Goal: Task Accomplishment & Management: Complete application form

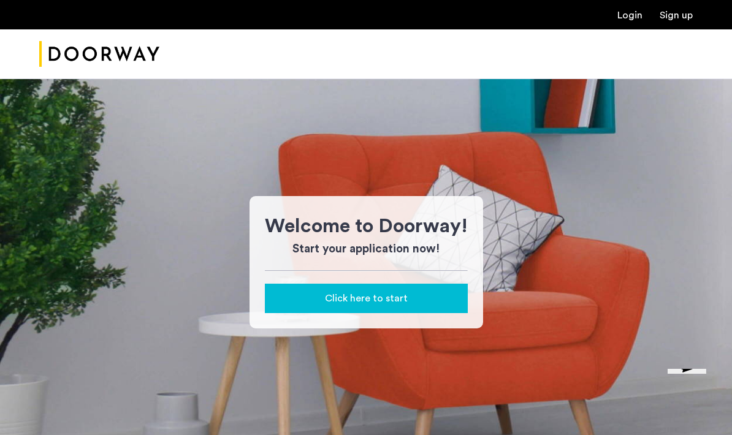
click at [407, 313] on div "Welcome to Doorway! Start your application now! Click here to start" at bounding box center [367, 262] width 234 height 132
click at [408, 308] on button "Click here to start" at bounding box center [366, 298] width 203 height 29
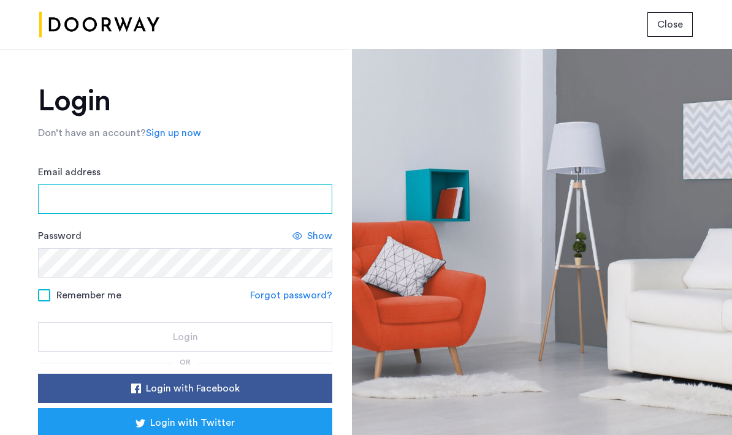
click at [230, 199] on input "Email address" at bounding box center [185, 199] width 294 height 29
type input "**********"
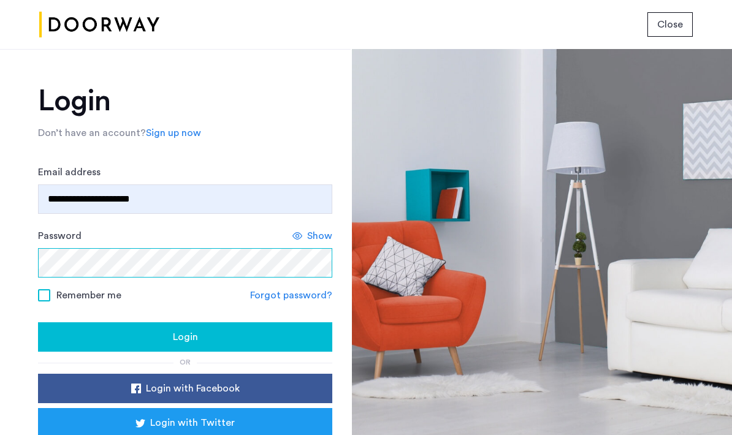
click at [185, 337] on button "Login" at bounding box center [185, 336] width 294 height 29
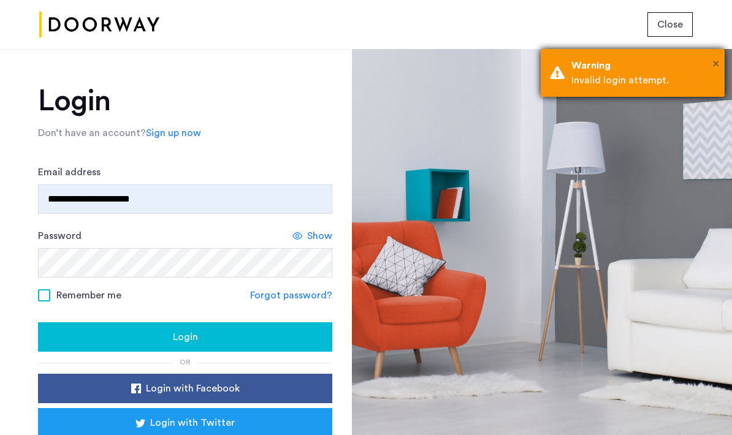
click at [718, 64] on span "×" at bounding box center [715, 64] width 7 height 12
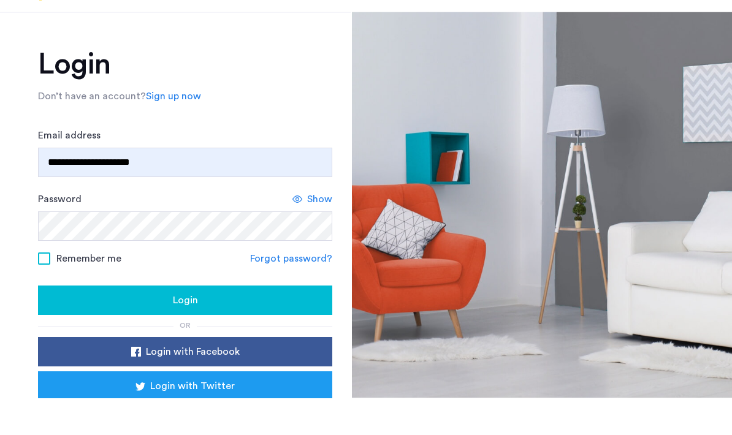
click at [164, 126] on link "Sign up now" at bounding box center [173, 133] width 55 height 15
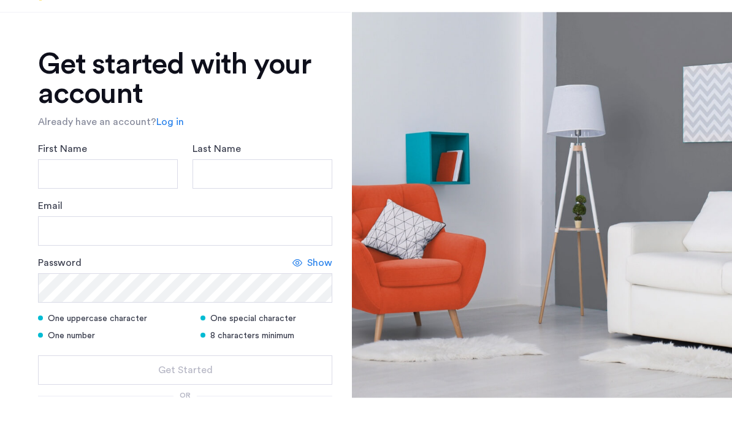
scroll to position [37, 0]
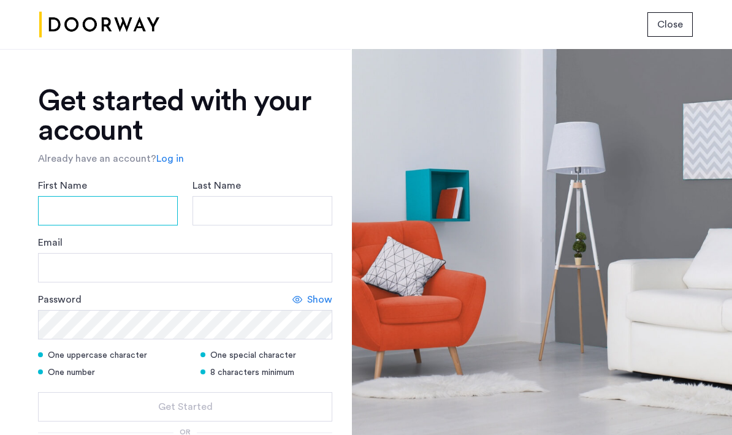
click at [116, 196] on input "First Name" at bounding box center [108, 210] width 140 height 29
type input "****"
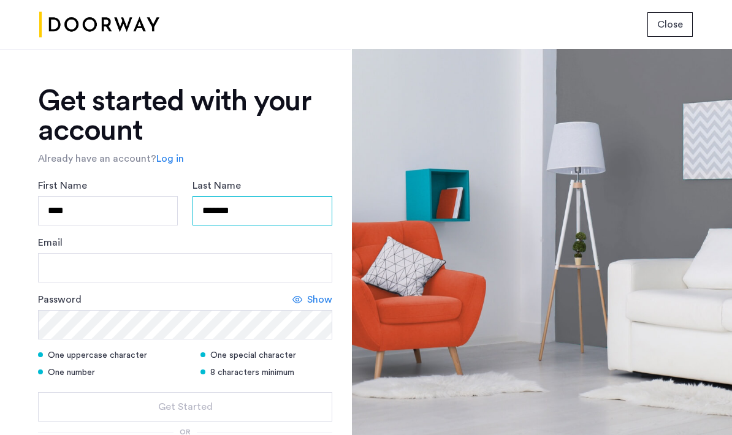
type input "*******"
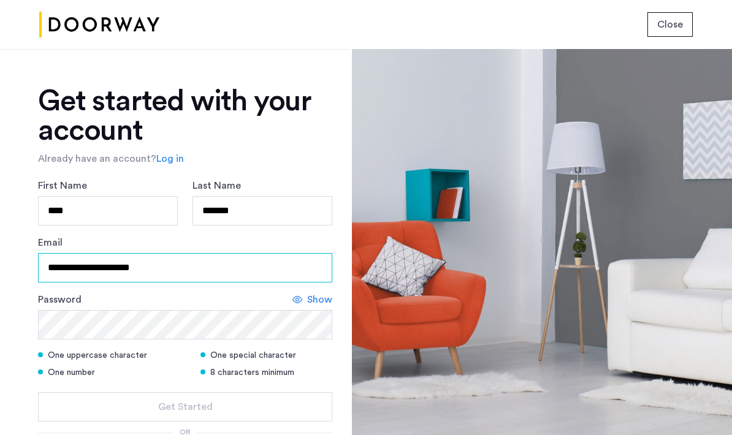
type input "**********"
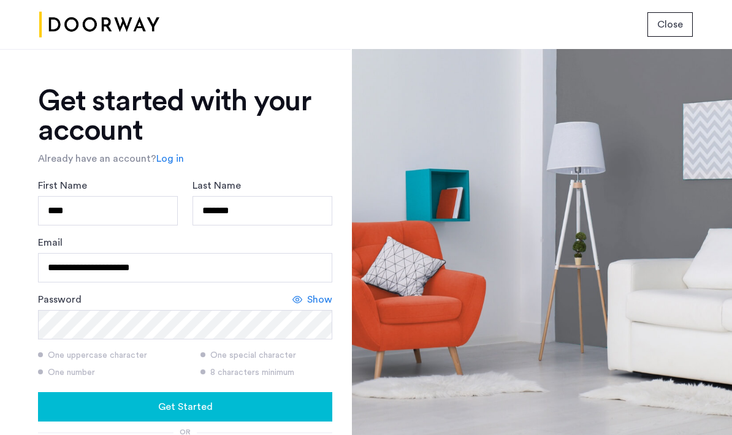
click at [322, 292] on span "Show" at bounding box center [319, 299] width 25 height 15
click at [232, 400] on div "Get Started" at bounding box center [185, 407] width 275 height 15
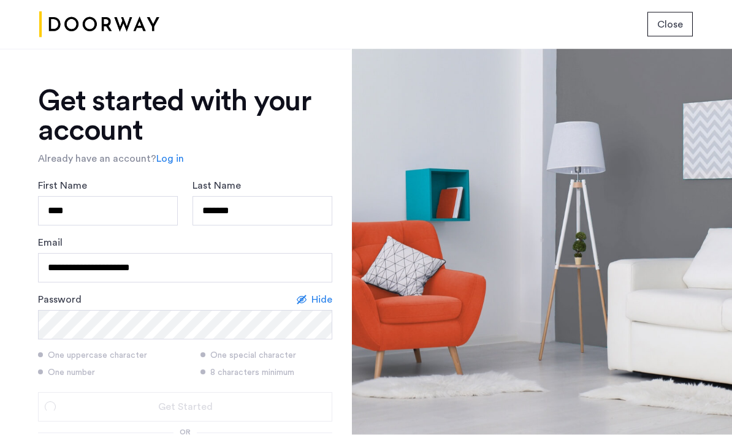
scroll to position [37, 0]
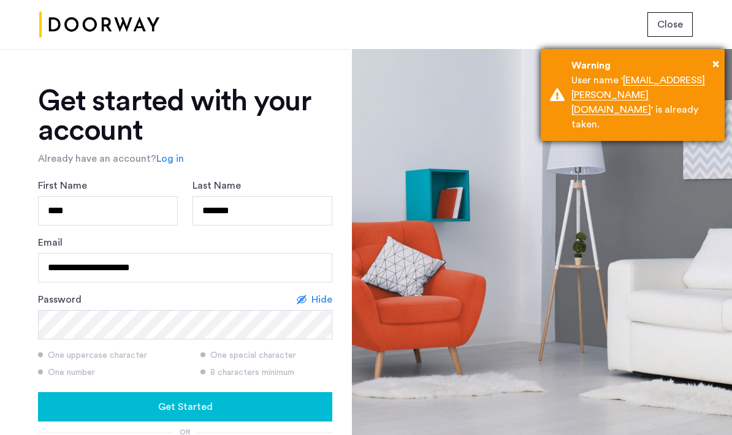
click at [722, 64] on div "× Warning User name ' kama.boswell@gmail.com ' is already taken." at bounding box center [633, 95] width 184 height 92
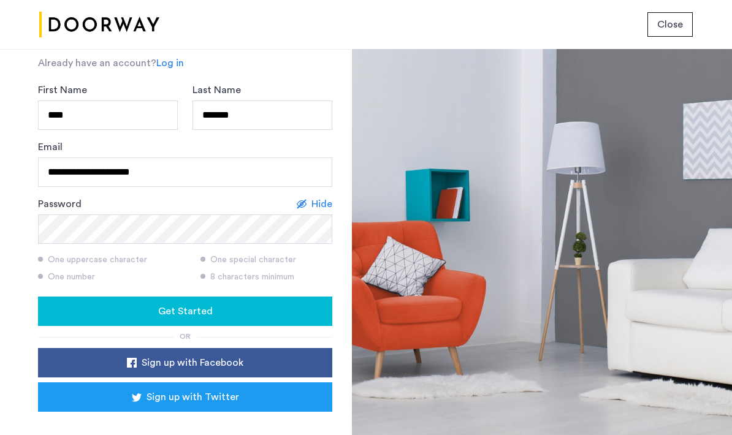
scroll to position [95, 0]
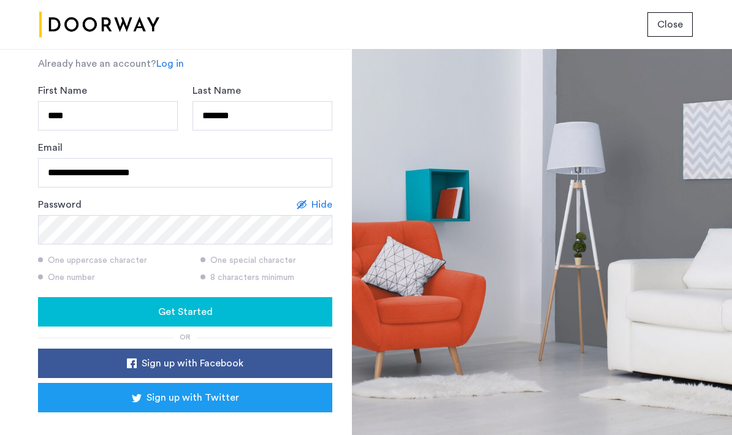
click at [250, 416] on div "Sign in with Google. Opens in new tab" at bounding box center [185, 429] width 245 height 27
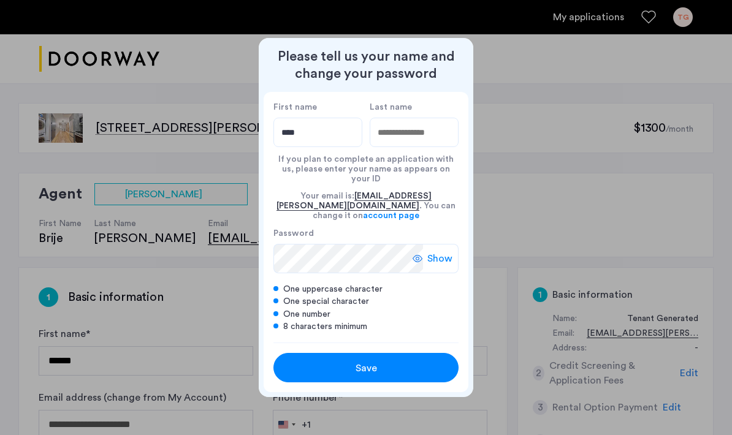
type input "****"
type input "*******"
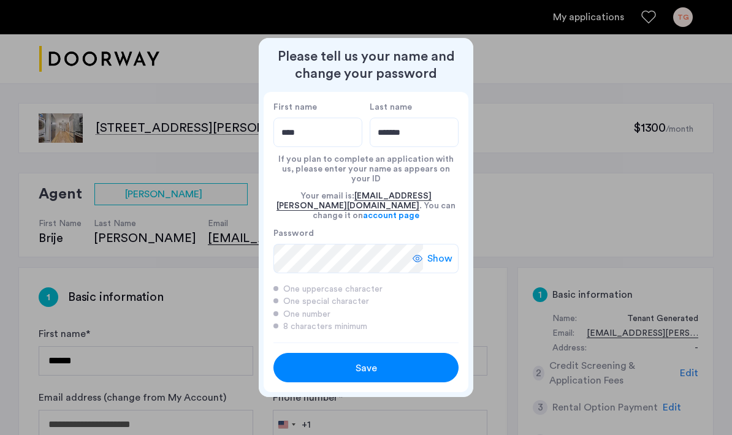
click at [424, 248] on div "Show" at bounding box center [436, 258] width 46 height 29
click at [380, 363] on div "Save" at bounding box center [366, 368] width 118 height 15
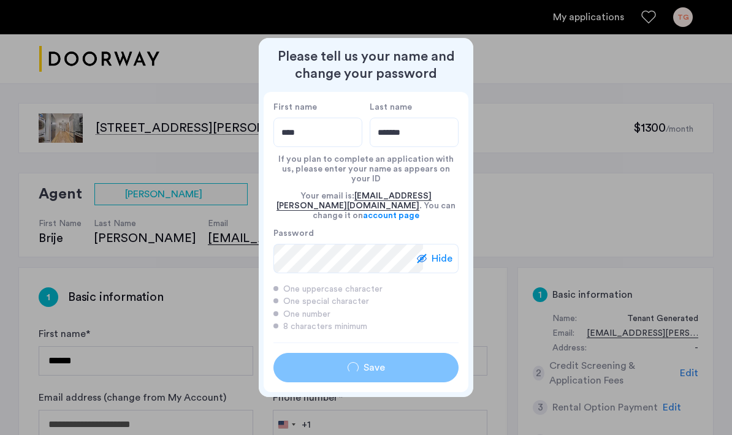
type input "****"
type input "*******"
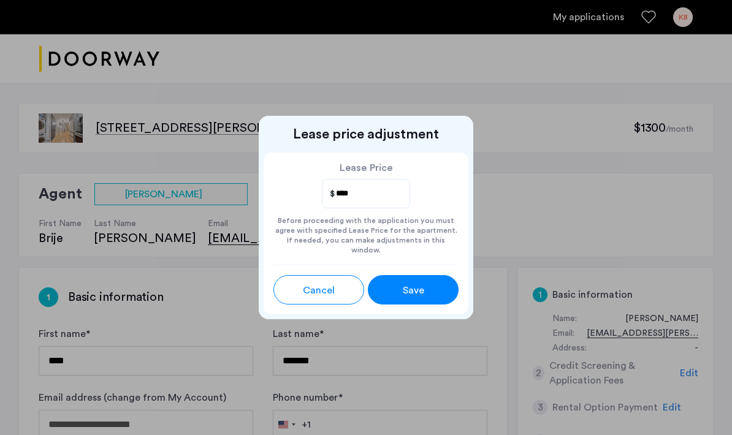
click at [406, 286] on span "Save" at bounding box center [413, 290] width 21 height 15
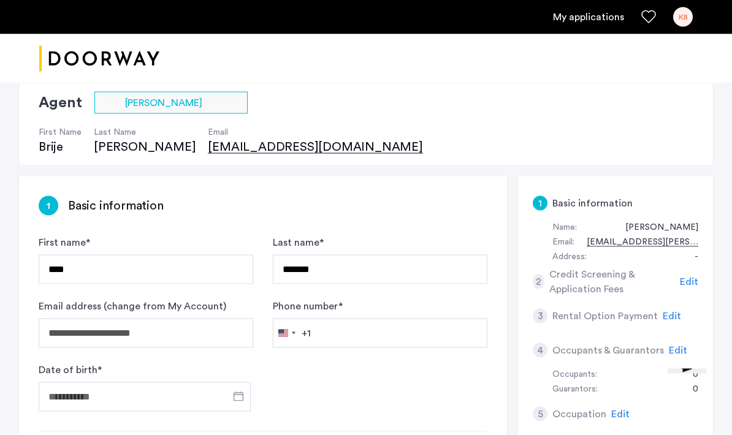
scroll to position [92, 0]
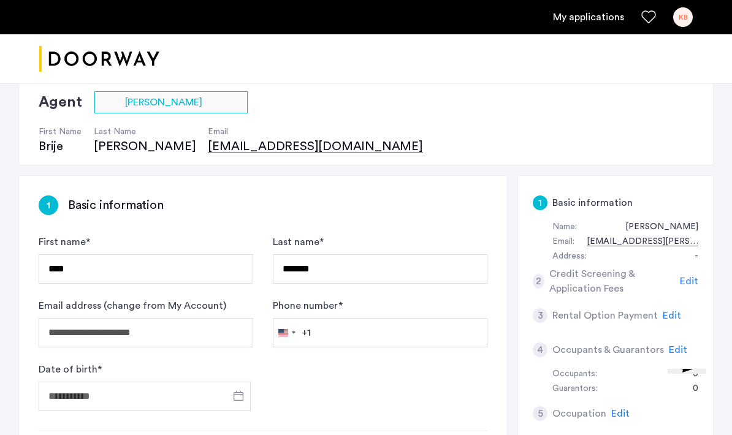
click at [377, 343] on input "Phone number *" at bounding box center [380, 332] width 215 height 29
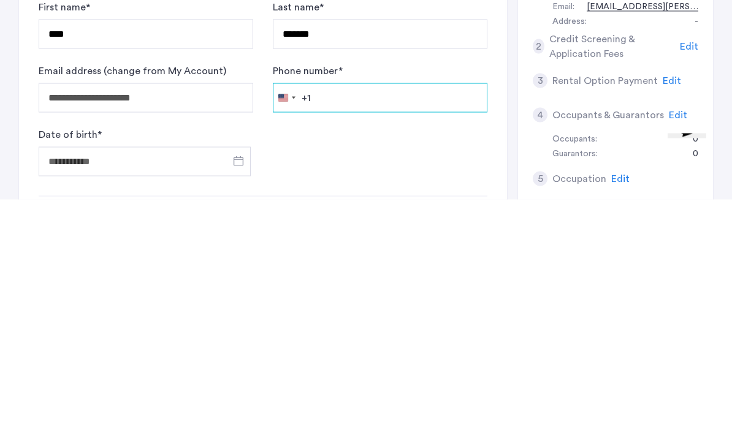
type input "**********"
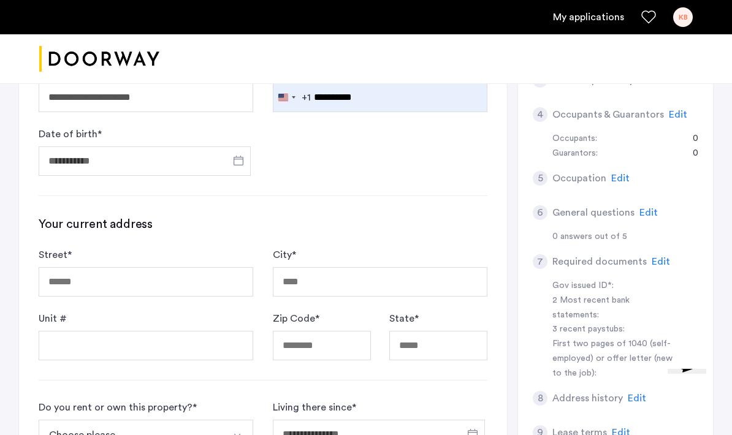
scroll to position [329, 0]
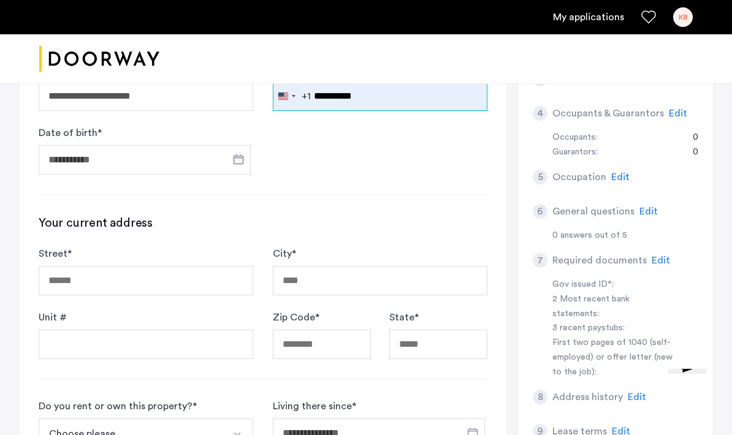
click at [224, 155] on span "Open calendar" at bounding box center [238, 159] width 29 height 29
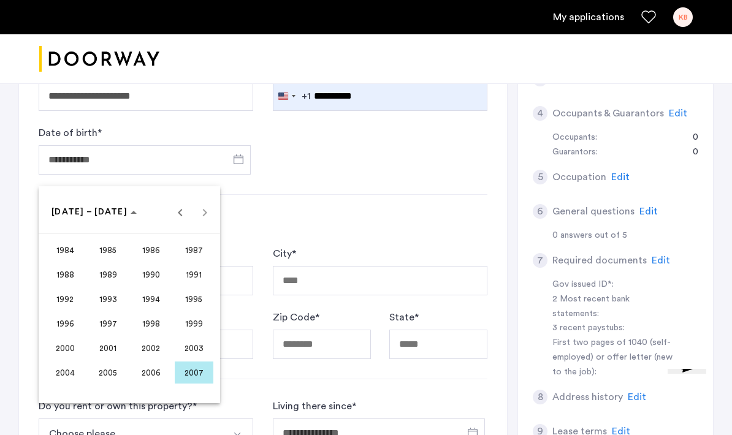
click at [63, 350] on span "2000" at bounding box center [65, 348] width 39 height 22
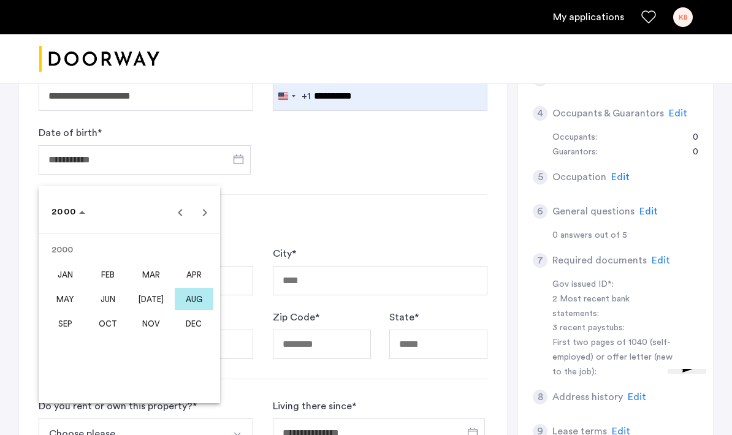
click at [156, 328] on span "NOV" at bounding box center [151, 324] width 39 height 22
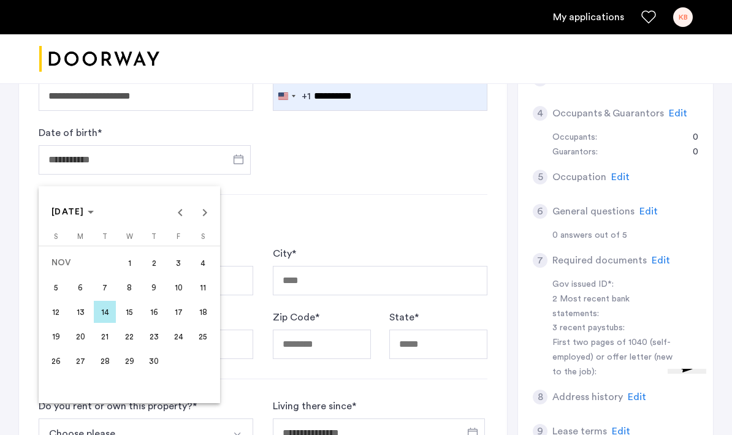
click at [202, 337] on span "25" at bounding box center [203, 337] width 22 height 22
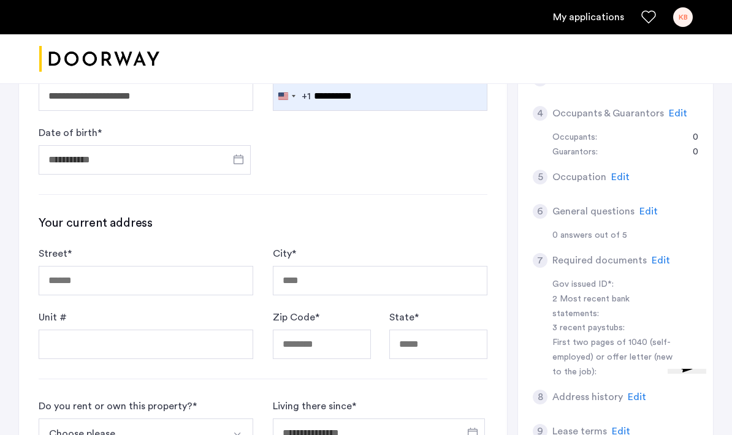
type input "**********"
click at [172, 291] on input "Street *" at bounding box center [146, 280] width 215 height 29
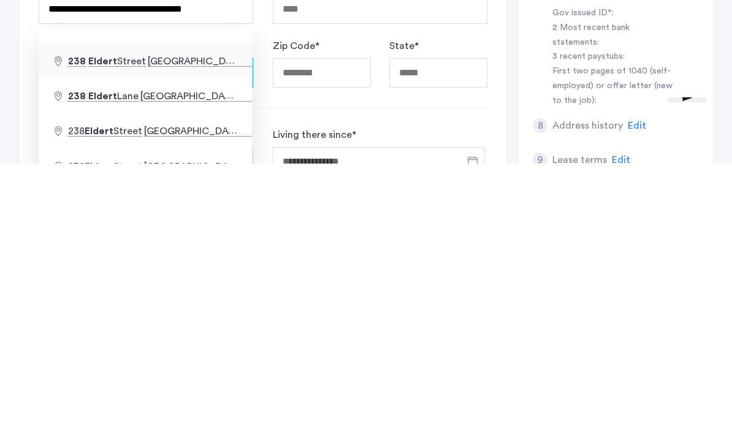
type input "**********"
type input "********"
type input "*****"
type input "**"
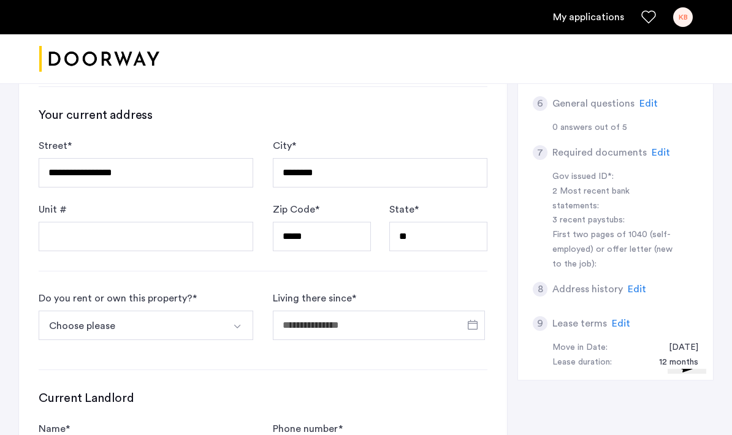
scroll to position [436, 0]
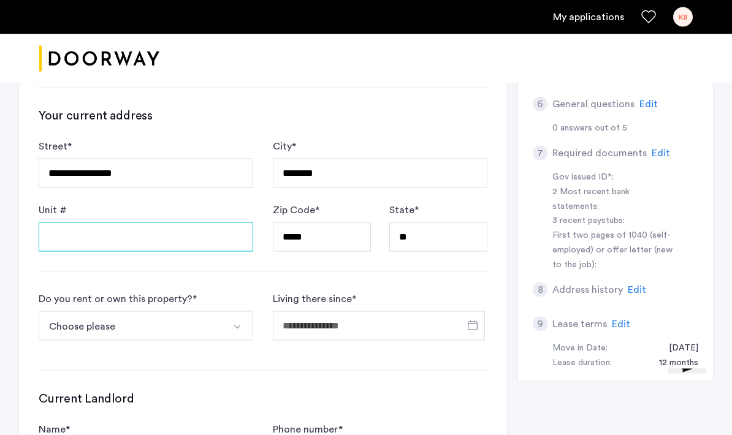
click at [217, 235] on input "Unit #" at bounding box center [146, 237] width 215 height 29
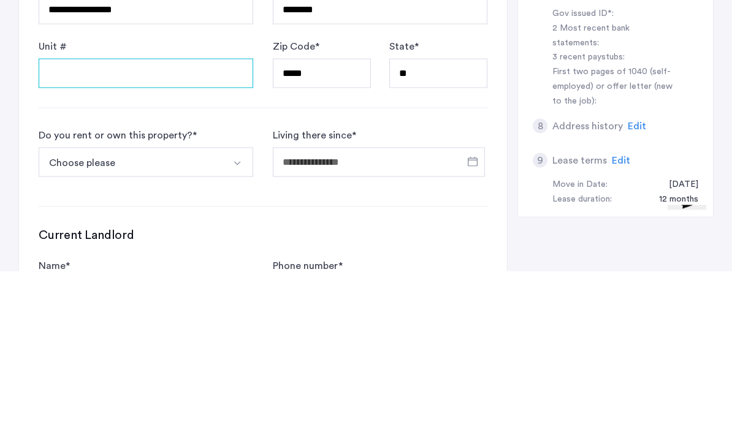
type input "*"
click at [459, 115] on div "**********" at bounding box center [263, 203] width 488 height 742
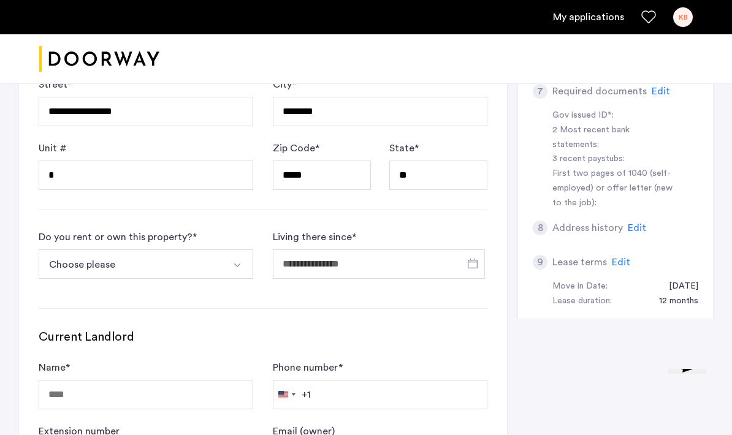
scroll to position [497, 0]
click at [240, 265] on img "Select option" at bounding box center [237, 267] width 10 height 10
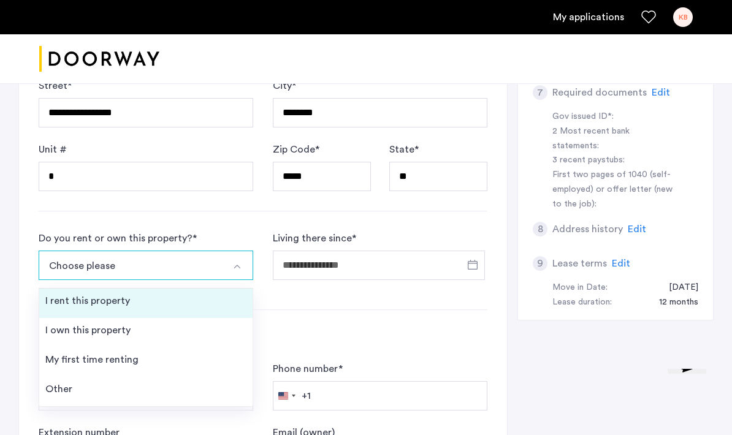
click at [232, 299] on li "I rent this property" at bounding box center [145, 303] width 213 height 29
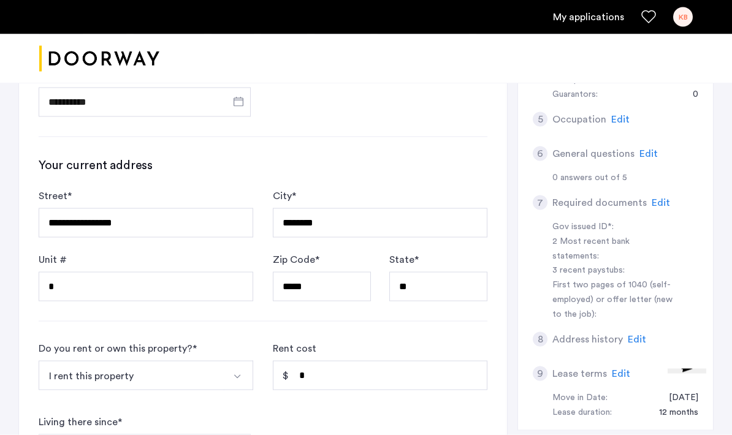
scroll to position [381, 0]
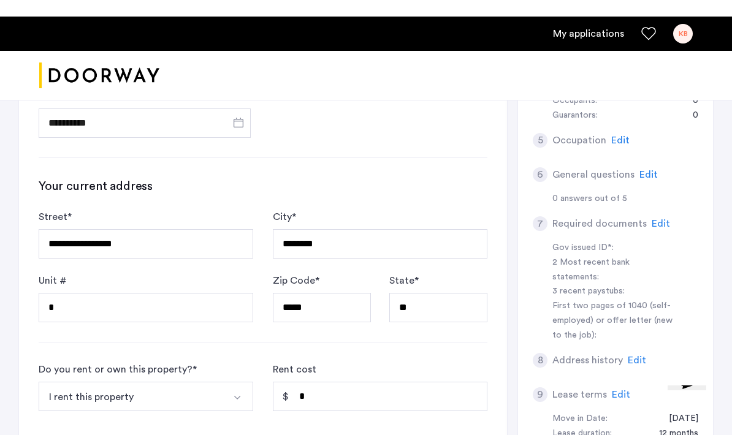
click at [238, 386] on img "Select option" at bounding box center [237, 381] width 10 height 10
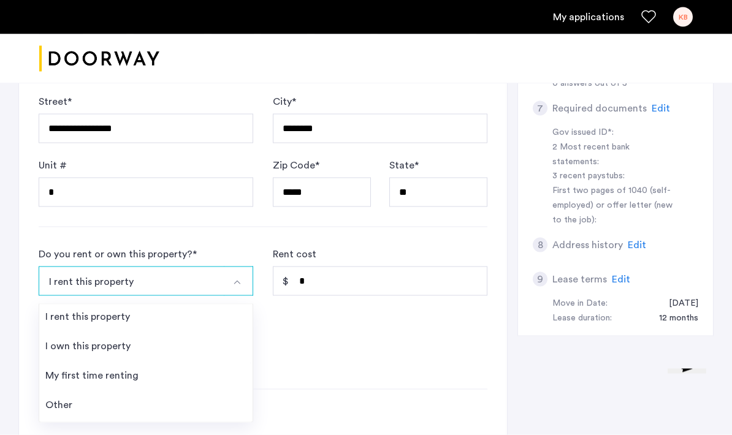
scroll to position [481, 0]
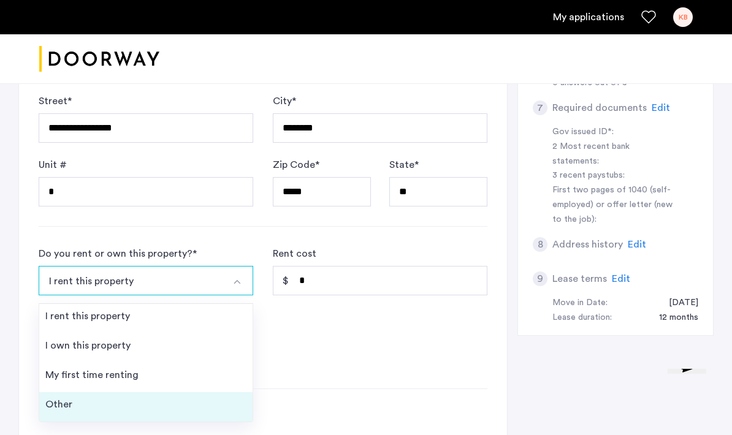
click at [234, 404] on li "Other" at bounding box center [145, 406] width 213 height 29
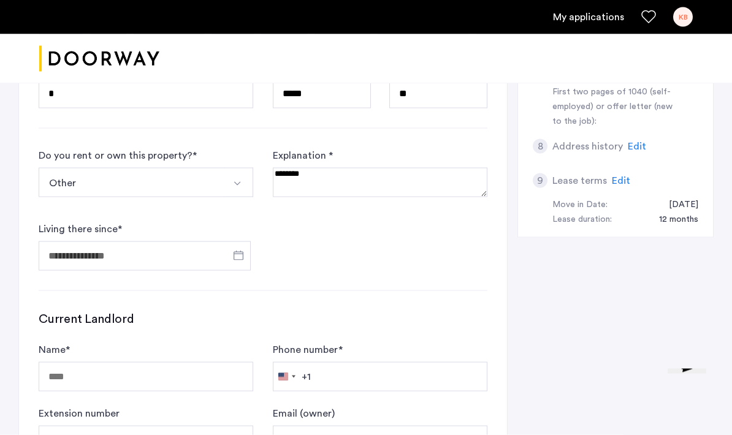
scroll to position [580, 0]
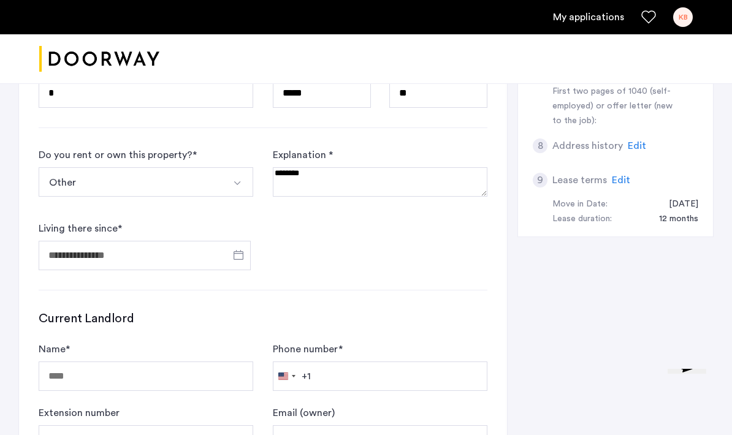
click at [375, 268] on form "Do you rent or own this property? * Other I rent this property I own this prope…" at bounding box center [263, 209] width 449 height 123
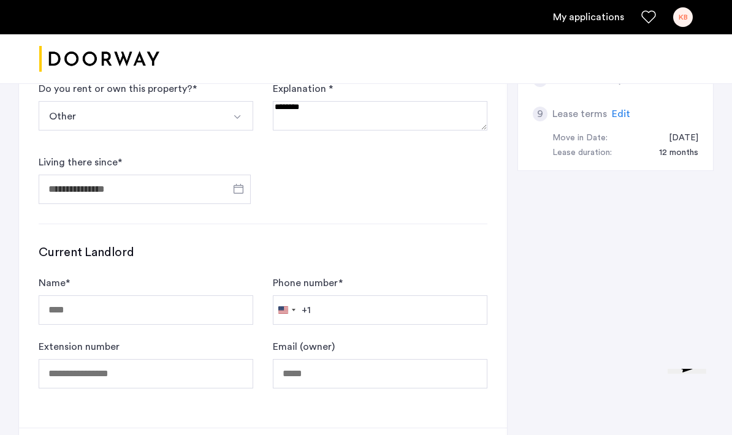
scroll to position [665, 0]
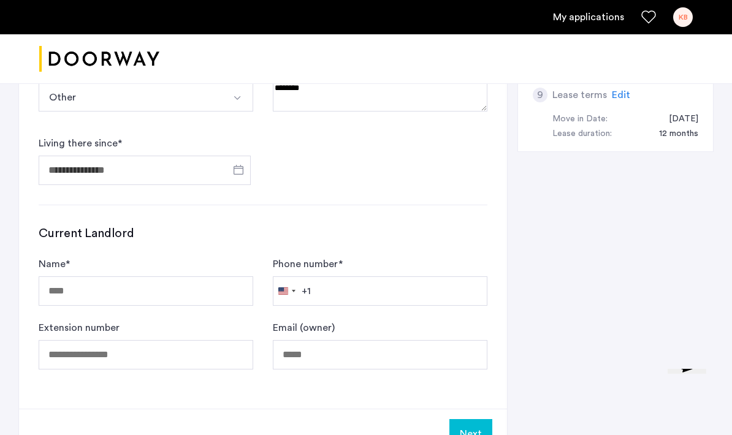
click at [192, 102] on button "Other" at bounding box center [132, 96] width 186 height 29
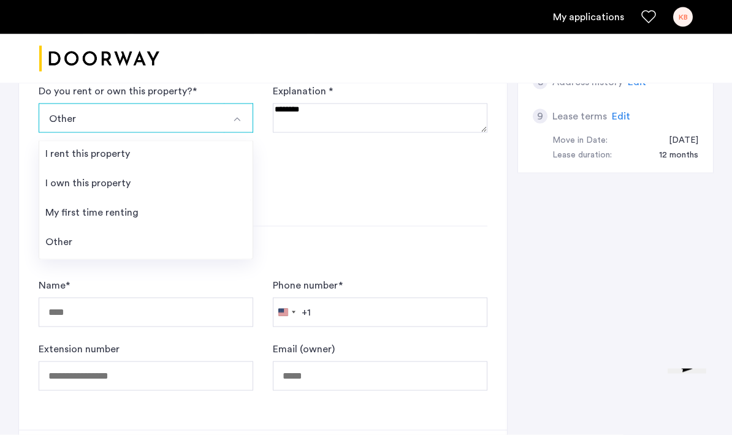
scroll to position [616, 0]
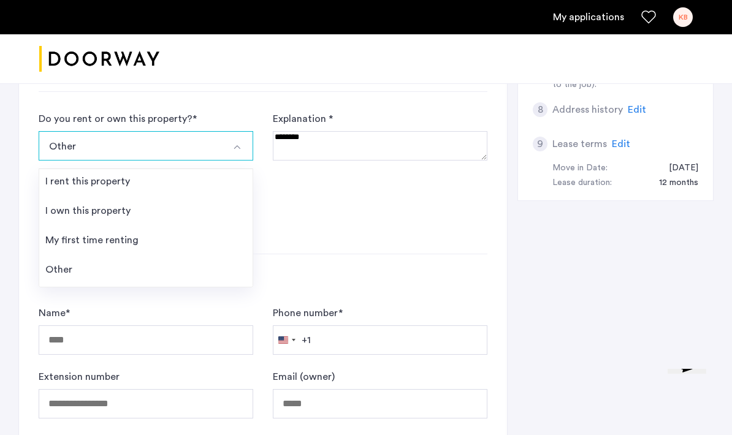
click at [454, 221] on form "Do you rent or own this property? * Other I rent this property I own this prope…" at bounding box center [263, 173] width 449 height 123
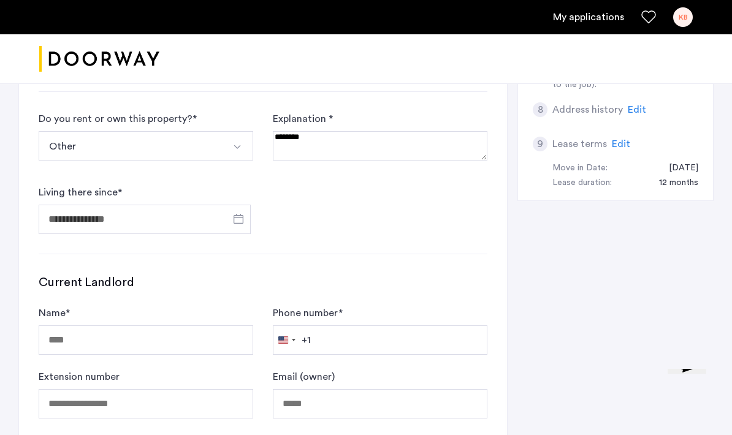
scroll to position [634, 0]
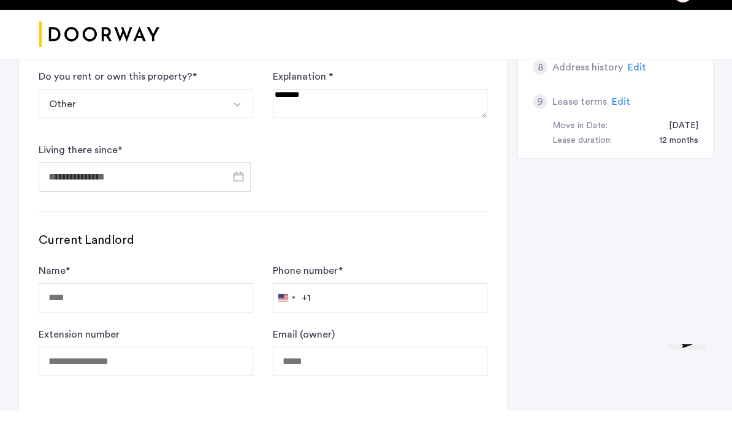
click at [454, 117] on textarea at bounding box center [380, 127] width 215 height 29
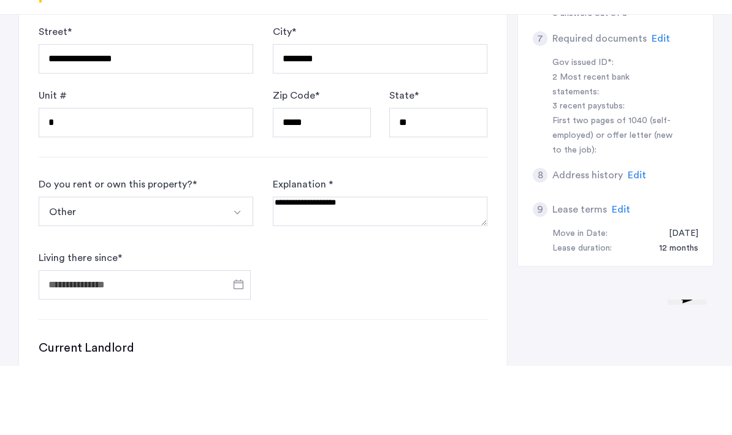
scroll to position [484, 0]
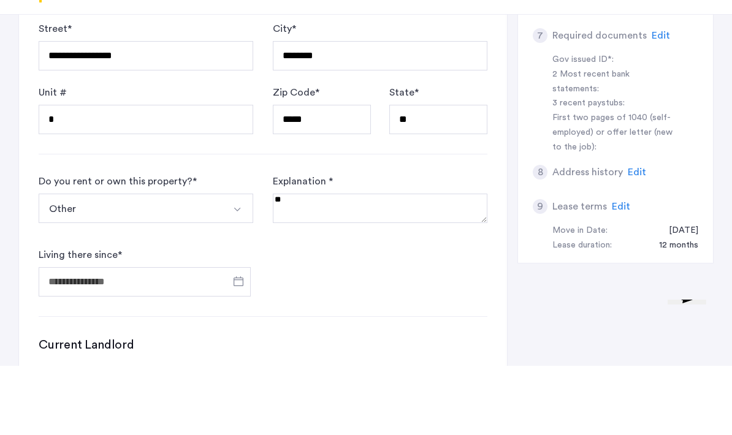
type textarea "*"
type textarea "**********"
click at [235, 336] on span "Open calendar" at bounding box center [238, 350] width 29 height 29
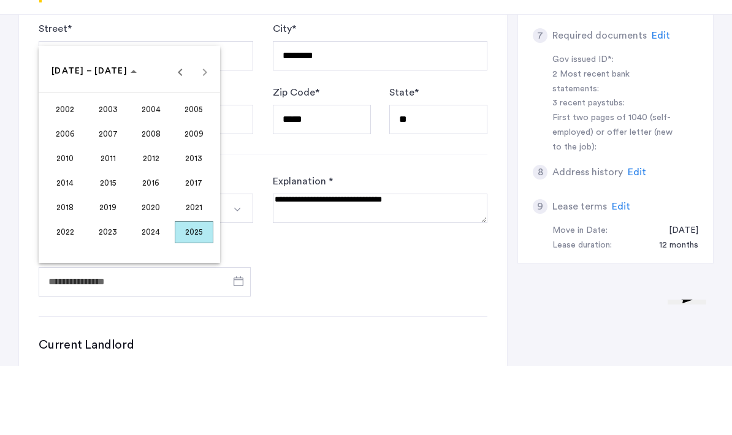
scroll to position [554, 0]
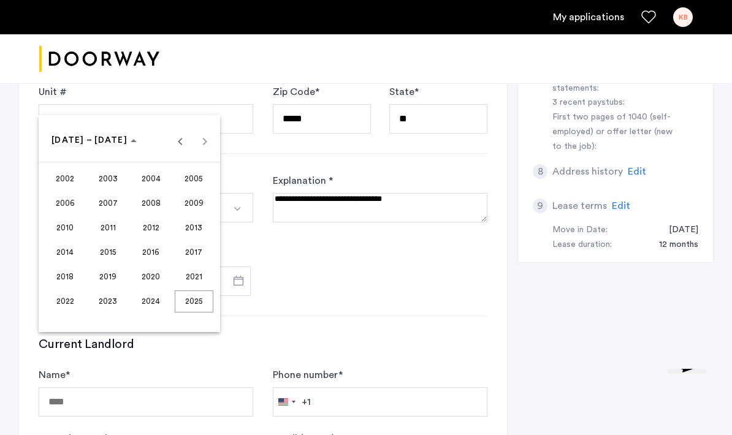
click at [150, 313] on span "2024" at bounding box center [151, 302] width 39 height 22
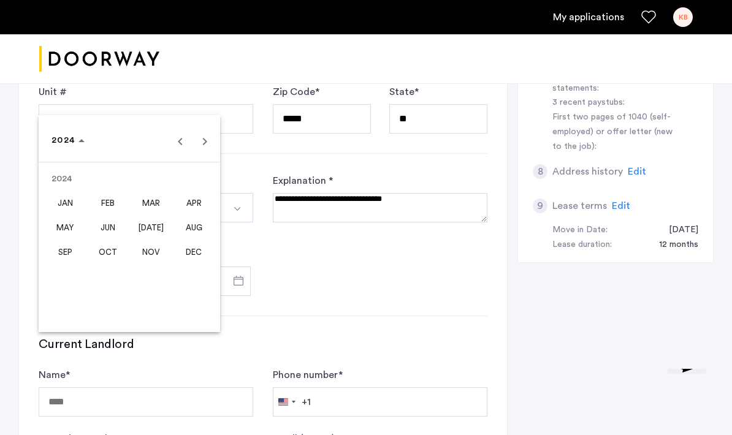
click at [71, 239] on span "MAY" at bounding box center [65, 228] width 39 height 22
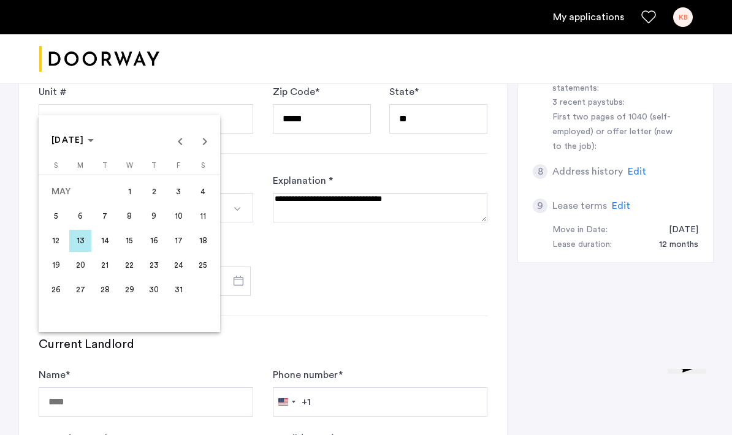
click at [134, 203] on span "1" at bounding box center [129, 192] width 22 height 22
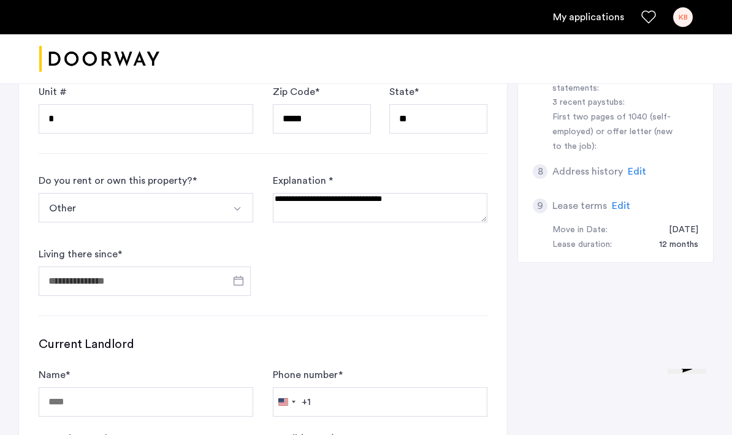
type input "**********"
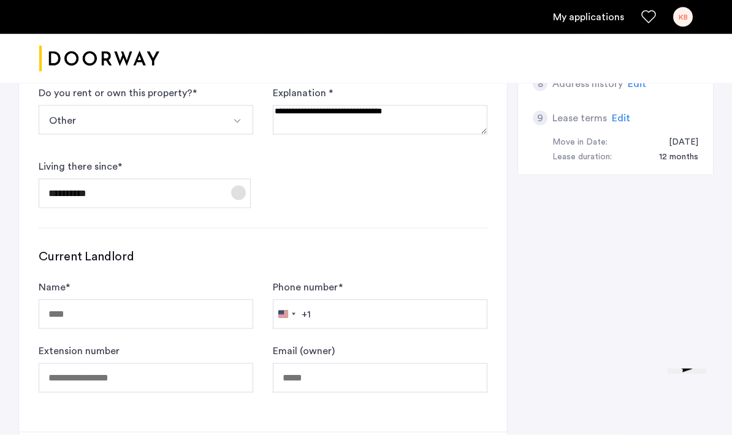
scroll to position [643, 0]
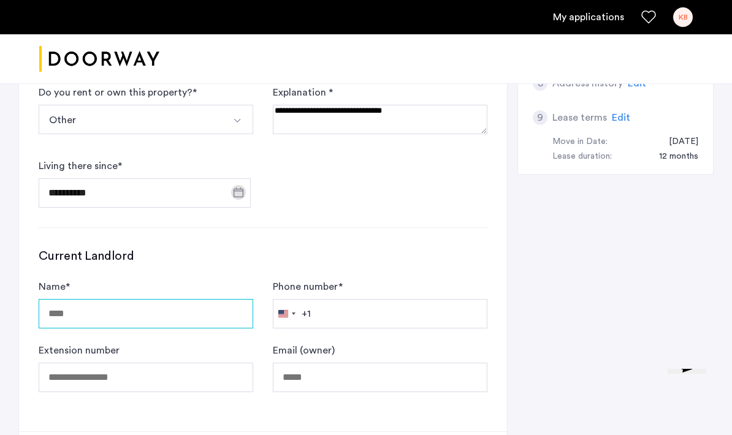
click at [231, 310] on input "Name *" at bounding box center [146, 313] width 215 height 29
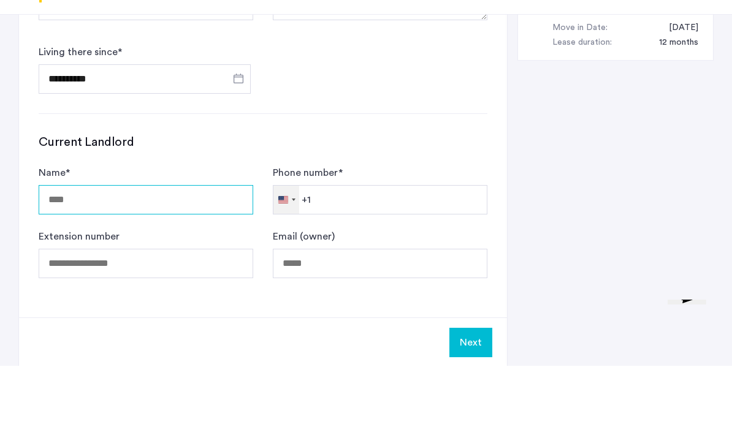
scroll to position [690, 0]
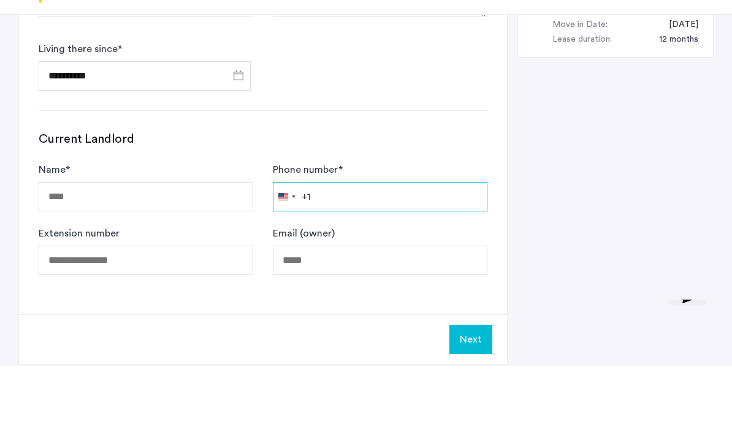
click at [352, 251] on input "Phone number *" at bounding box center [380, 265] width 215 height 29
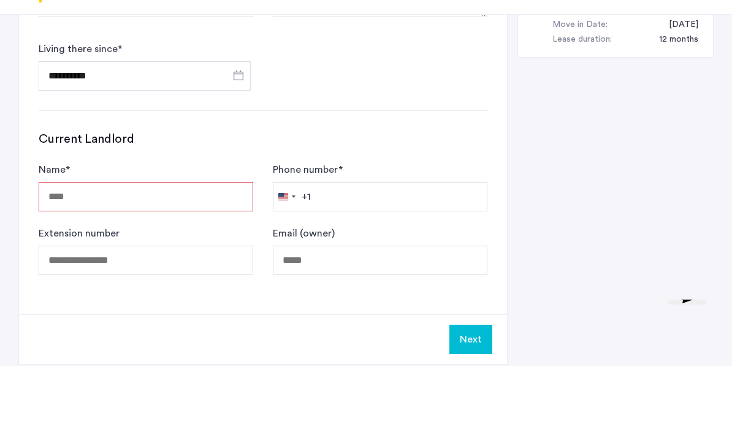
click at [147, 251] on input "Name *" at bounding box center [146, 265] width 215 height 29
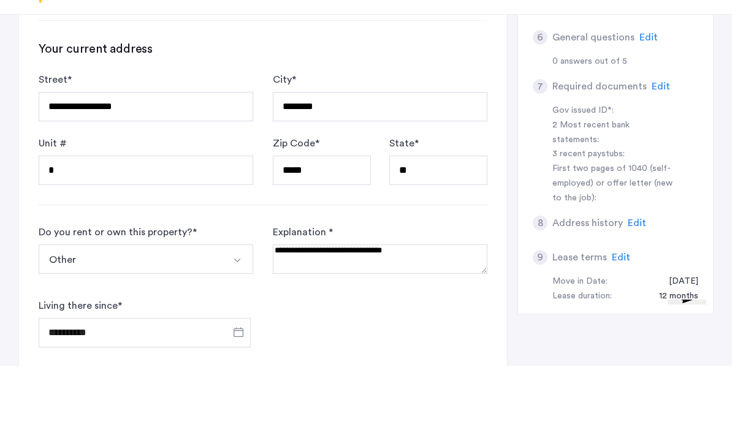
scroll to position [449, 0]
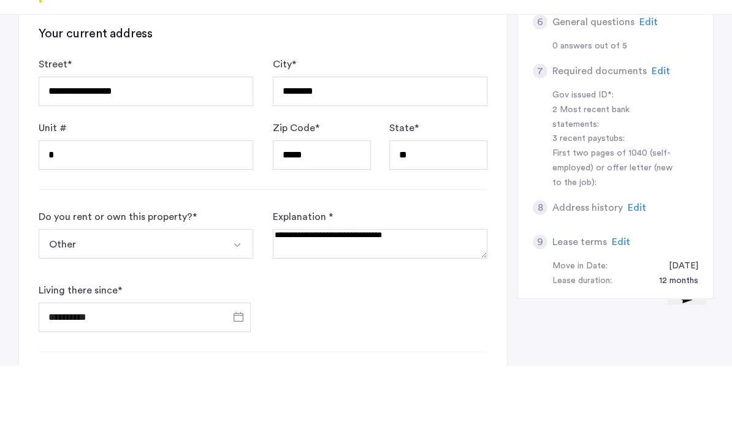
click at [155, 299] on button "Other" at bounding box center [132, 313] width 186 height 29
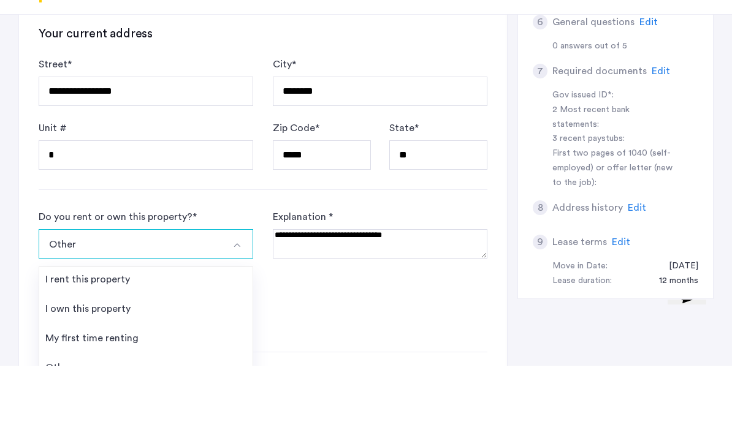
scroll to position [518, 0]
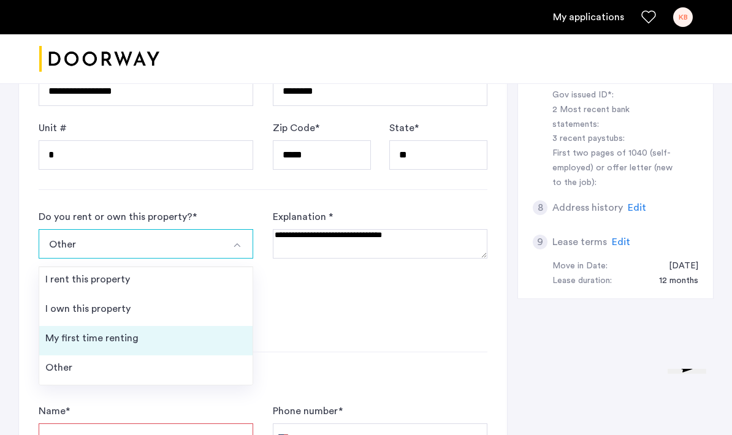
click at [145, 351] on li "My first time renting" at bounding box center [145, 340] width 213 height 29
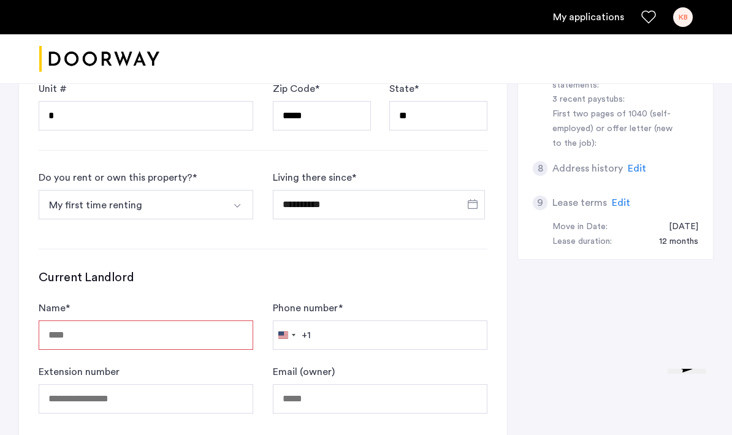
scroll to position [554, 0]
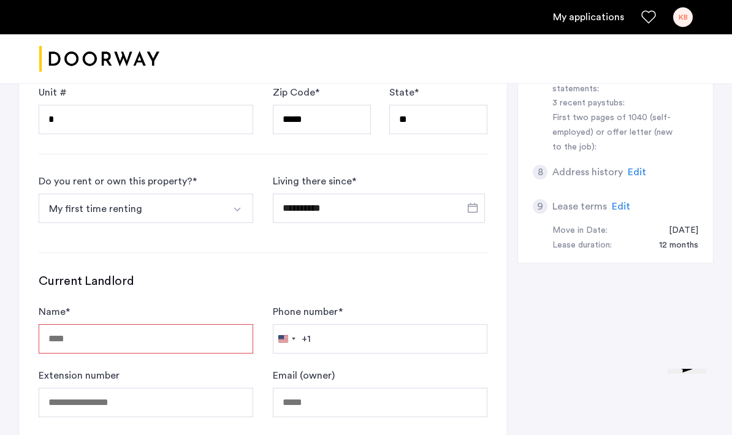
click at [168, 210] on button "My first time renting" at bounding box center [132, 208] width 186 height 29
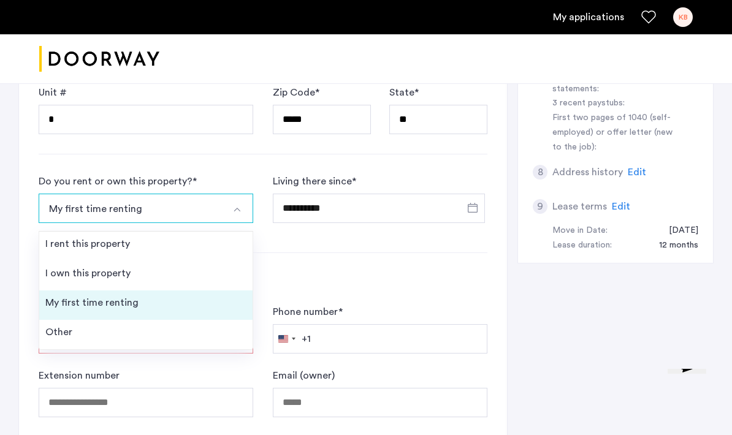
click at [226, 304] on li "My first time renting" at bounding box center [145, 305] width 213 height 29
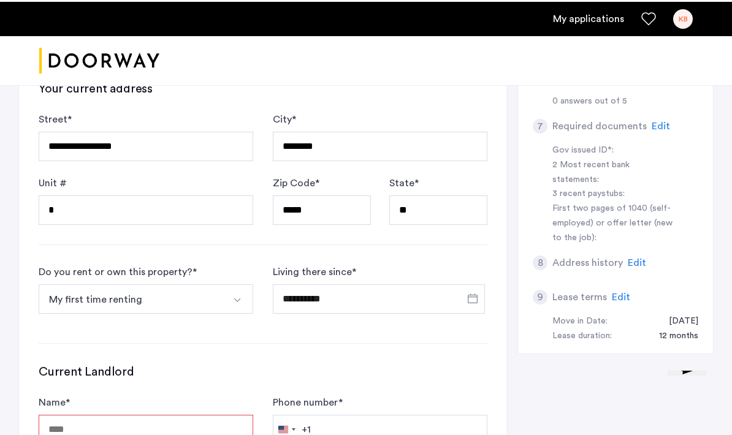
scroll to position [511, 0]
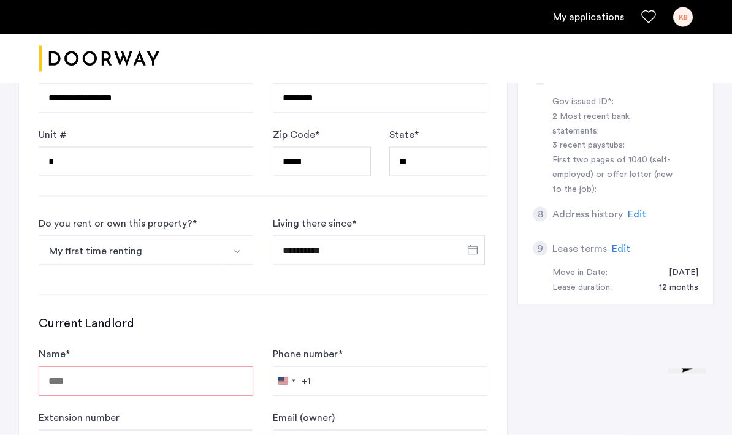
click at [178, 312] on div "**********" at bounding box center [263, 128] width 488 height 742
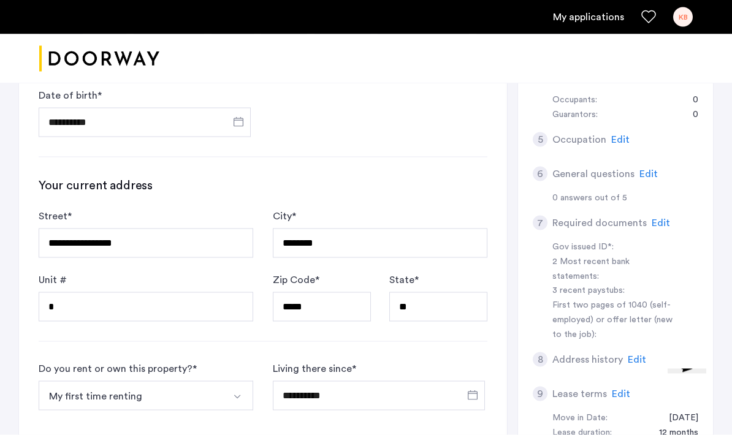
scroll to position [0, 0]
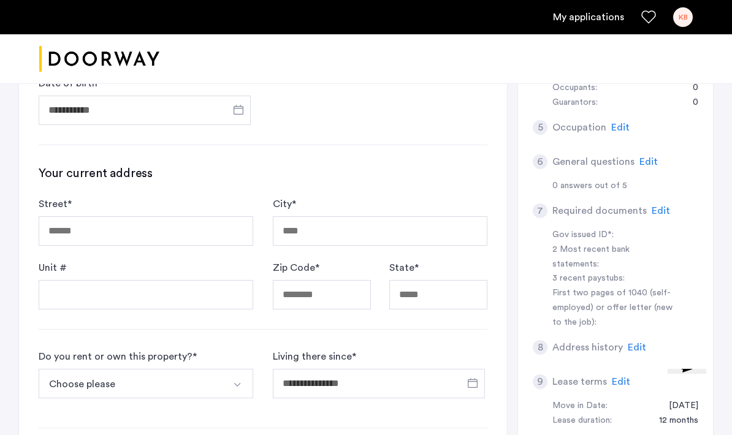
scroll to position [403, 0]
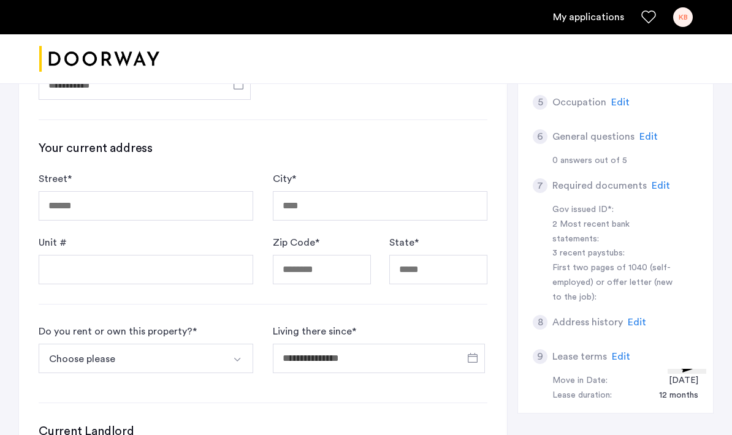
click at [186, 370] on button "Choose please" at bounding box center [132, 358] width 186 height 29
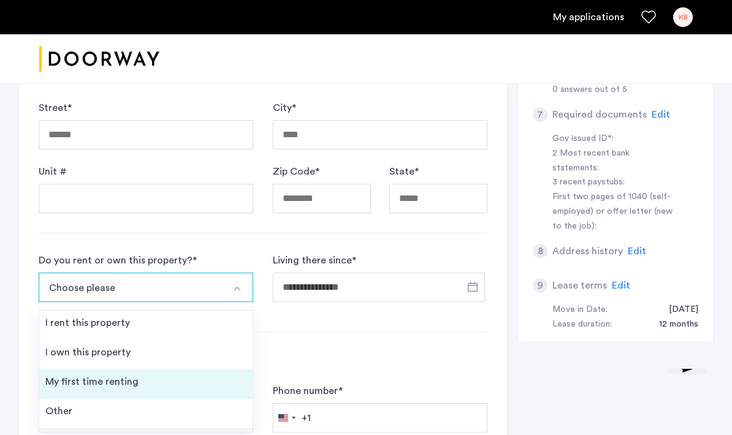
scroll to position [475, 0]
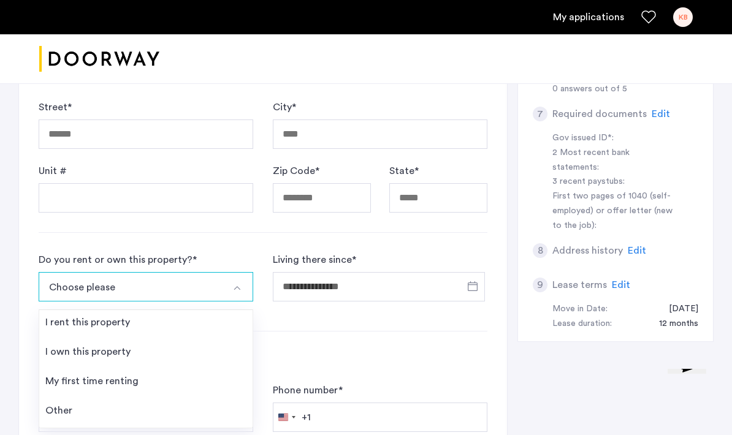
click at [183, 376] on li "My first time renting" at bounding box center [145, 383] width 213 height 29
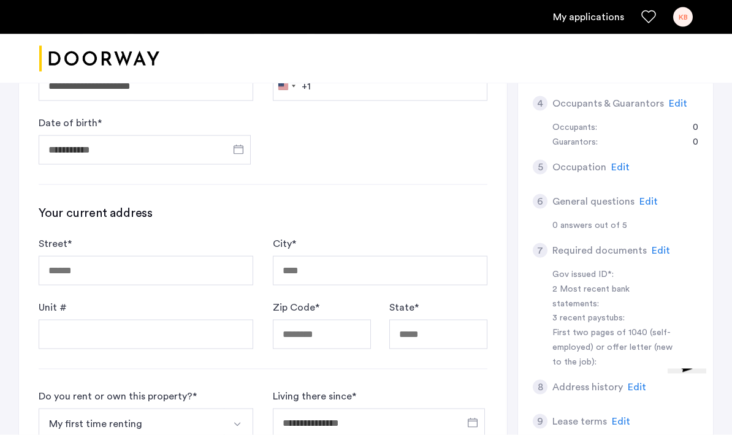
scroll to position [339, 0]
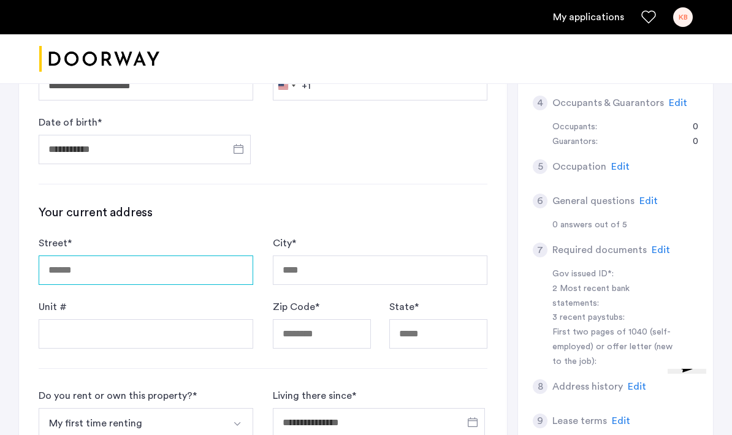
click at [204, 258] on input "Street *" at bounding box center [146, 270] width 215 height 29
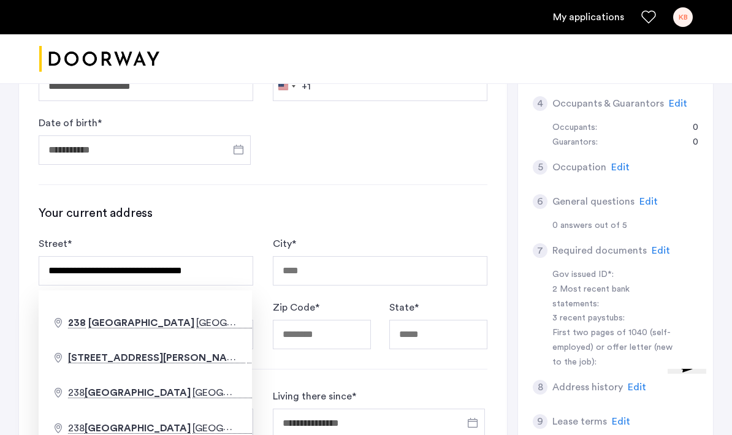
type input "**********"
type input "********"
type input "*****"
type input "**"
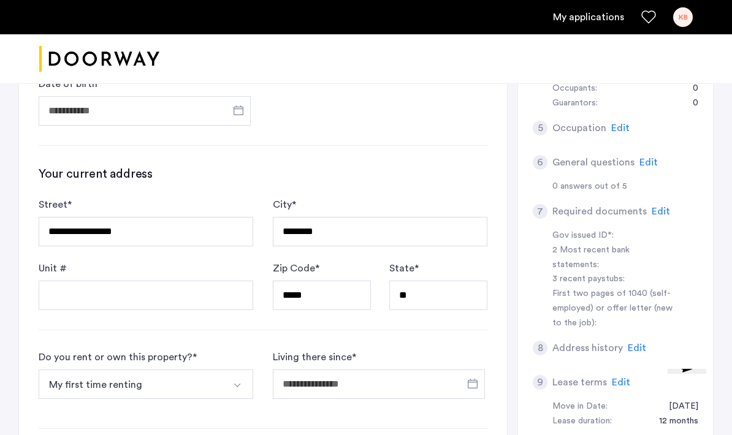
scroll to position [405, 0]
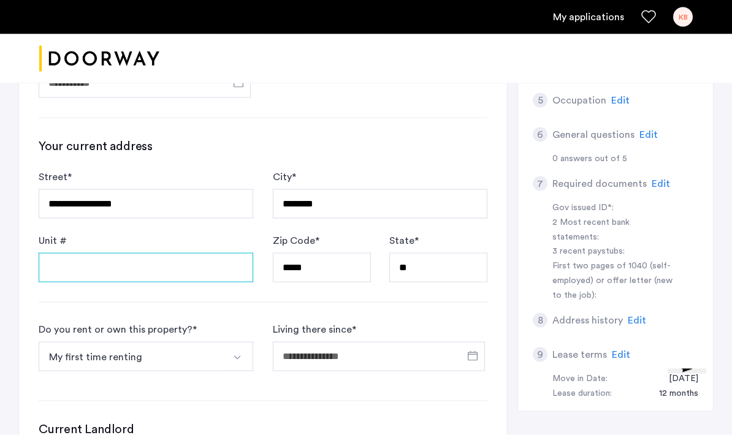
click at [233, 278] on input "Unit #" at bounding box center [146, 267] width 215 height 29
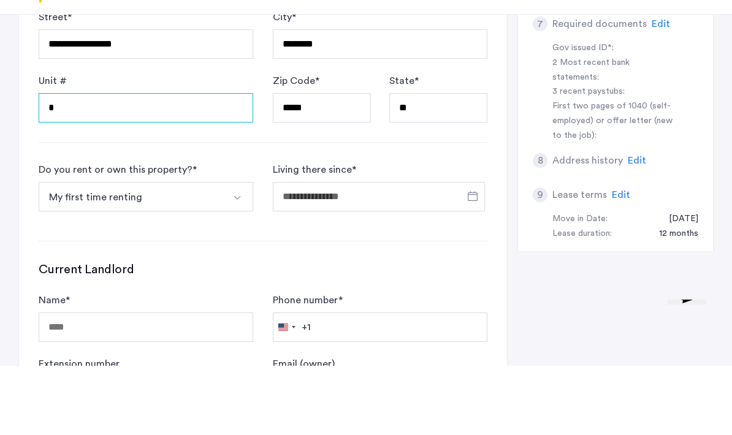
scroll to position [512, 0]
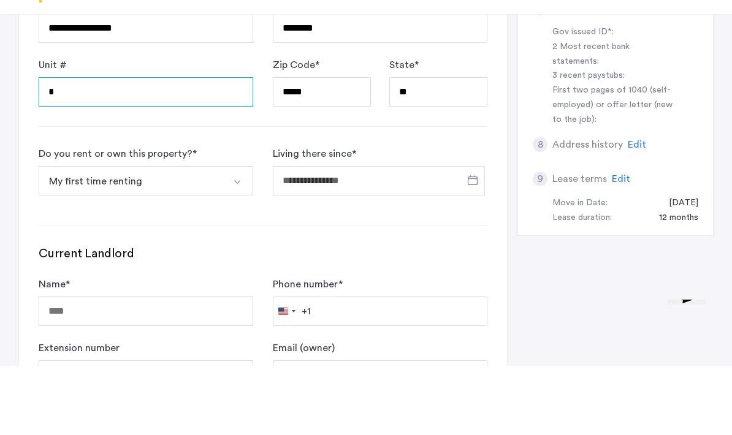
type input "*"
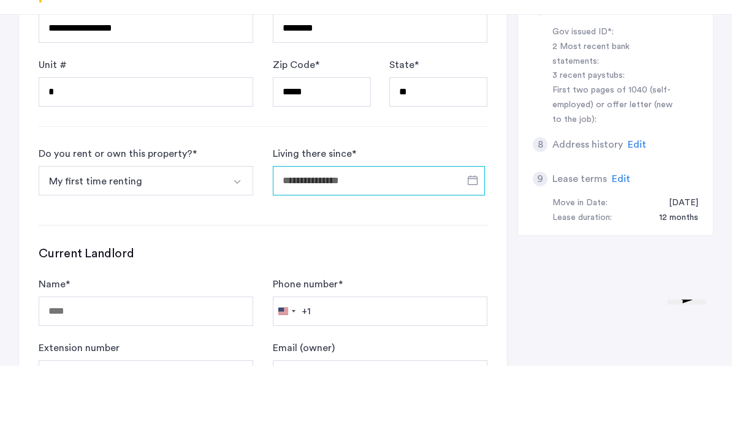
click at [330, 235] on input "Living there since *" at bounding box center [379, 249] width 212 height 29
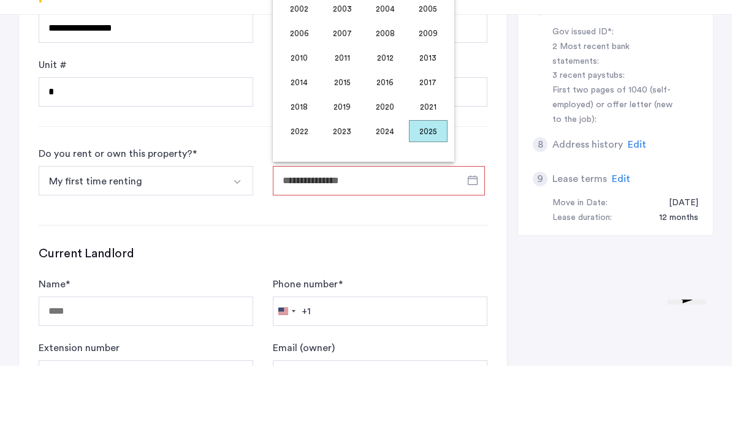
scroll to position [581, 0]
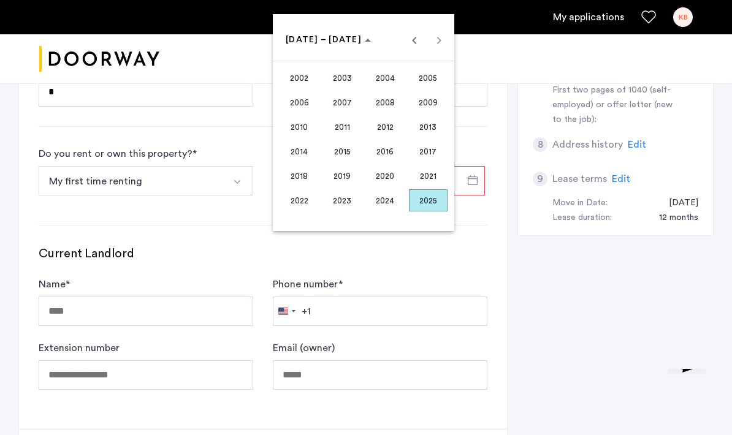
click at [392, 212] on span "2024" at bounding box center [385, 200] width 39 height 22
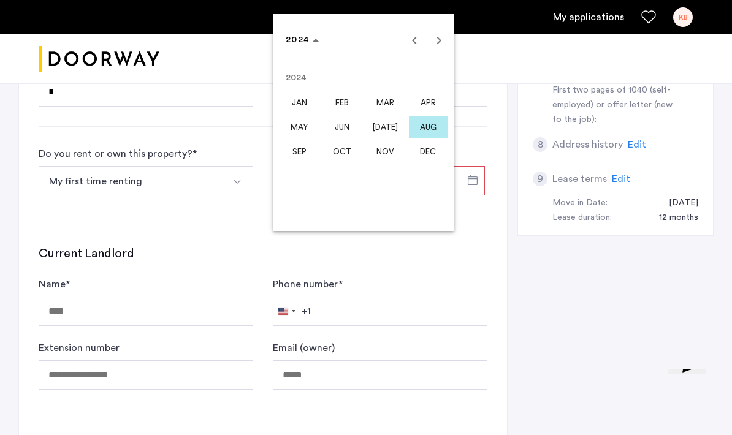
click at [300, 138] on span "MAY" at bounding box center [299, 127] width 39 height 22
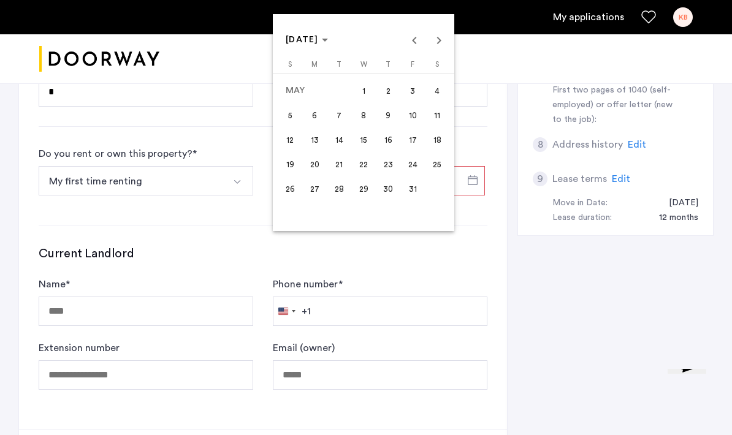
click at [366, 102] on span "1" at bounding box center [364, 91] width 22 height 22
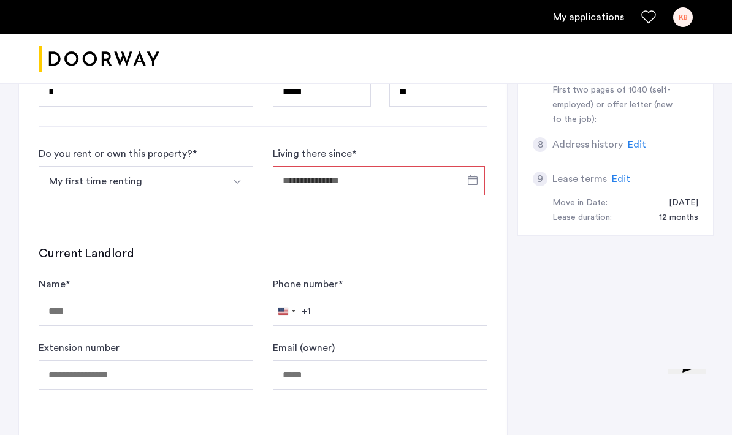
type input "**********"
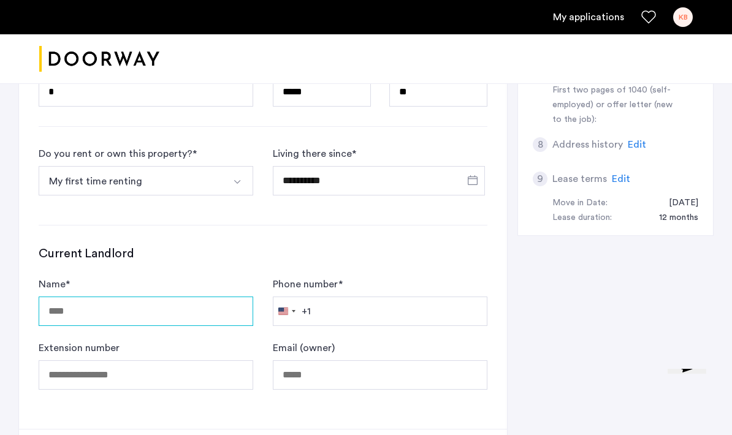
click at [229, 305] on input "Name *" at bounding box center [146, 311] width 215 height 29
type input "**********"
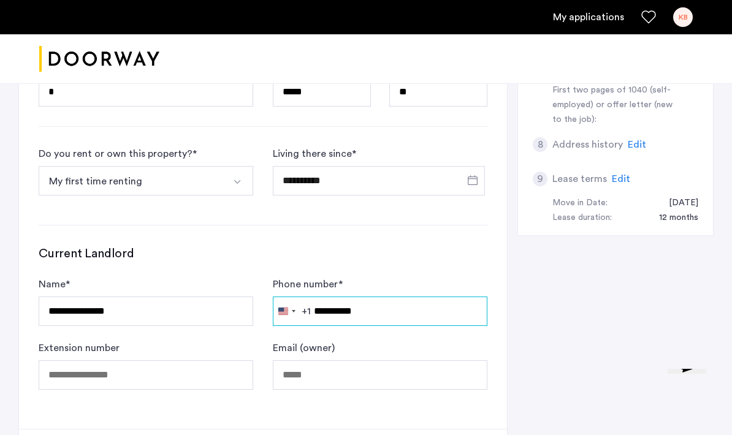
type input "**********"
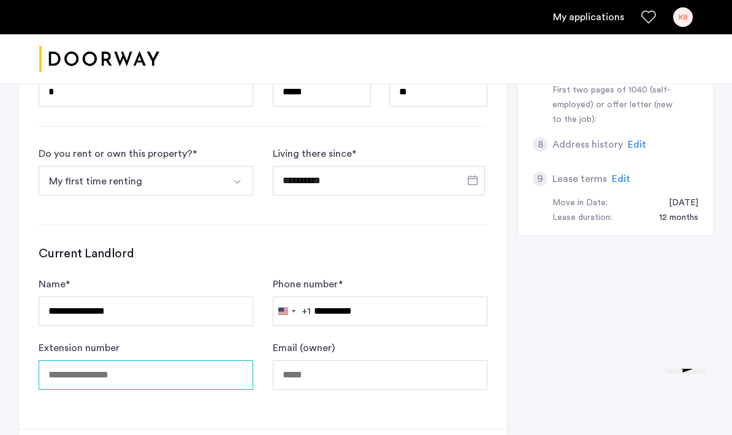
click at [137, 370] on input "Extension number" at bounding box center [146, 375] width 215 height 29
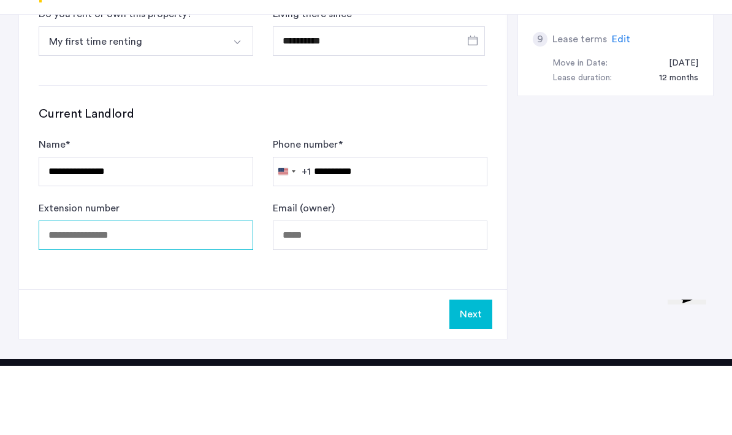
scroll to position [669, 0]
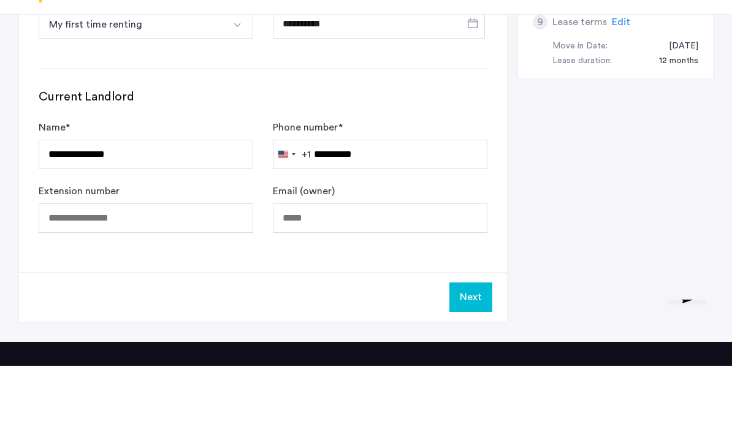
click at [466, 352] on button "Next" at bounding box center [470, 366] width 43 height 29
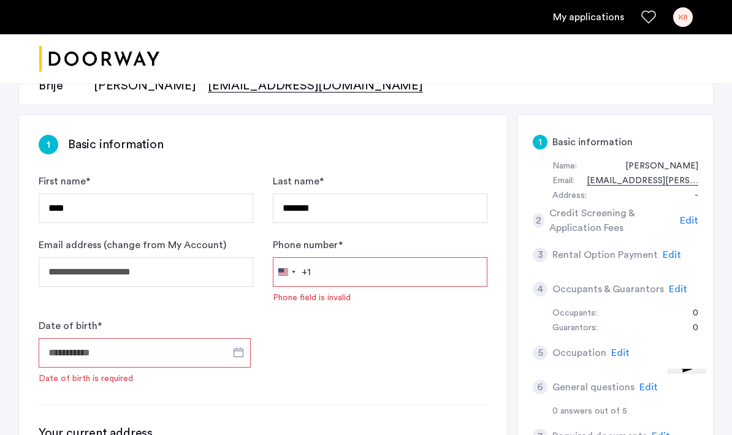
scroll to position [151, 0]
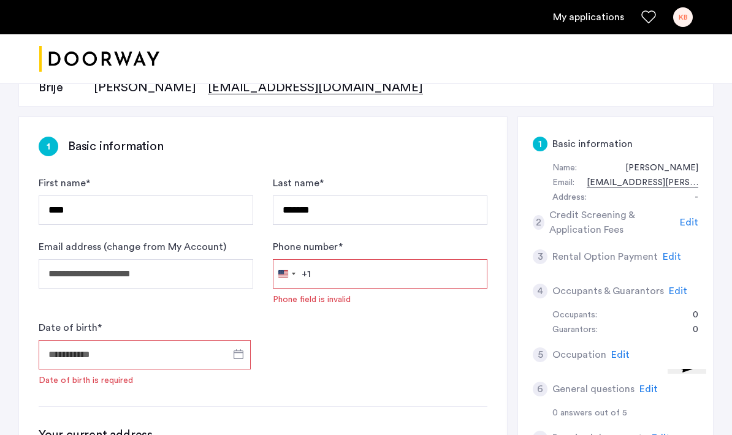
click at [414, 272] on input "Phone number *" at bounding box center [380, 273] width 215 height 29
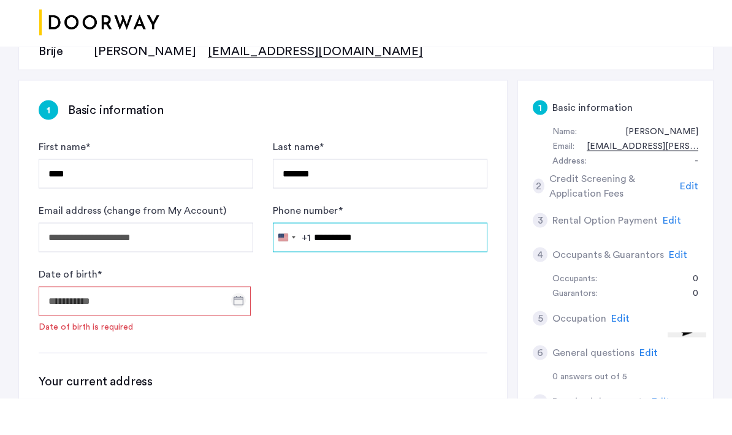
type input "**********"
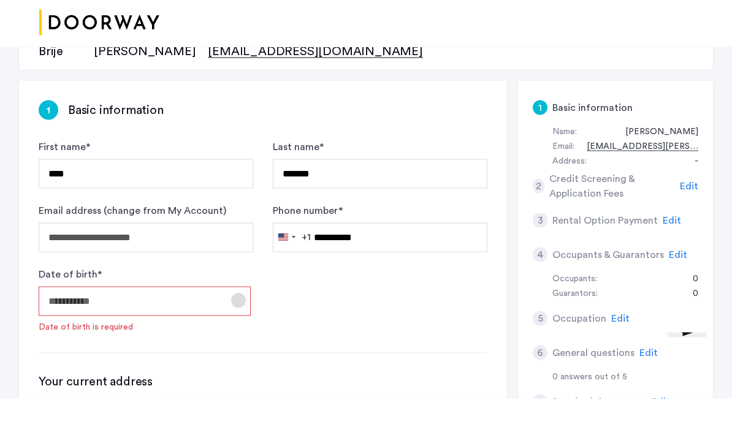
click at [246, 322] on span "Open calendar" at bounding box center [238, 336] width 29 height 29
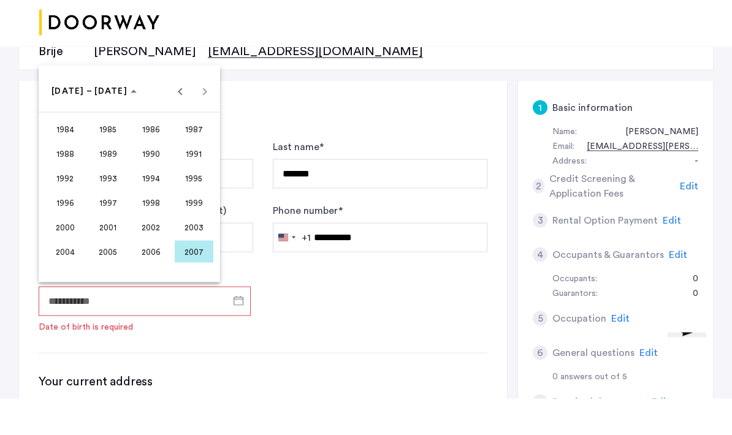
scroll to position [188, 0]
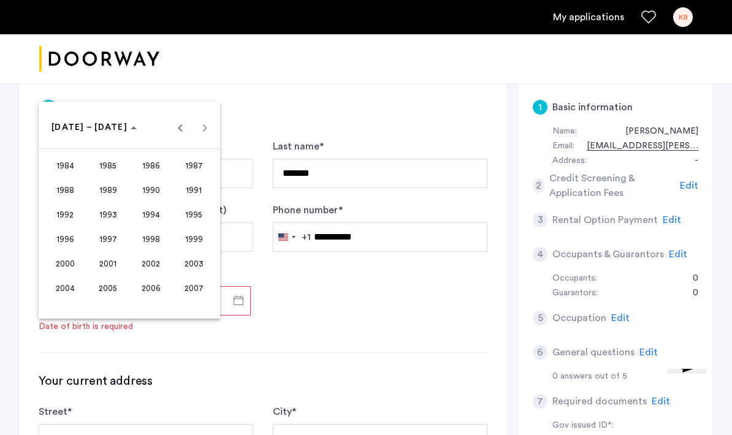
click at [61, 275] on span "2000" at bounding box center [65, 264] width 39 height 22
click at [153, 250] on span "NOV" at bounding box center [151, 239] width 39 height 22
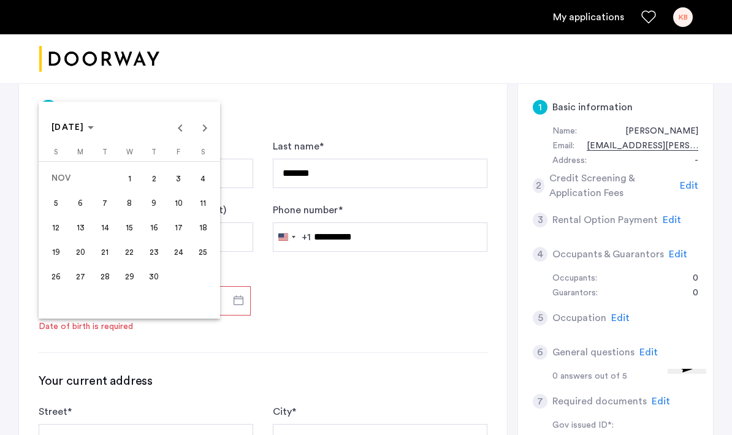
click at [200, 263] on span "25" at bounding box center [203, 252] width 22 height 22
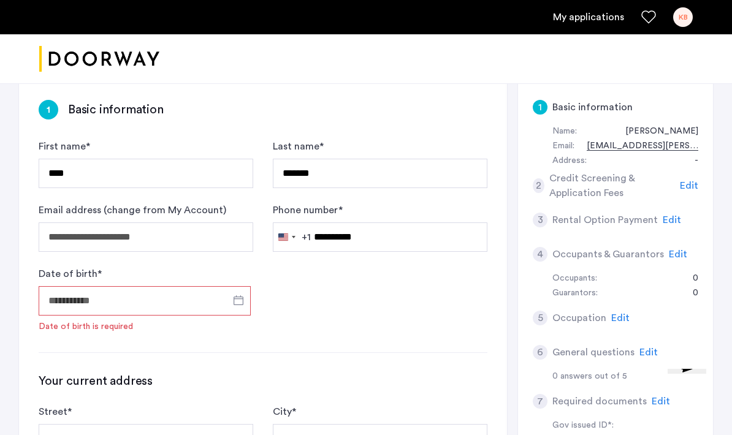
type input "**********"
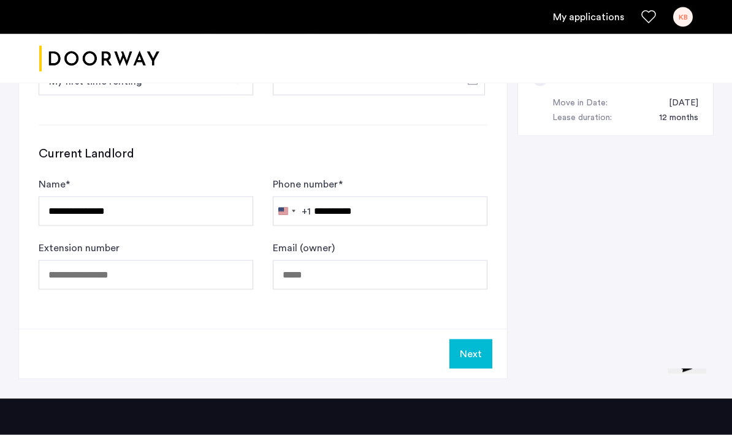
scroll to position [682, 0]
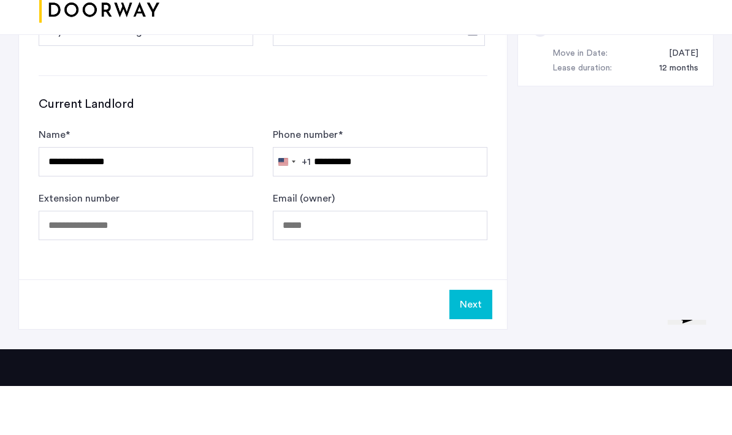
click at [484, 339] on button "Next" at bounding box center [470, 353] width 43 height 29
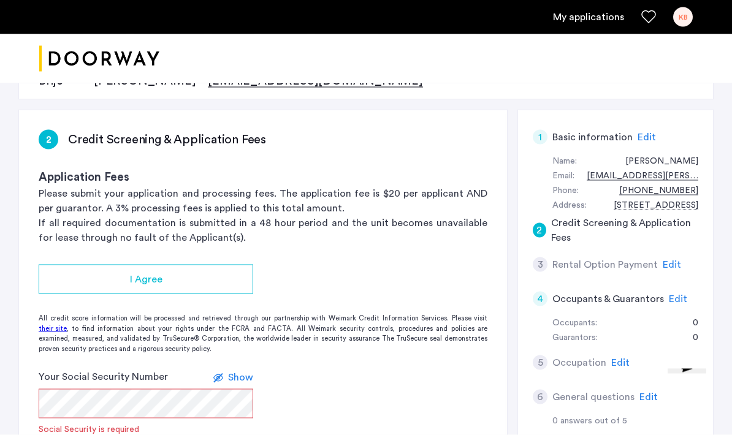
scroll to position [162, 0]
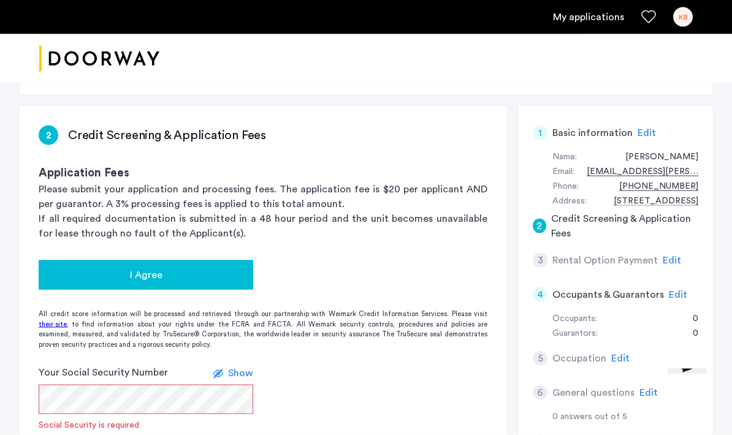
click at [183, 280] on div "I Agree" at bounding box center [145, 275] width 195 height 15
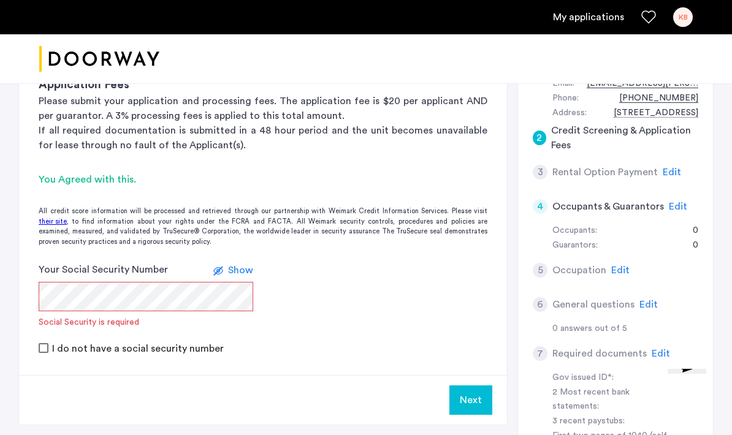
scroll to position [250, 0]
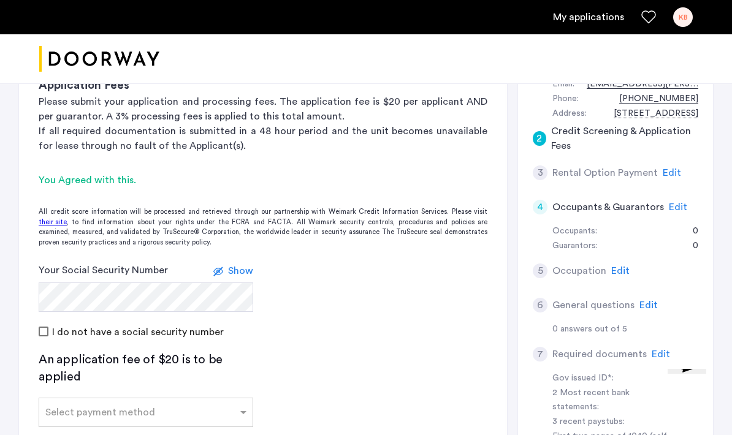
click at [241, 275] on span "Show" at bounding box center [240, 271] width 25 height 10
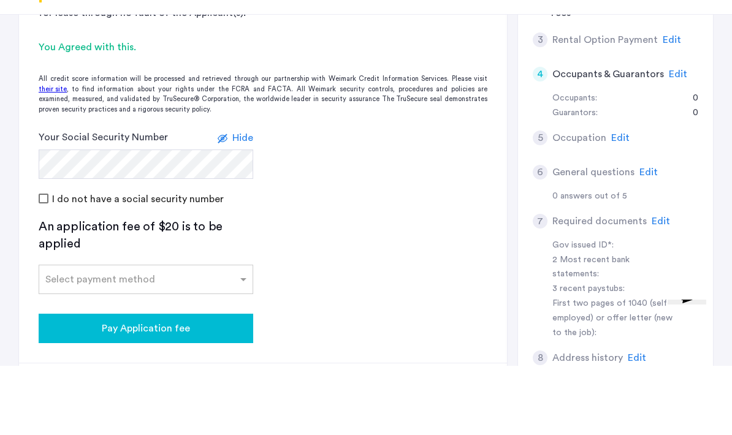
scroll to position [329, 0]
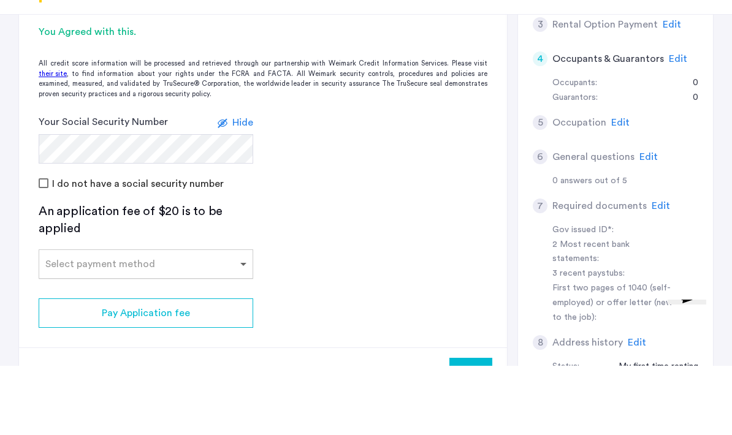
click at [249, 326] on span at bounding box center [244, 333] width 15 height 15
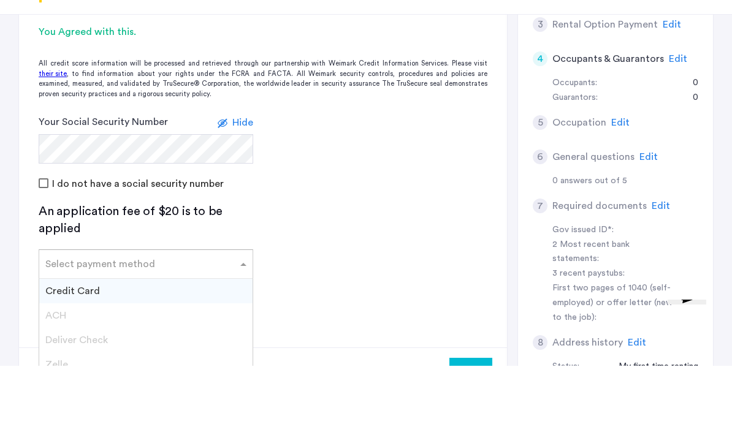
click at [235, 348] on div "Credit Card" at bounding box center [145, 360] width 213 height 25
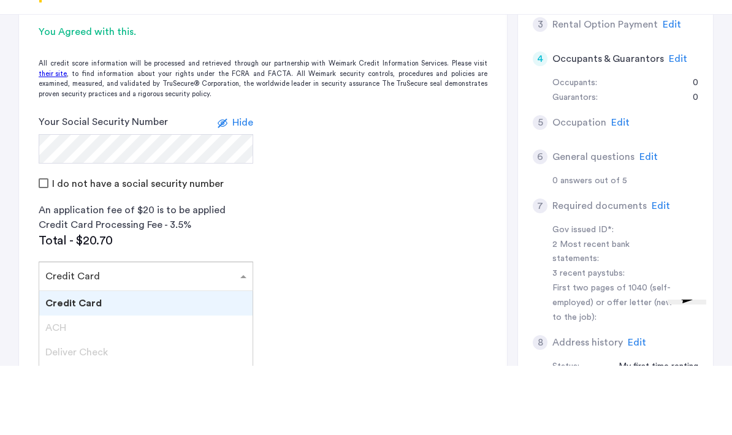
click at [238, 338] on span at bounding box center [244, 345] width 15 height 15
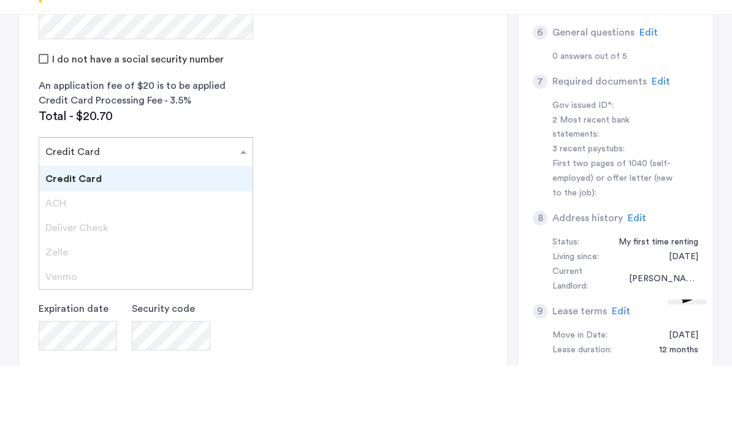
scroll to position [457, 0]
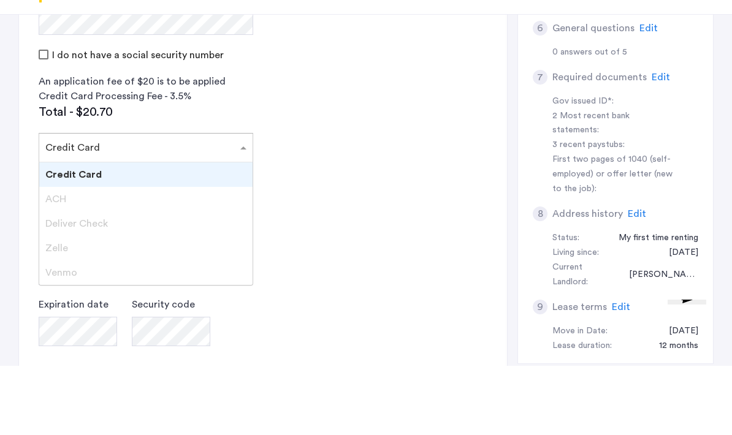
click at [170, 330] on div "Venmo" at bounding box center [145, 342] width 213 height 25
click at [245, 232] on div "Credit Card" at bounding box center [145, 244] width 213 height 25
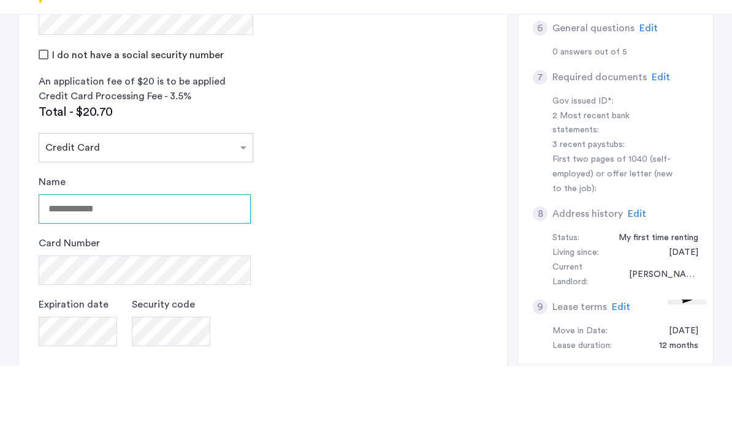
click at [220, 264] on input "Name" at bounding box center [145, 278] width 212 height 29
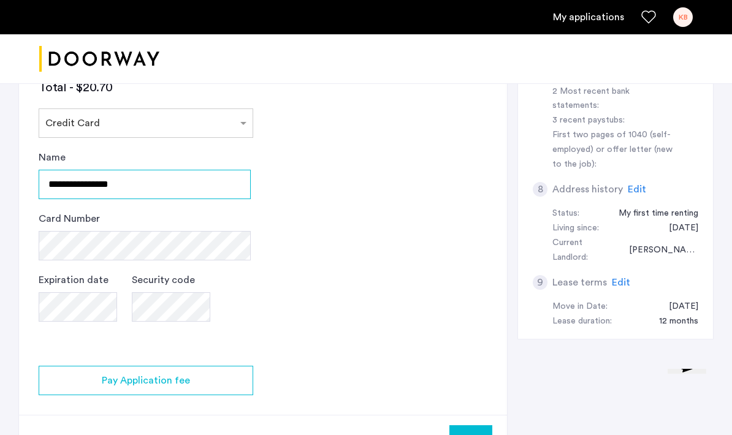
scroll to position [551, 0]
click at [97, 183] on input "**********" at bounding box center [145, 184] width 212 height 29
type input "**********"
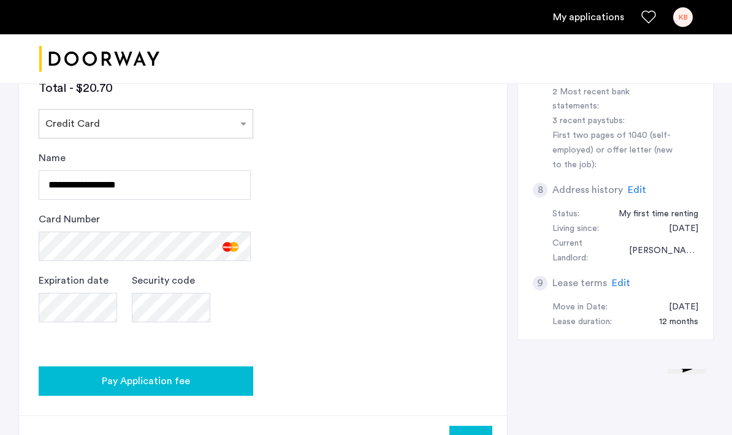
click at [181, 385] on span "Pay Application fee" at bounding box center [146, 381] width 88 height 15
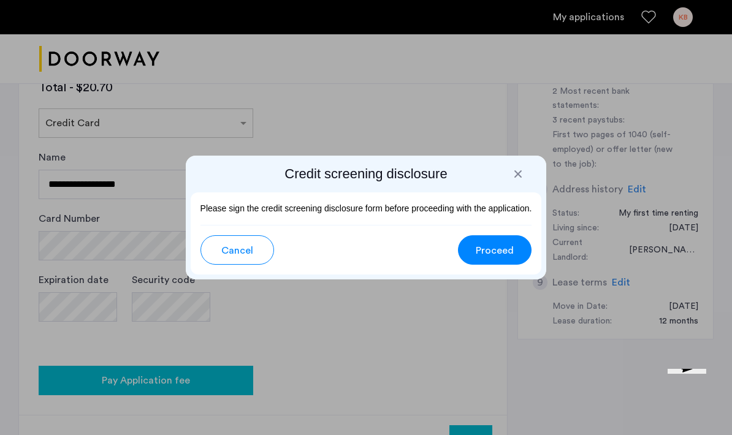
scroll to position [0, 0]
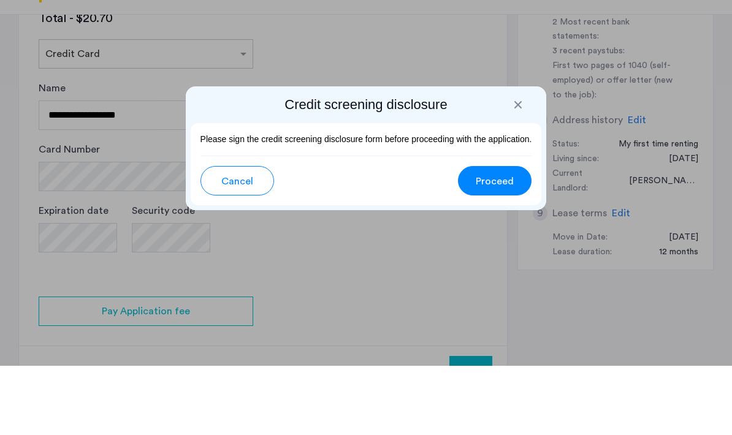
click at [504, 243] on span "Proceed" at bounding box center [495, 250] width 38 height 15
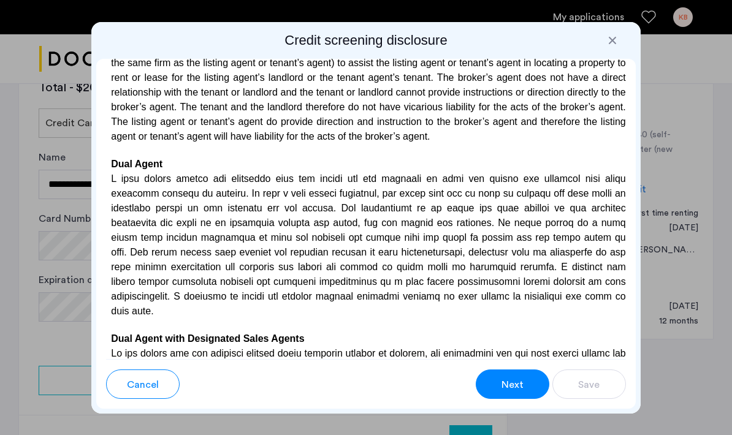
scroll to position [3408, 0]
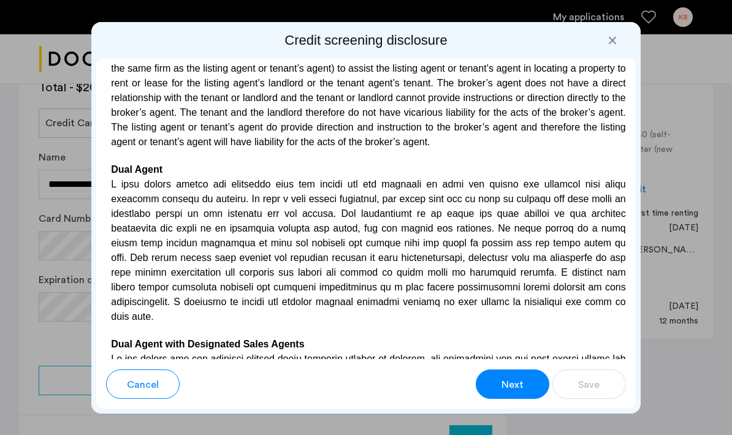
click at [616, 34] on div at bounding box center [612, 40] width 12 height 12
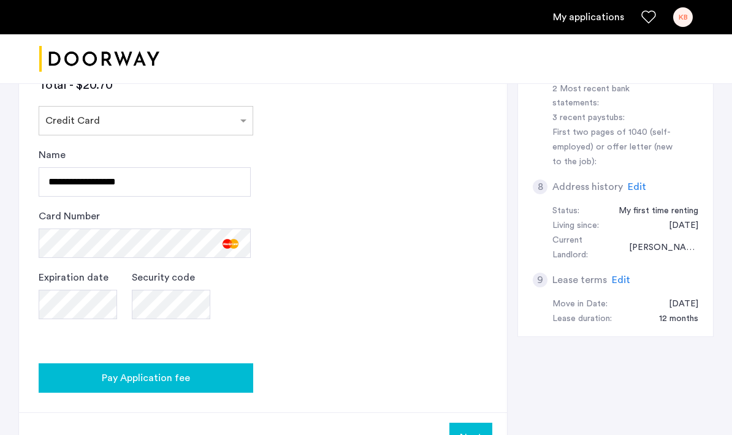
scroll to position [557, 0]
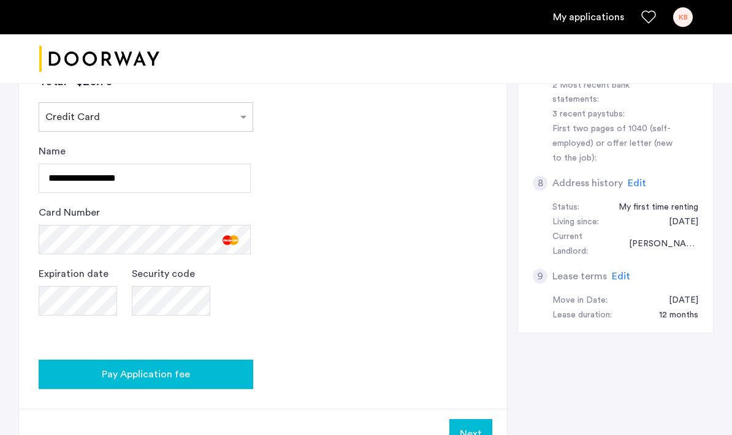
click at [201, 378] on div "Pay Application fee" at bounding box center [145, 374] width 195 height 15
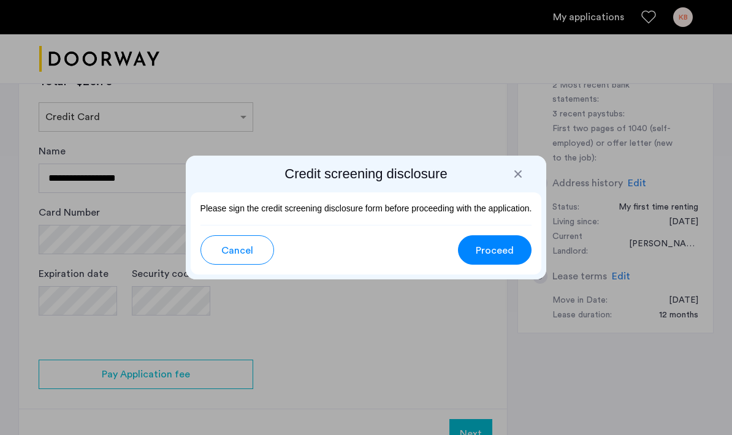
click at [496, 249] on span "Proceed" at bounding box center [495, 250] width 38 height 15
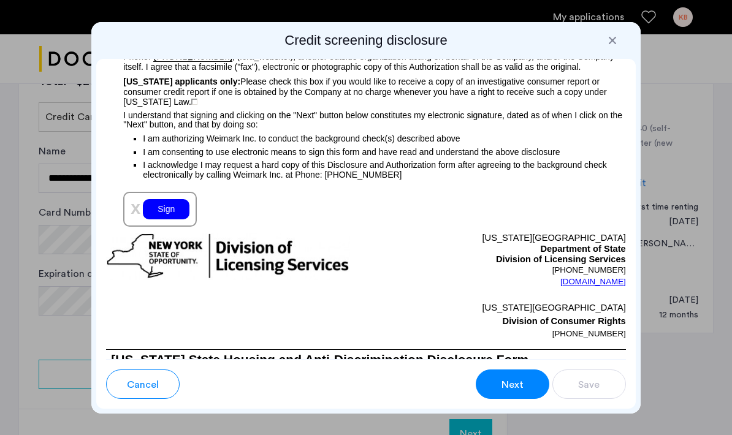
scroll to position [1582, 0]
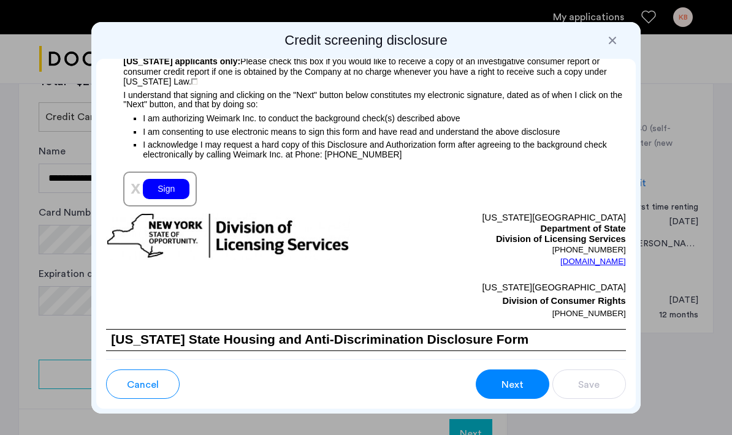
click at [178, 199] on div "Sign" at bounding box center [166, 189] width 47 height 20
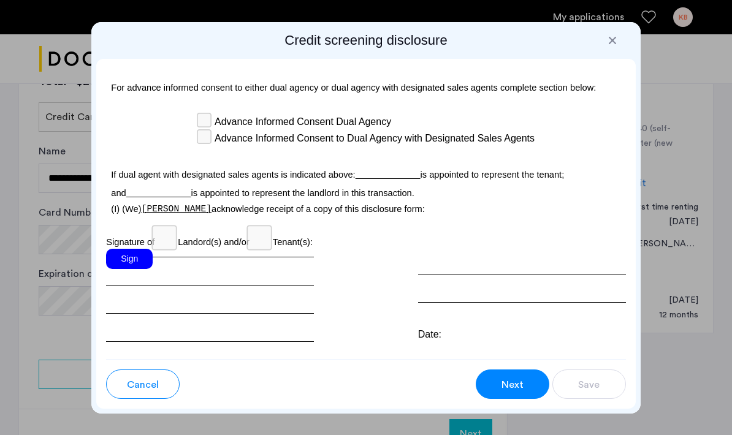
scroll to position [4065, 0]
click at [131, 248] on div "Sign" at bounding box center [129, 258] width 47 height 20
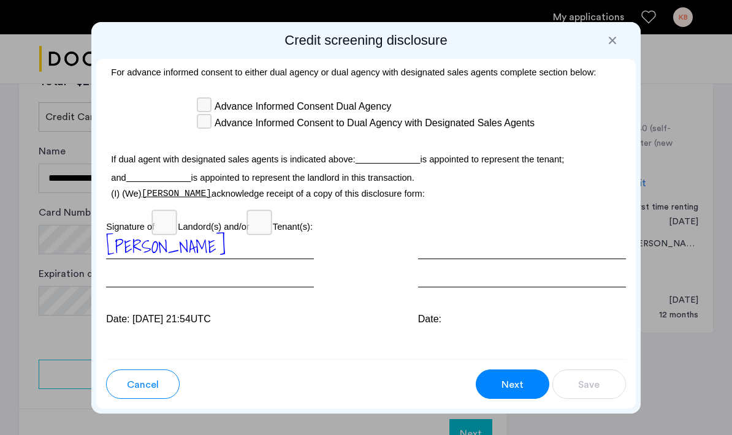
scroll to position [4079, 0]
click at [502, 379] on span "Next" at bounding box center [513, 385] width 22 height 15
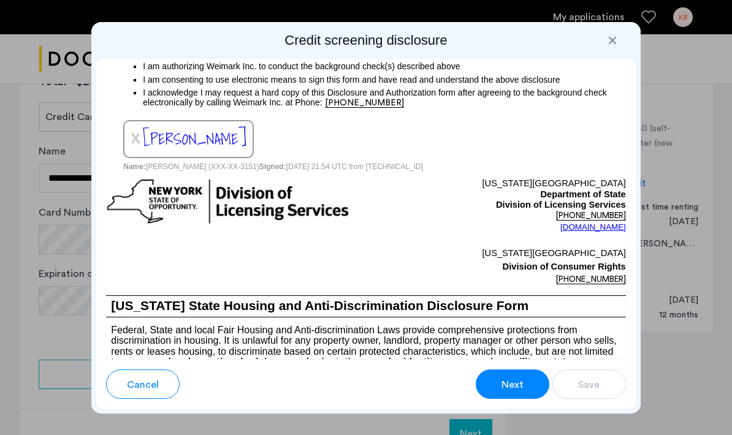
scroll to position [1092, 0]
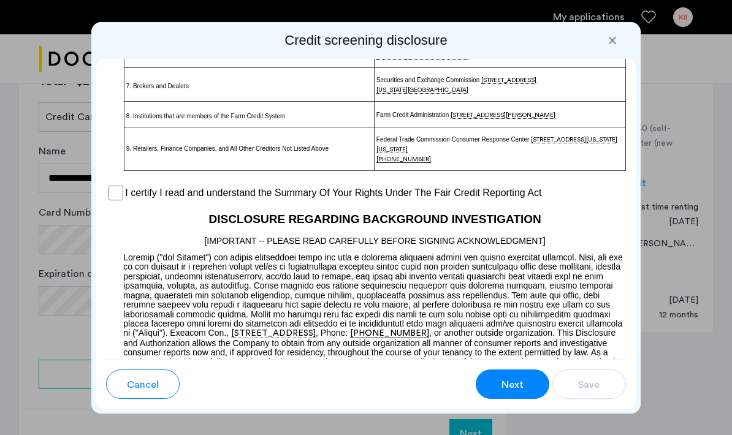
click at [399, 200] on label "I certify I read and understand the Summary Of Your Rights Under The Fair Credi…" at bounding box center [333, 193] width 416 height 15
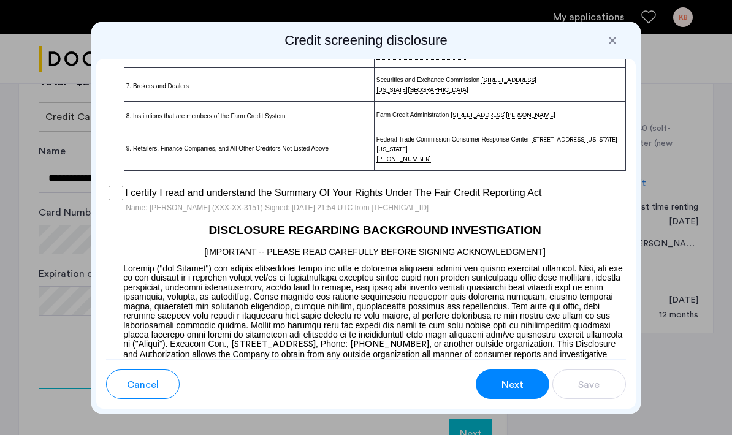
click at [494, 387] on button "Next" at bounding box center [513, 384] width 74 height 29
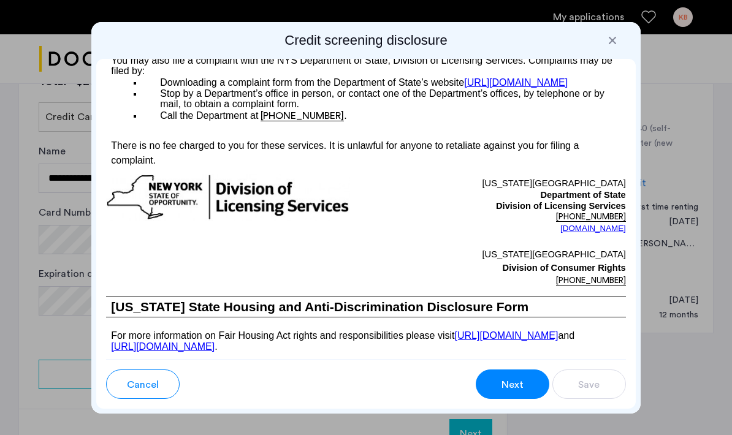
scroll to position [2557, 0]
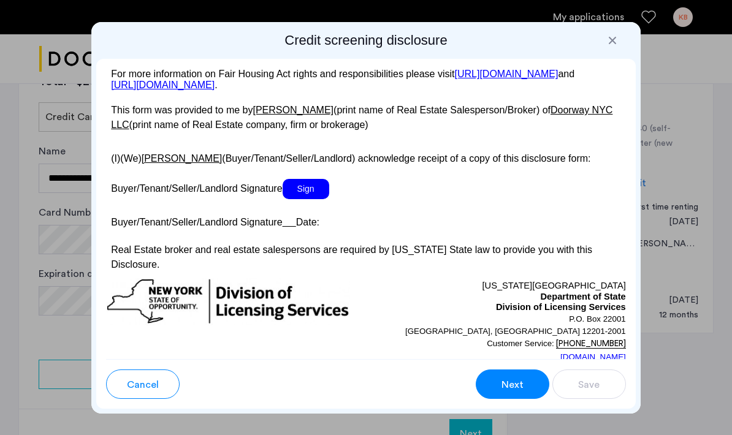
click at [307, 199] on span "Sign" at bounding box center [306, 189] width 47 height 20
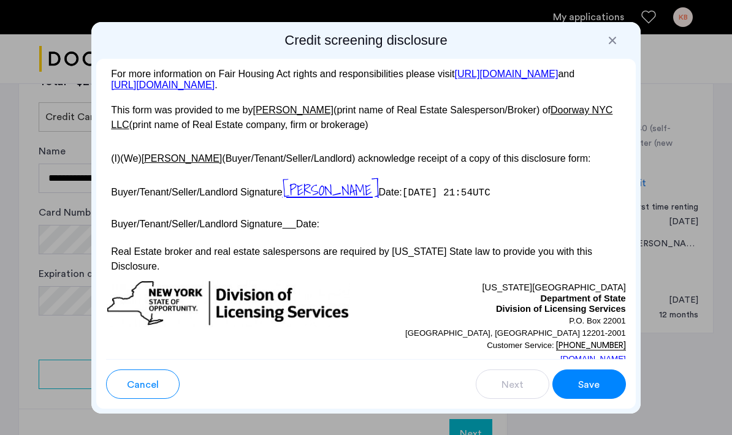
click at [595, 391] on span "Save" at bounding box center [588, 385] width 21 height 15
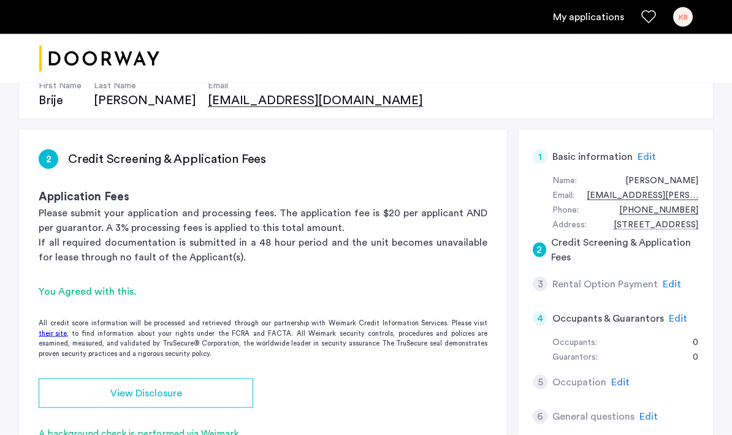
scroll to position [179, 0]
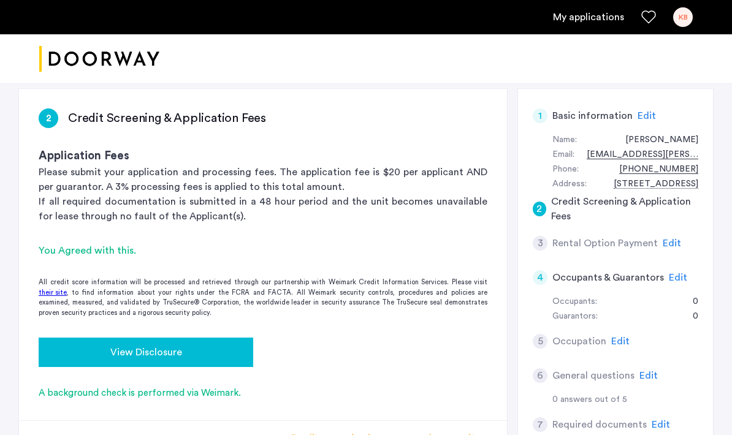
click at [224, 346] on div "View Disclosure" at bounding box center [145, 352] width 195 height 15
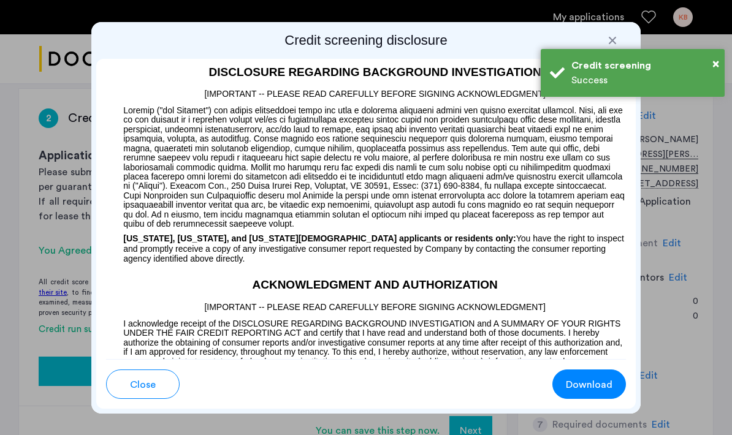
scroll to position [1345, 0]
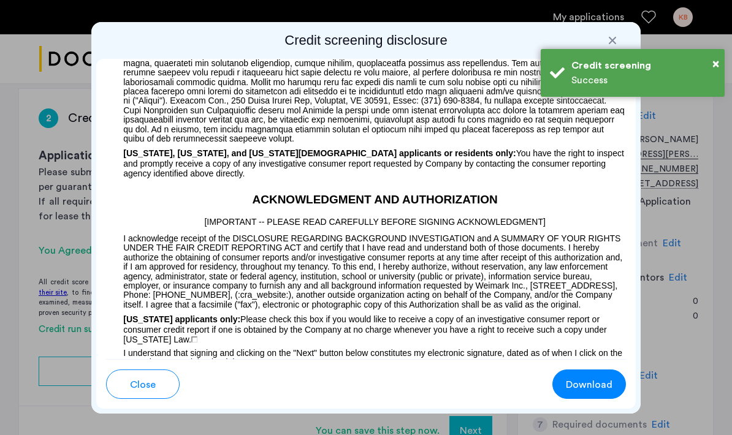
click at [607, 39] on div at bounding box center [612, 40] width 12 height 12
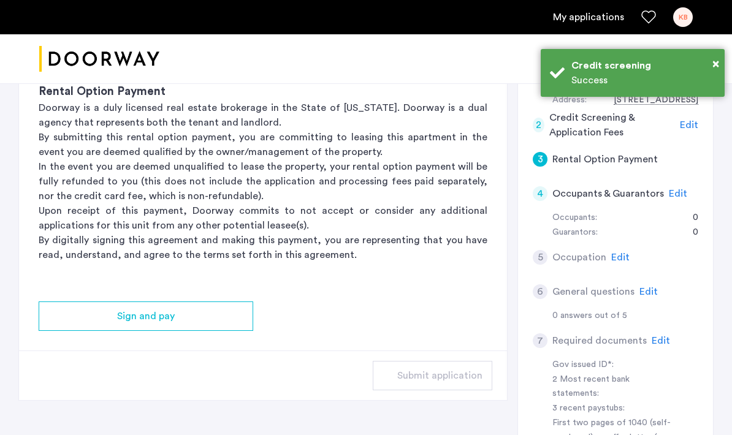
scroll to position [246, 0]
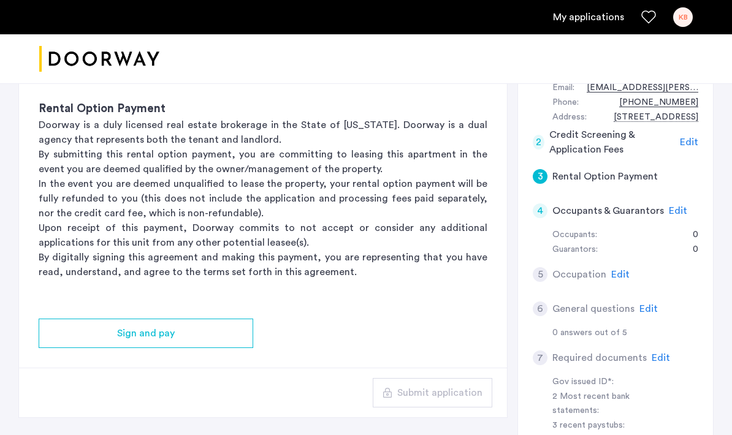
click at [612, 205] on h5 "Occupants & Guarantors" at bounding box center [608, 211] width 112 height 15
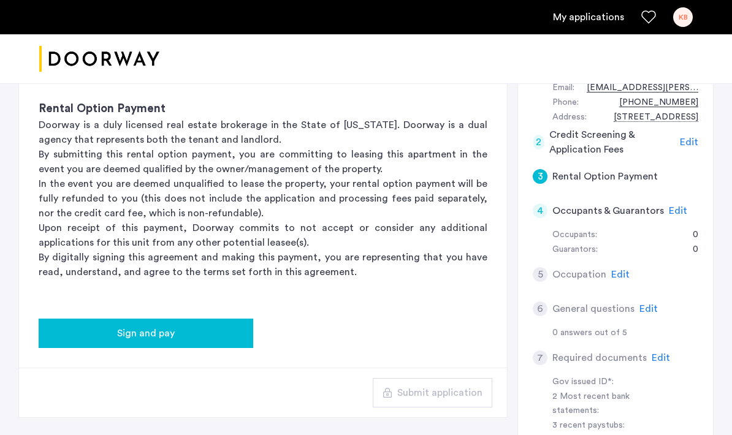
click at [226, 335] on div "Sign and pay" at bounding box center [145, 333] width 195 height 15
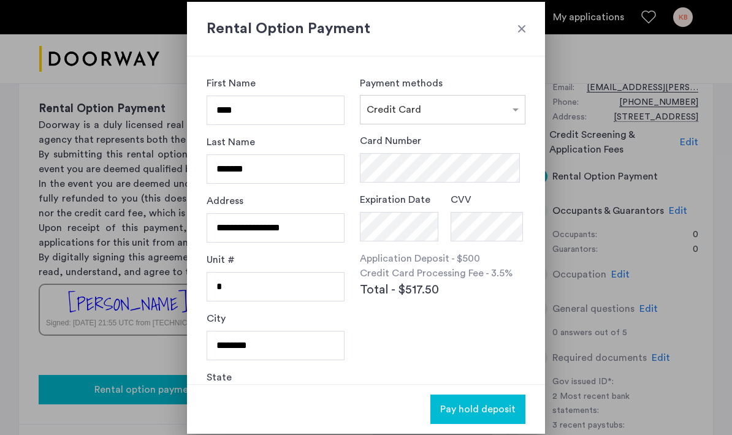
scroll to position [0, 0]
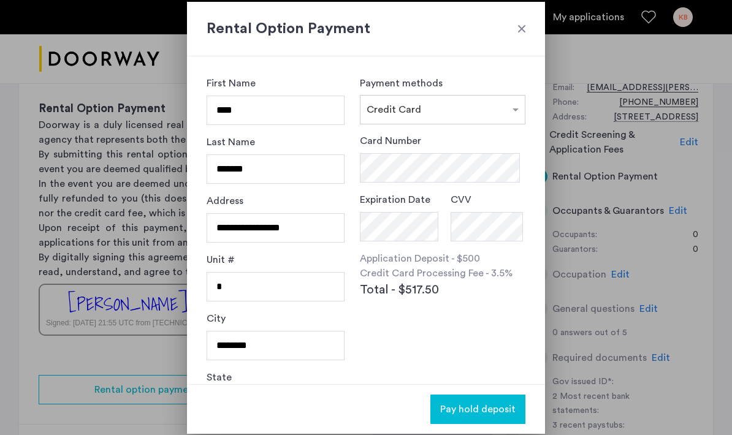
click at [450, 191] on form "Card Number Expiration Date CVV" at bounding box center [443, 188] width 166 height 108
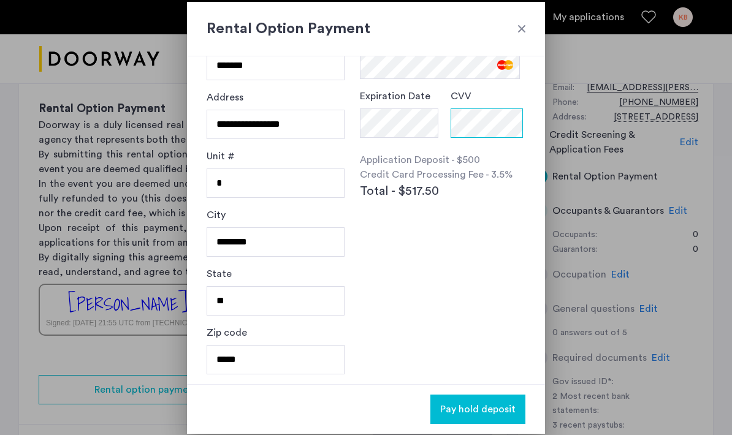
scroll to position [104, 0]
click at [432, 276] on div "**********" at bounding box center [366, 220] width 358 height 328
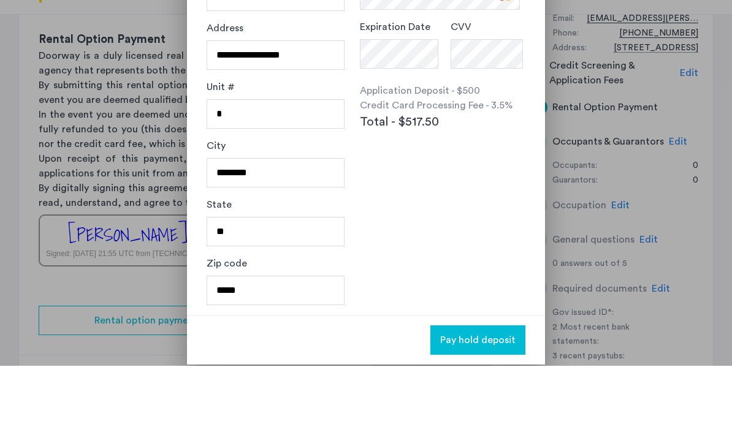
click at [503, 395] on button "Pay hold deposit" at bounding box center [477, 409] width 95 height 29
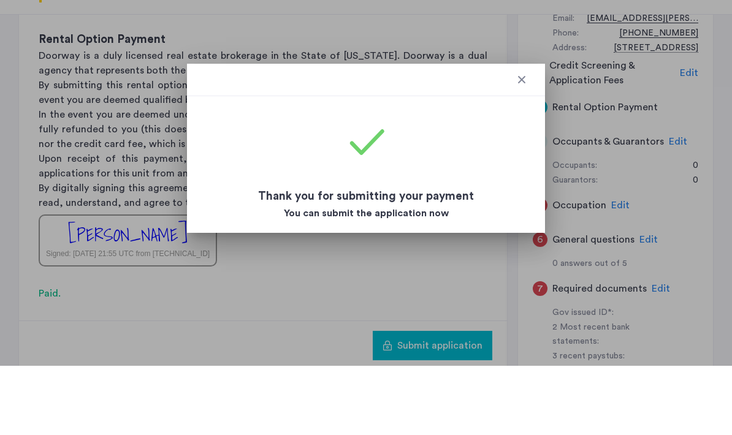
click at [519, 143] on div at bounding box center [522, 149] width 12 height 12
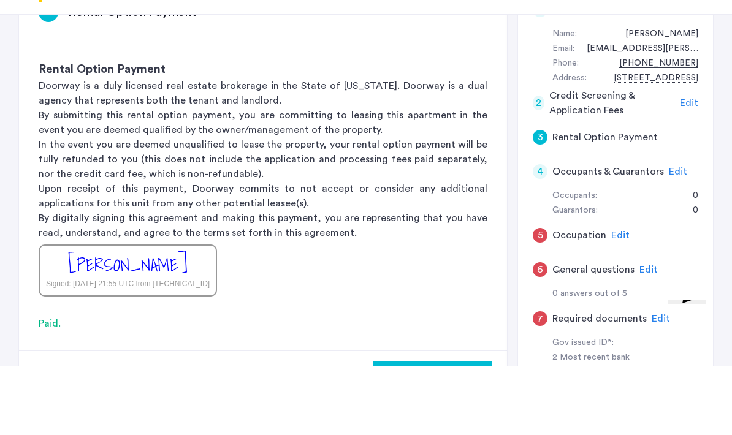
scroll to position [283, 0]
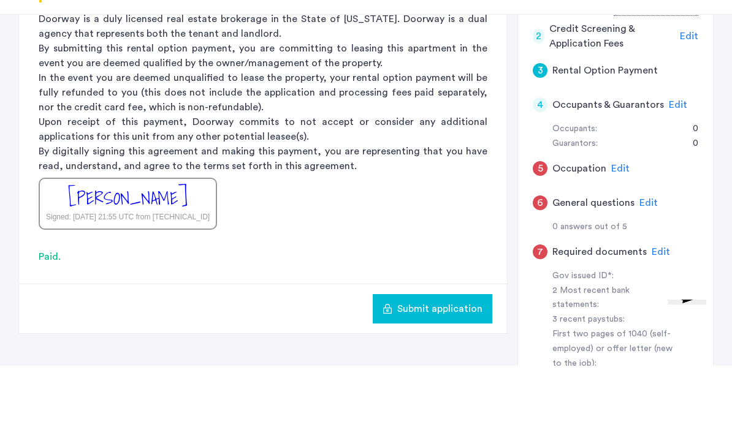
click at [437, 371] on span "Submit application" at bounding box center [439, 378] width 85 height 15
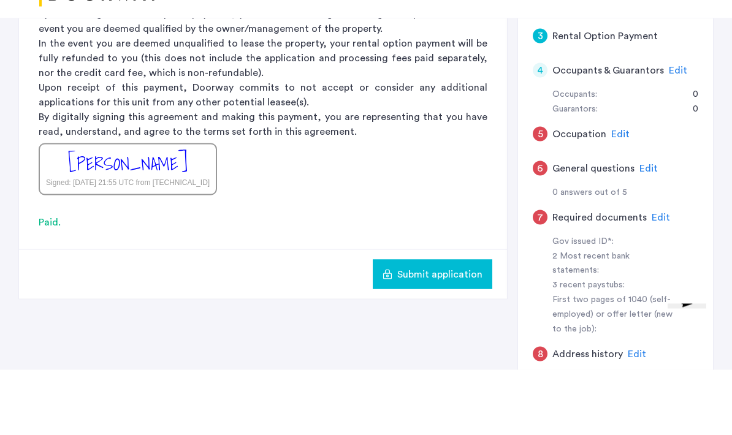
scroll to position [322, 0]
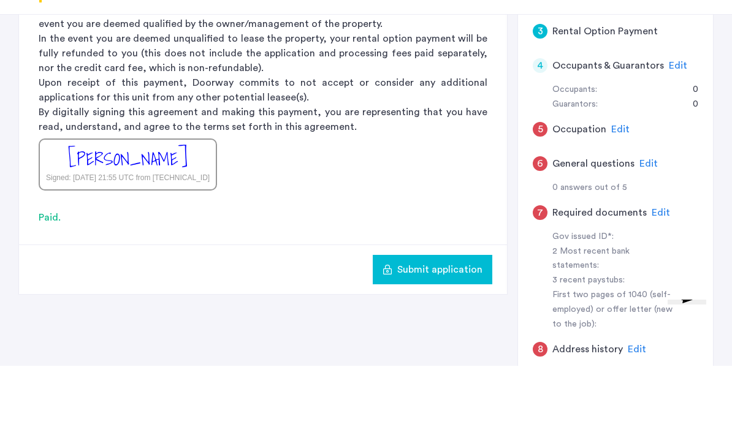
click at [578, 191] on h5 "Occupation" at bounding box center [579, 198] width 54 height 15
click at [607, 128] on h5 "Occupants & Guarantors" at bounding box center [608, 135] width 112 height 15
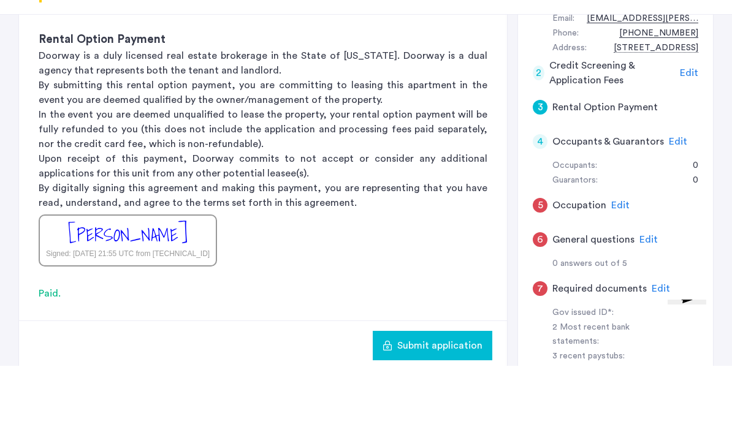
scroll to position [256, 0]
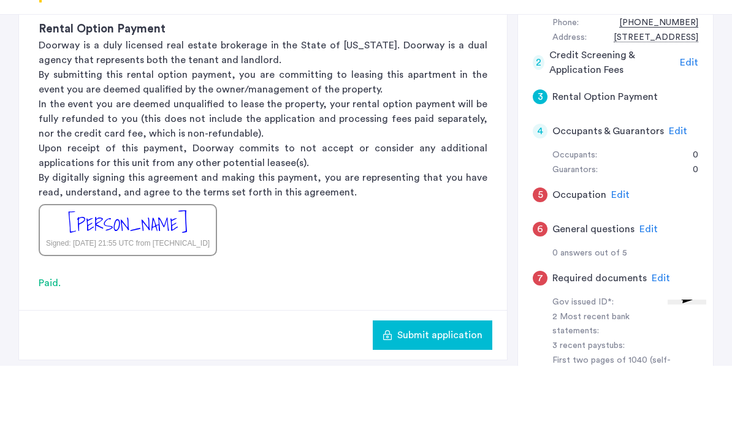
click at [460, 397] on span "Submit application" at bounding box center [439, 404] width 85 height 15
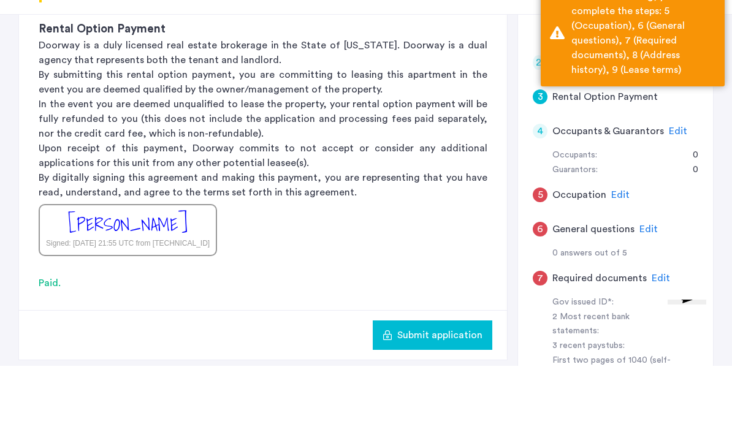
click at [617, 259] on span "Edit" at bounding box center [620, 264] width 18 height 10
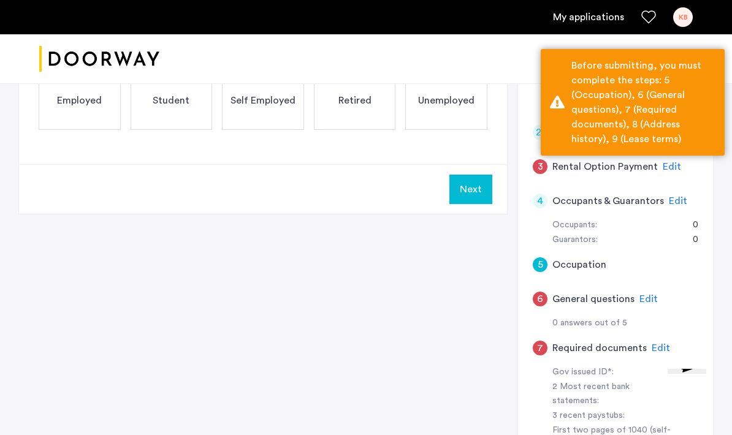
scroll to position [217, 0]
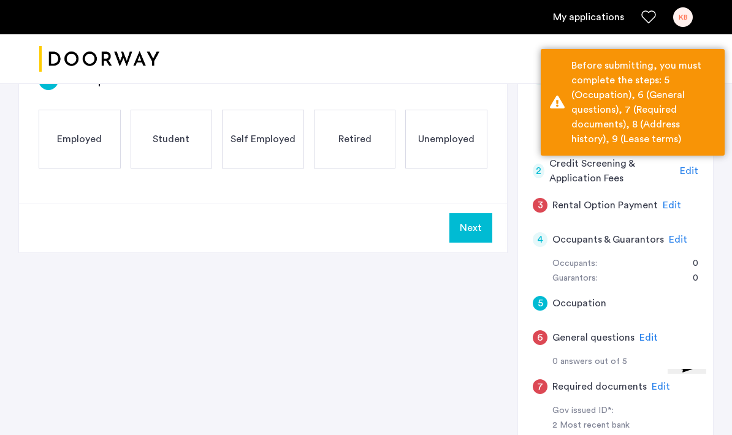
click at [671, 202] on span "Edit" at bounding box center [672, 205] width 18 height 10
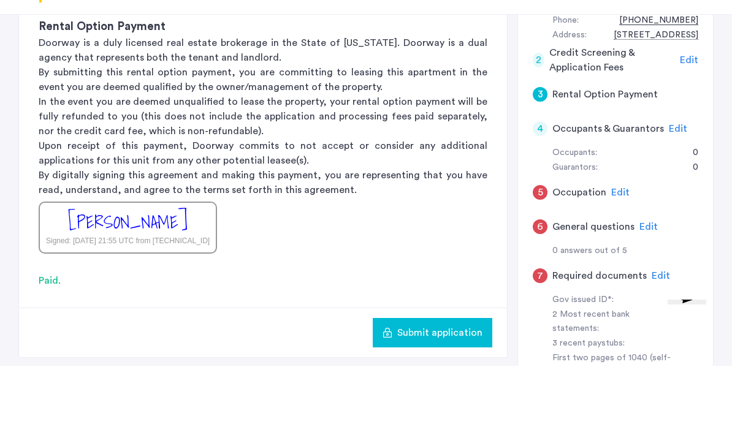
scroll to position [259, 0]
click at [675, 193] on span "Edit" at bounding box center [678, 198] width 18 height 10
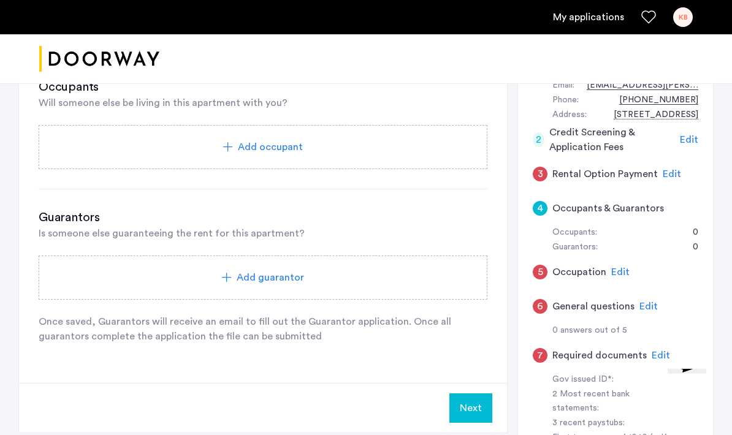
scroll to position [248, 0]
click at [670, 172] on span "Edit" at bounding box center [672, 175] width 18 height 10
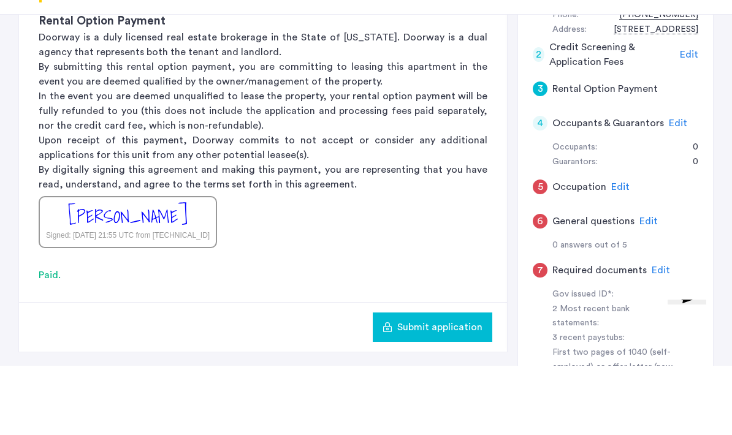
scroll to position [265, 0]
click at [679, 187] on span "Edit" at bounding box center [678, 192] width 18 height 10
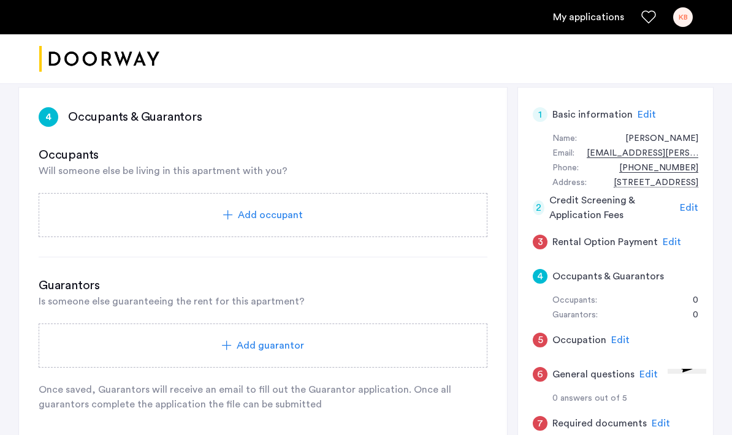
scroll to position [180, 0]
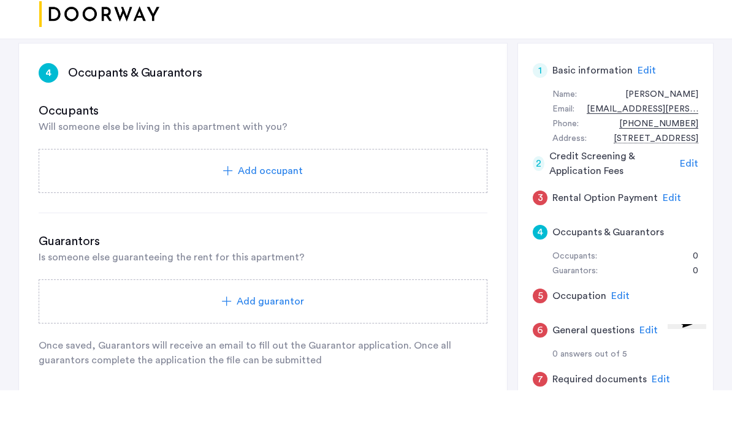
click at [618, 336] on span "Edit" at bounding box center [620, 341] width 18 height 10
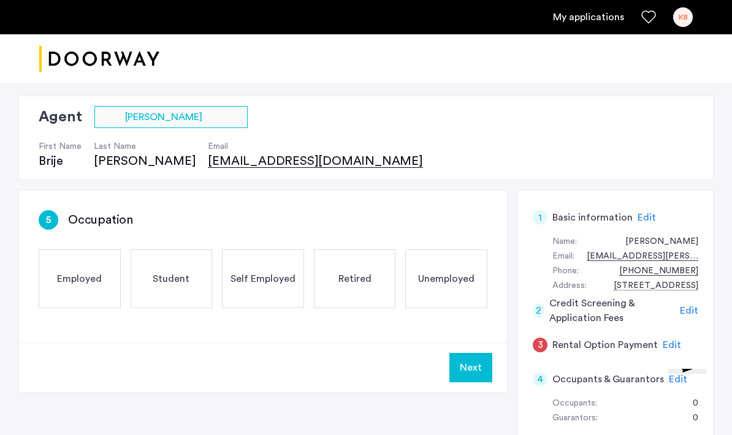
scroll to position [73, 0]
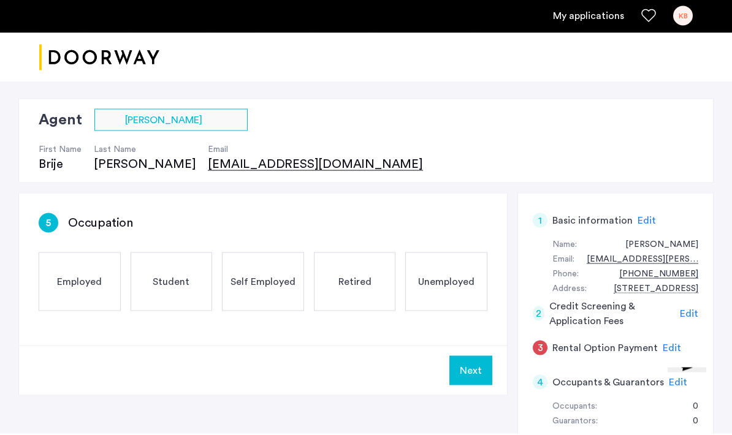
click at [59, 283] on span "Employed" at bounding box center [79, 283] width 45 height 15
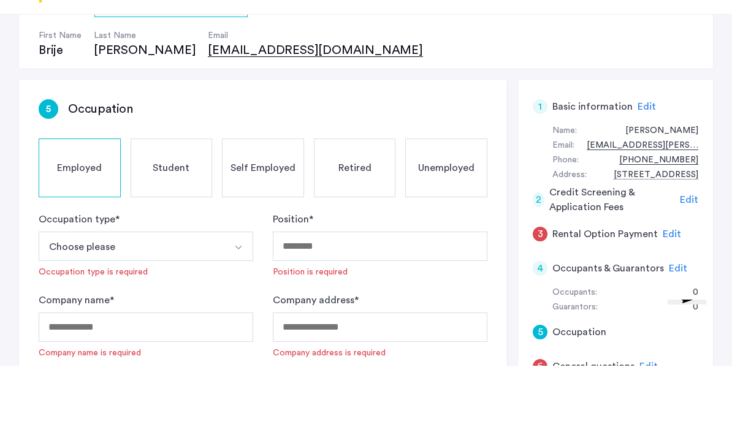
scroll to position [127, 0]
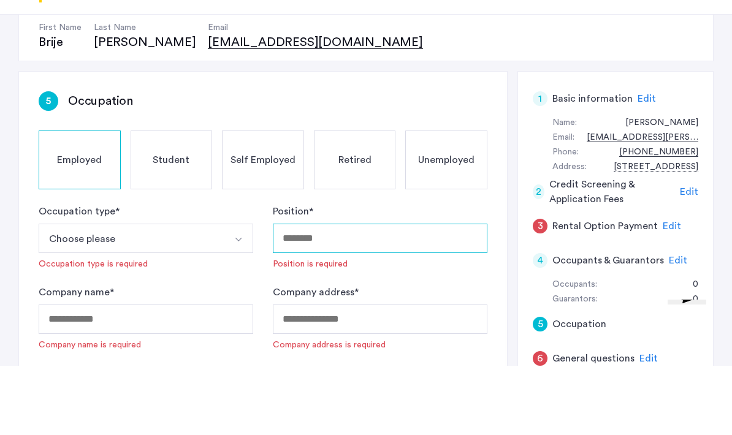
click at [420, 293] on input "Position *" at bounding box center [380, 307] width 215 height 29
type input "*******"
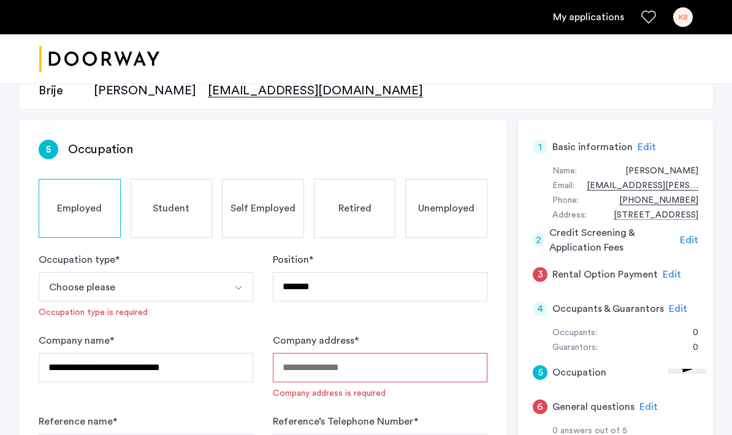
scroll to position [150, 0]
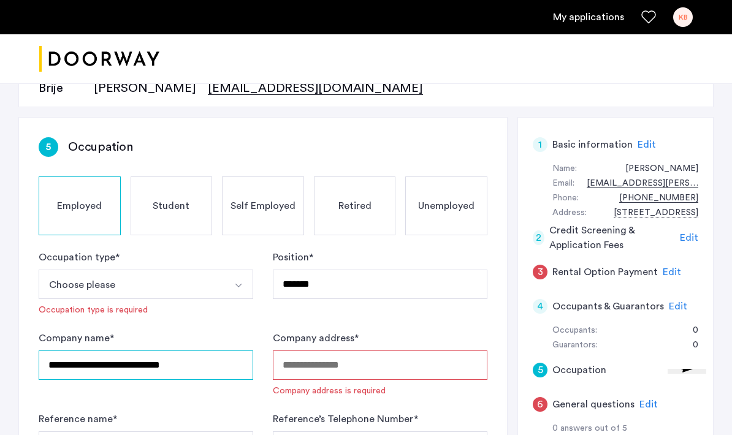
click at [212, 374] on input "**********" at bounding box center [146, 365] width 215 height 29
type input "**********"
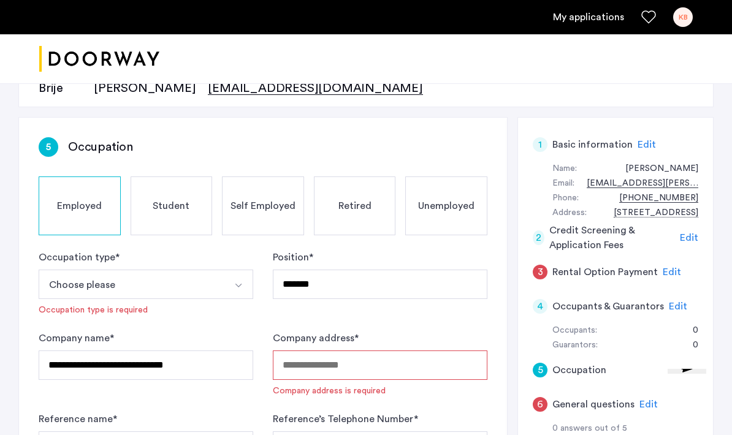
click at [337, 362] on input "Company address *" at bounding box center [380, 365] width 215 height 29
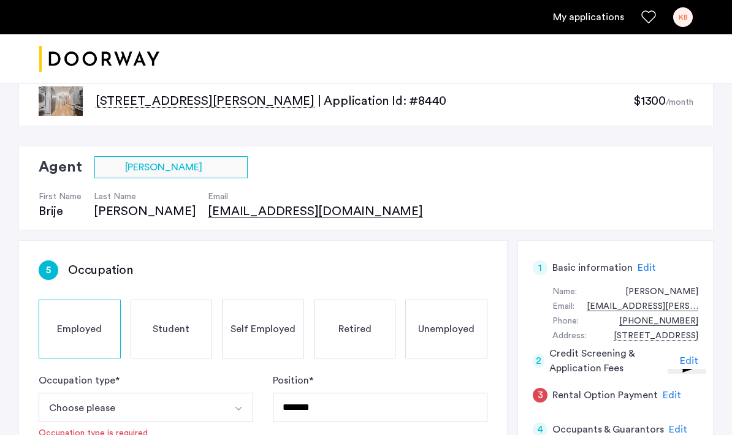
scroll to position [0, 0]
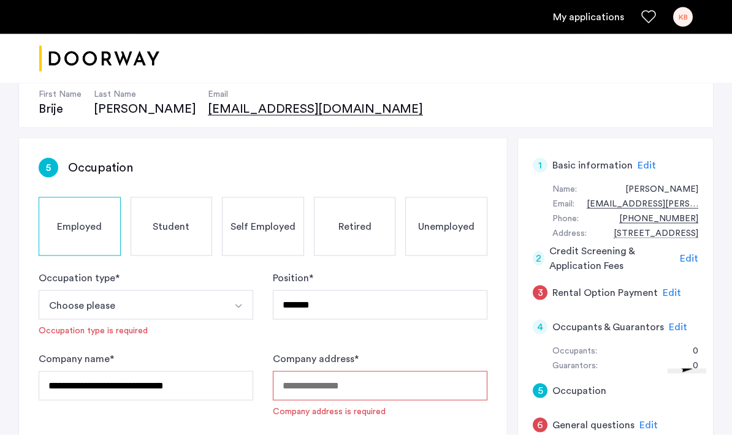
click at [354, 389] on input "Company address *" at bounding box center [380, 386] width 215 height 29
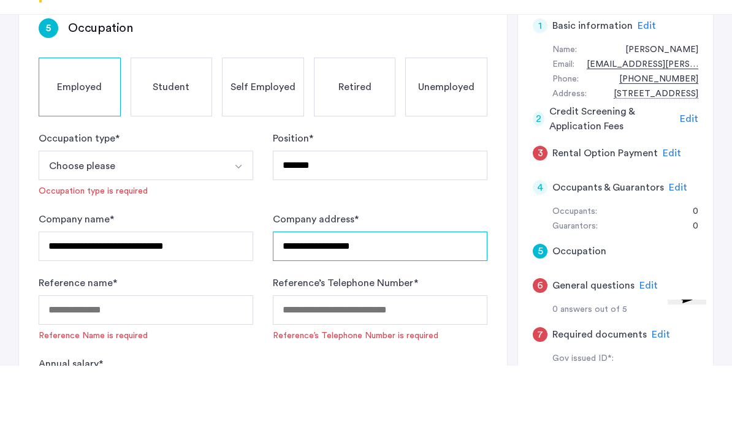
scroll to position [203, 0]
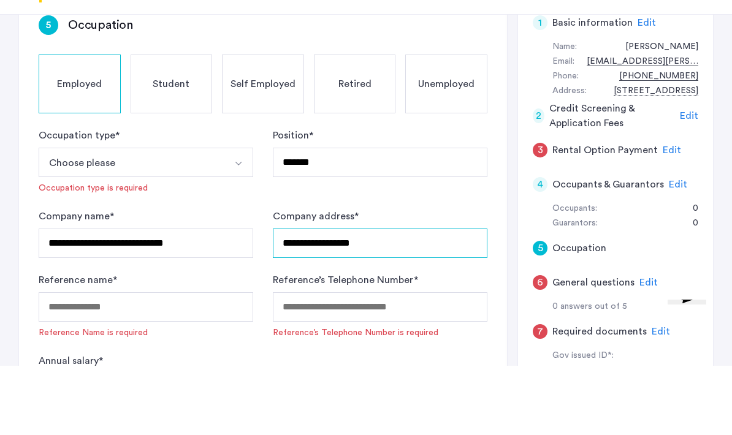
type input "**********"
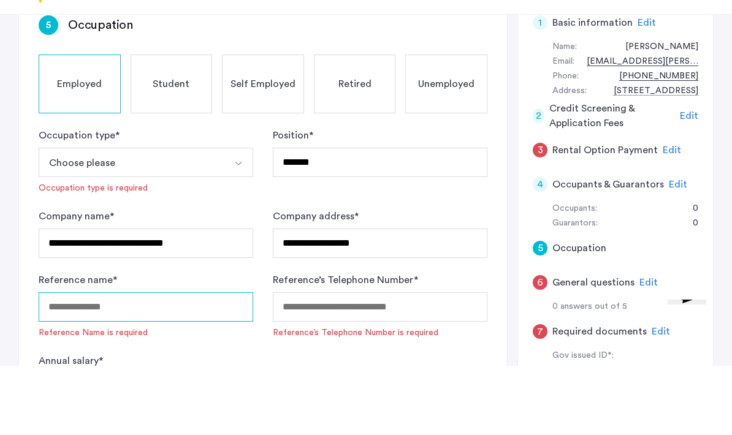
click at [186, 362] on input "Reference name *" at bounding box center [146, 376] width 215 height 29
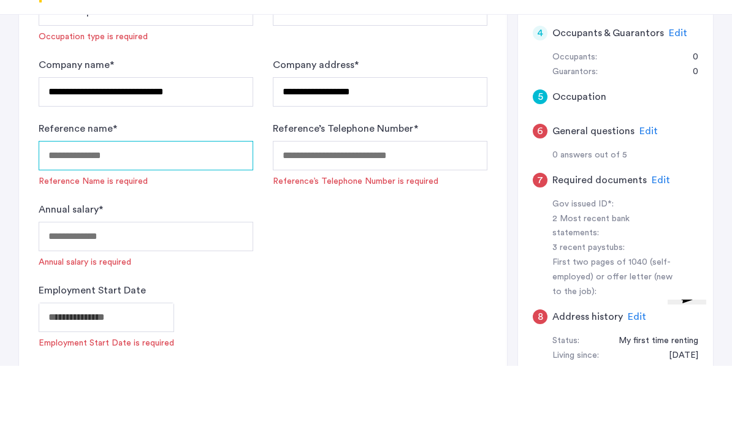
scroll to position [361, 0]
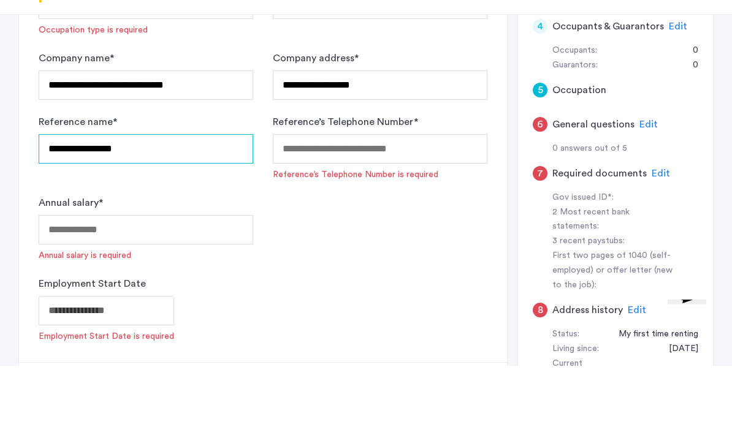
type input "**********"
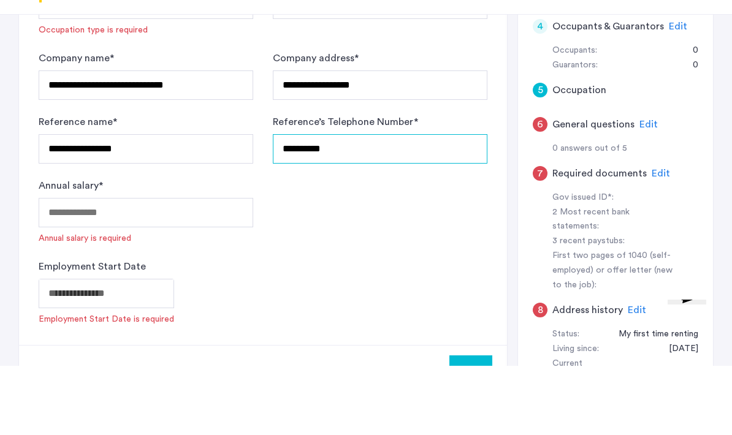
type input "**********"
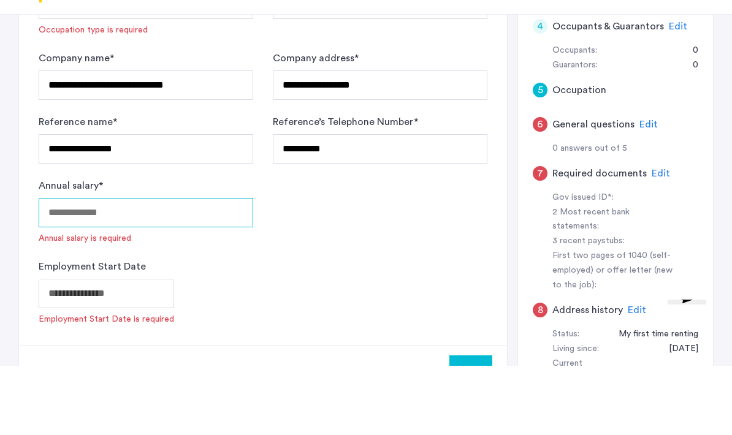
click at [216, 267] on input "Annual salary *" at bounding box center [146, 281] width 215 height 29
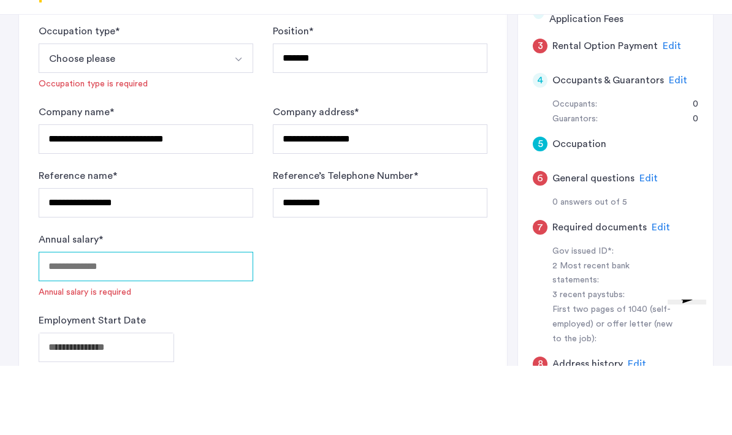
scroll to position [310, 0]
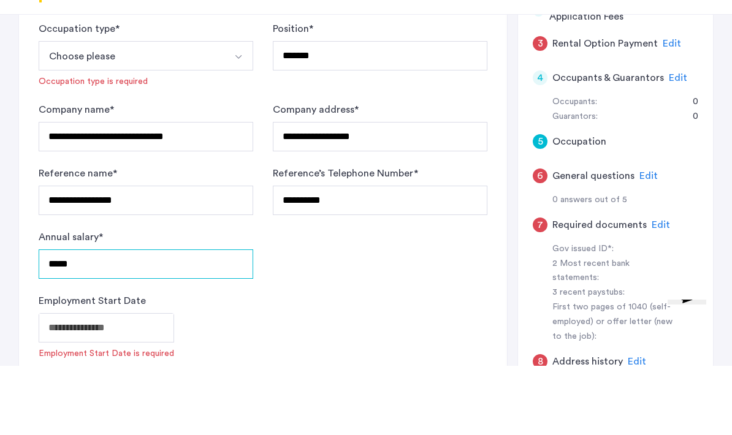
click at [58, 319] on input "*****" at bounding box center [146, 333] width 215 height 29
type input "*****"
click at [59, 319] on input "*****" at bounding box center [146, 333] width 215 height 29
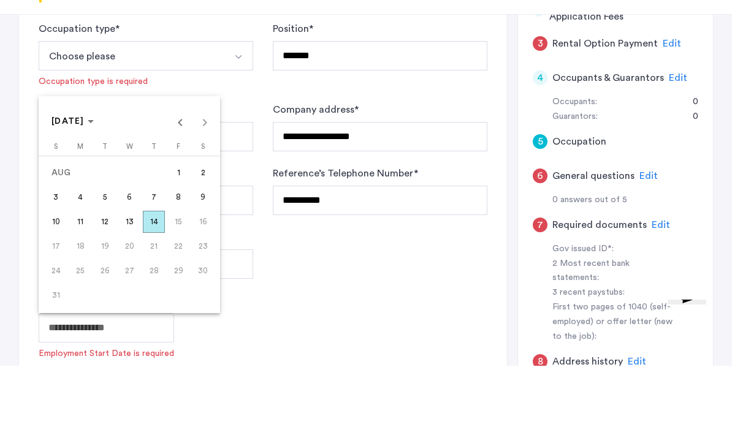
scroll to position [380, 0]
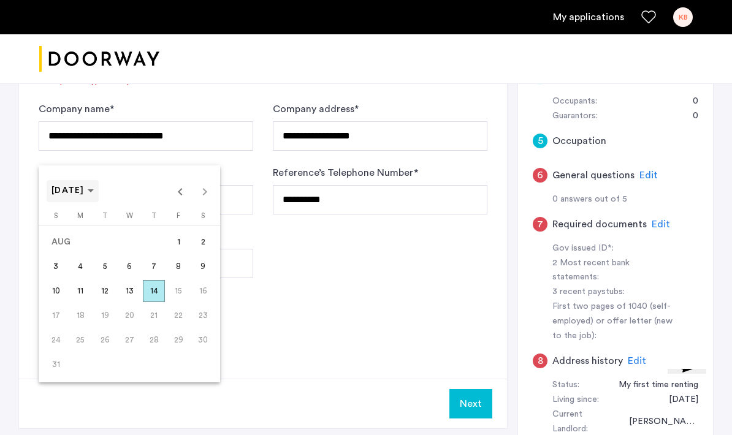
click at [94, 196] on span "[DATE]" at bounding box center [73, 191] width 42 height 10
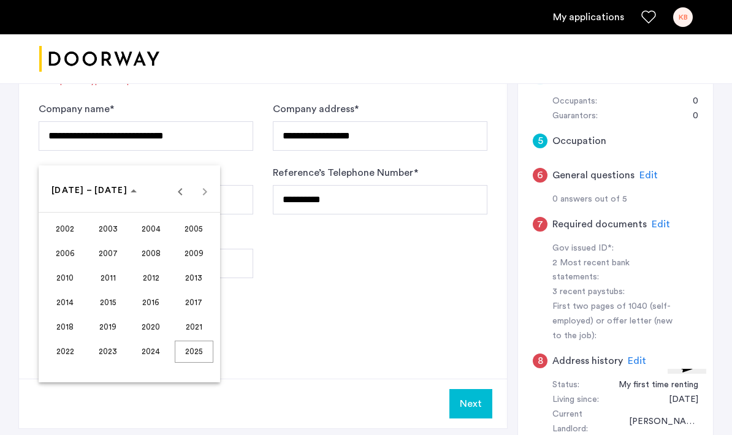
click at [153, 363] on span "2024" at bounding box center [151, 352] width 39 height 22
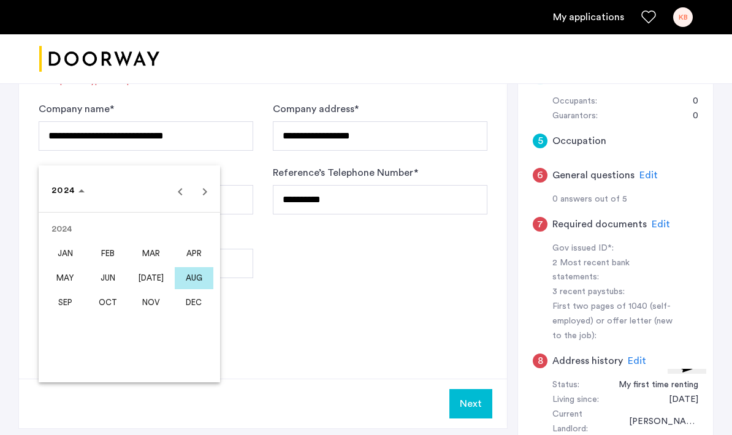
click at [154, 289] on span "[DATE]" at bounding box center [151, 278] width 39 height 22
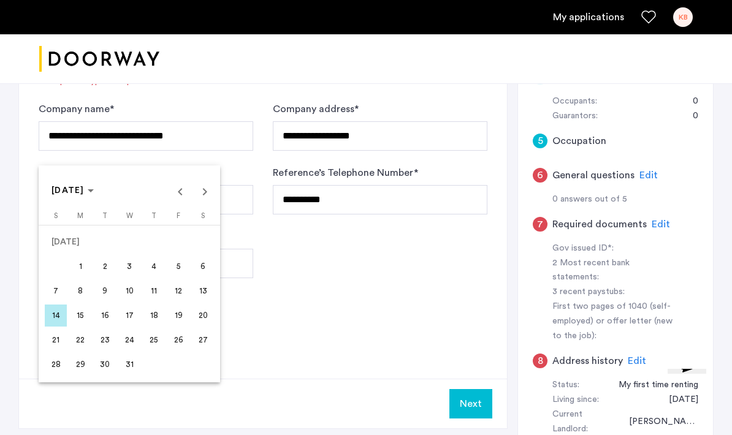
click at [80, 351] on span "22" at bounding box center [80, 340] width 22 height 22
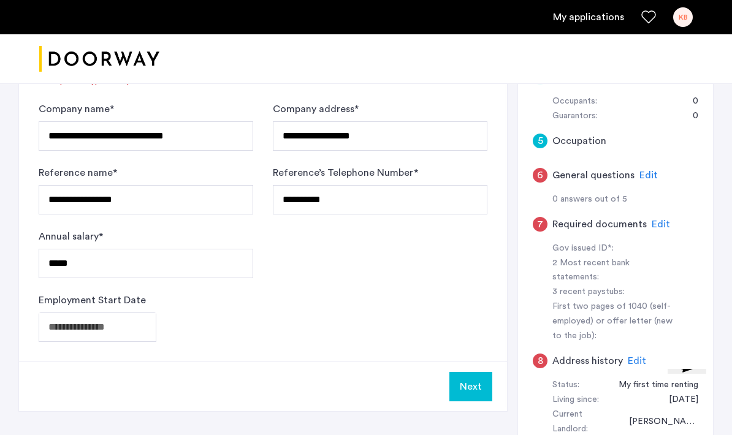
type input "**********"
click at [466, 392] on button "Next" at bounding box center [470, 386] width 43 height 29
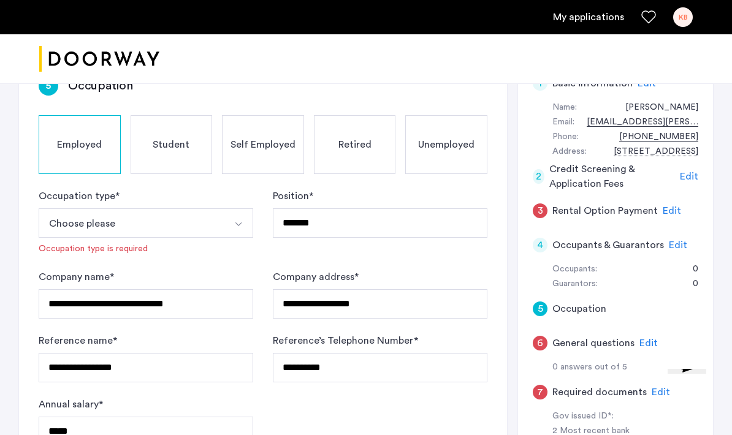
scroll to position [213, 0]
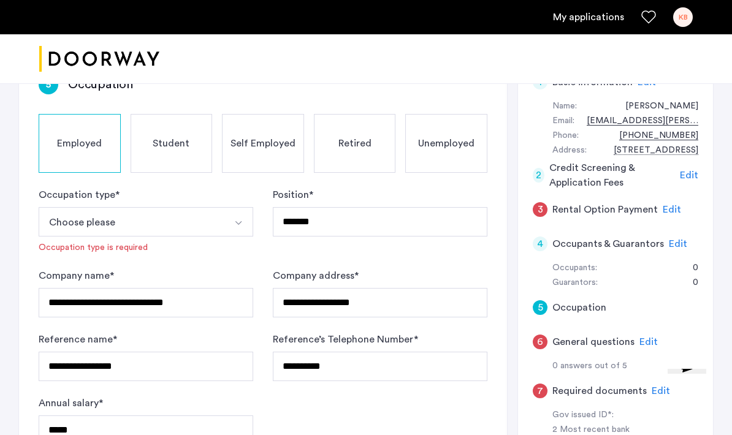
click at [198, 235] on button "Choose please" at bounding box center [132, 221] width 186 height 29
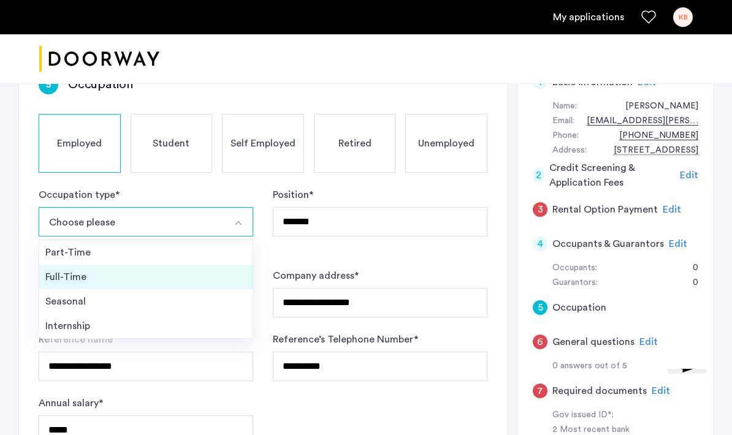
click at [175, 272] on div "Full-Time" at bounding box center [145, 277] width 201 height 15
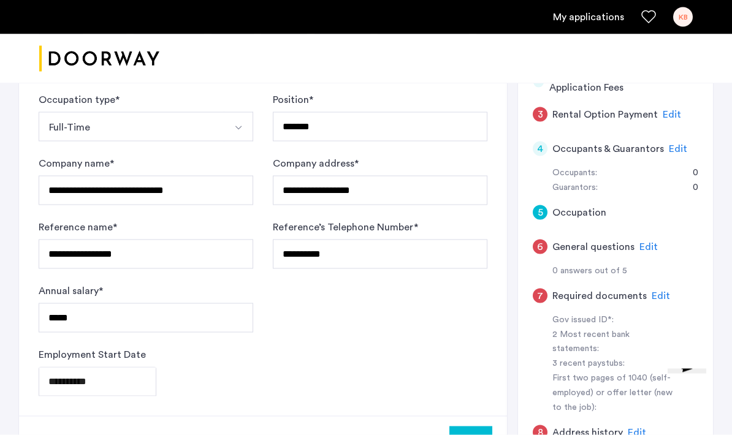
scroll to position [282, 0]
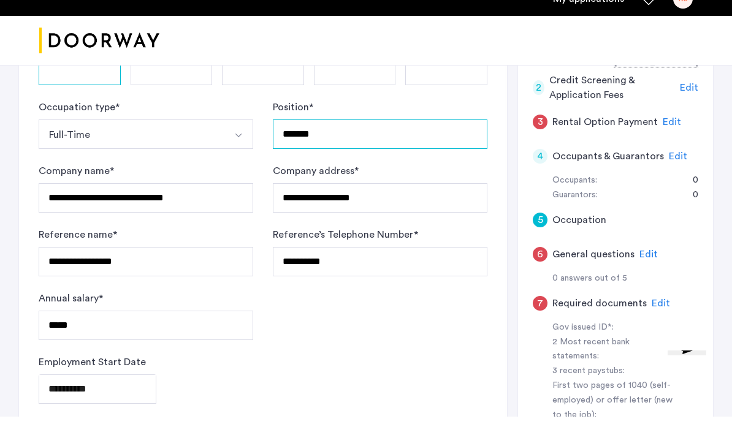
click at [283, 138] on input "*******" at bounding box center [380, 152] width 215 height 29
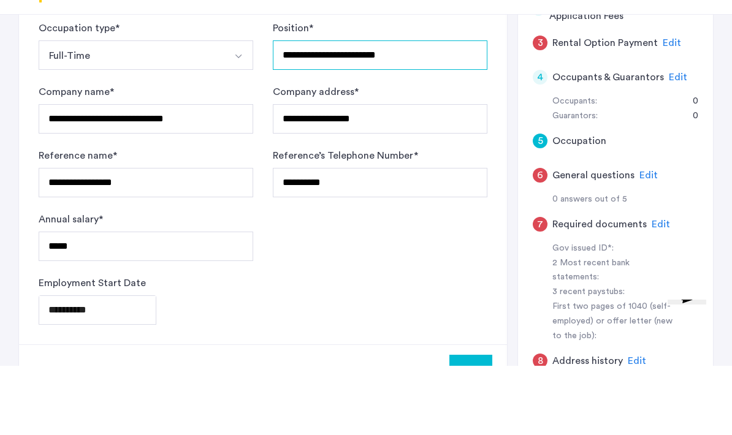
scroll to position [310, 0]
type input "**********"
click at [471, 424] on button "Next" at bounding box center [470, 438] width 43 height 29
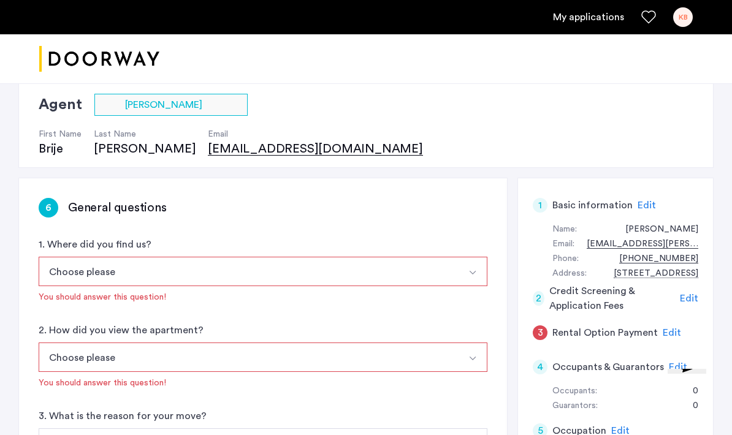
scroll to position [94, 0]
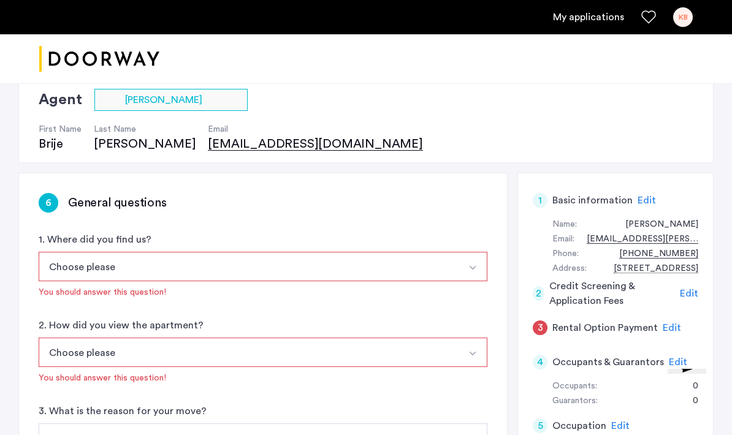
click at [464, 277] on button "Select option" at bounding box center [472, 266] width 29 height 29
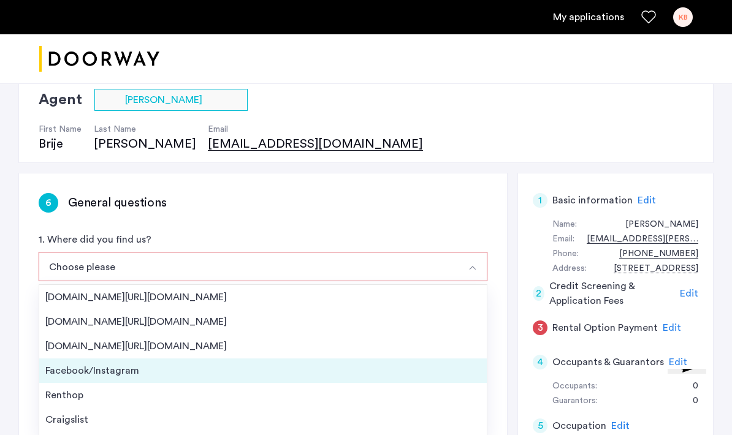
click at [228, 377] on div "Facebook/Instagram" at bounding box center [262, 371] width 435 height 15
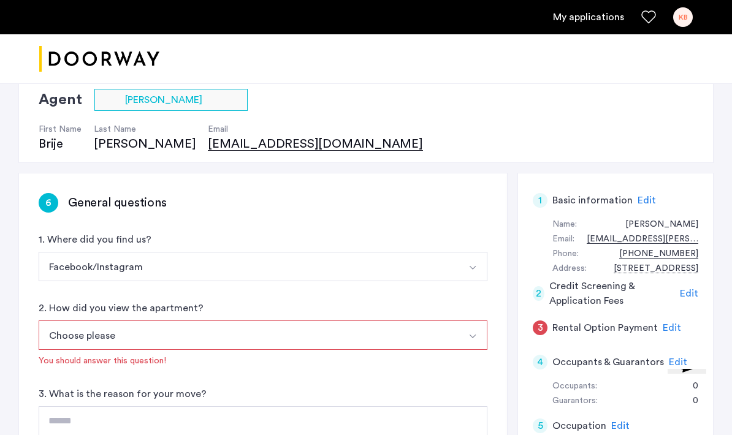
click at [228, 346] on button "Choose please" at bounding box center [249, 335] width 420 height 29
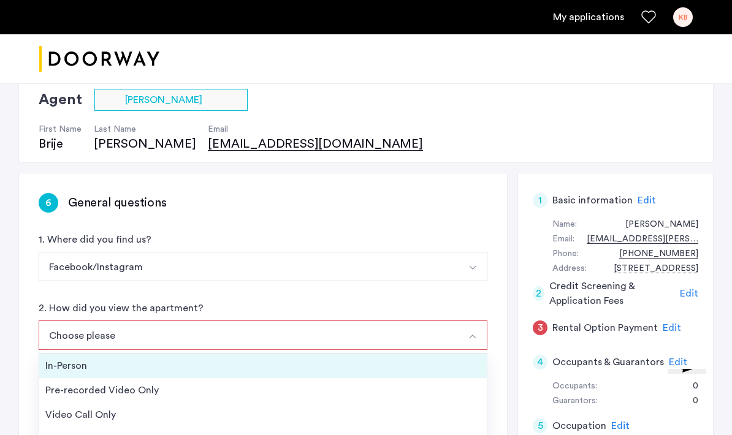
click at [216, 368] on div "In-Person" at bounding box center [262, 366] width 435 height 15
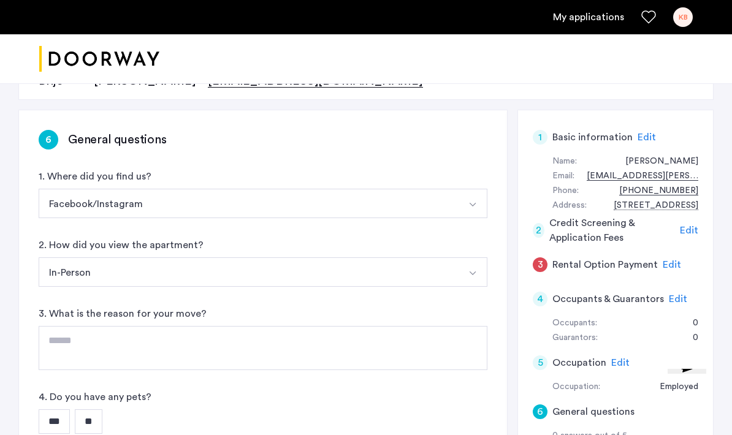
scroll to position [178, 0]
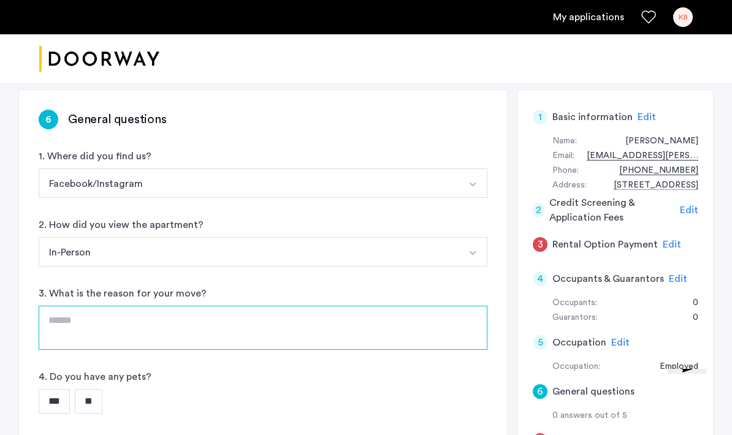
click at [218, 321] on textarea at bounding box center [263, 328] width 449 height 44
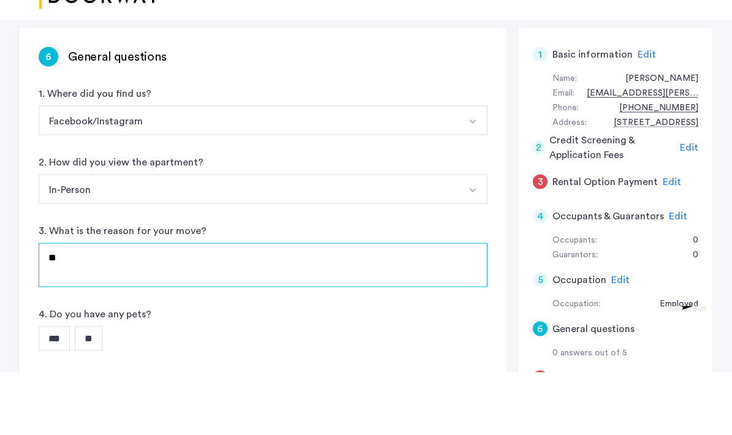
type textarea "*"
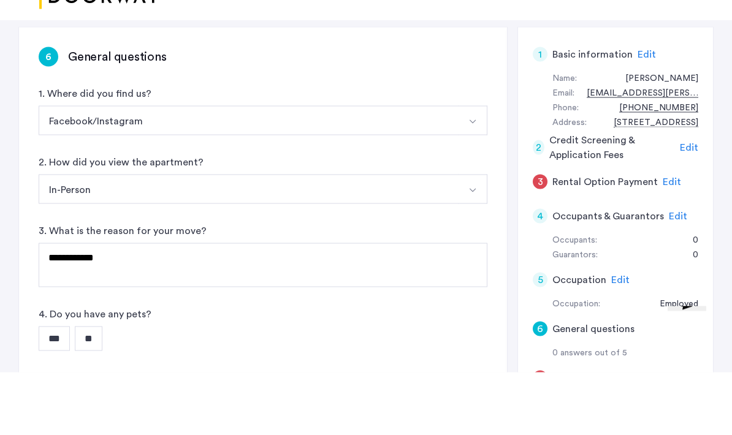
click at [91, 389] on input "**" at bounding box center [89, 401] width 28 height 25
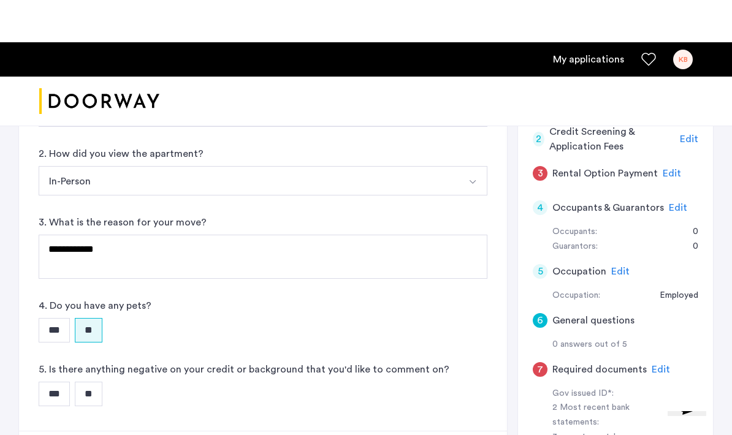
scroll to position [297, 0]
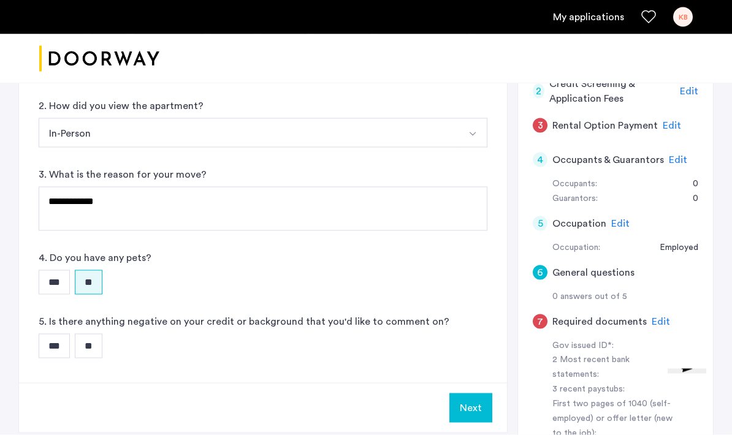
click at [82, 343] on input "**" at bounding box center [89, 346] width 28 height 25
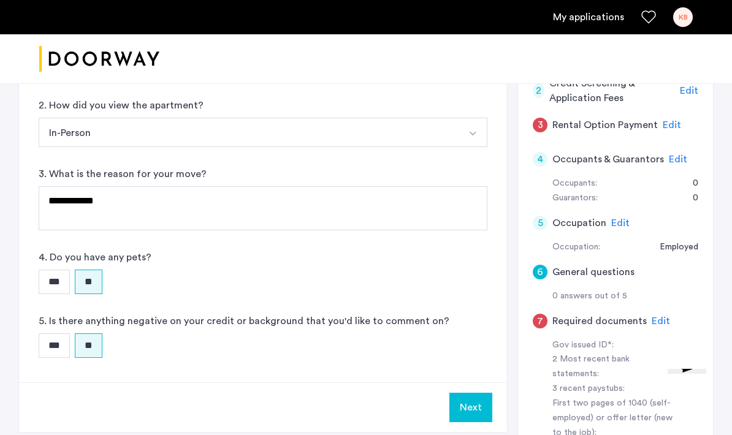
scroll to position [291, 0]
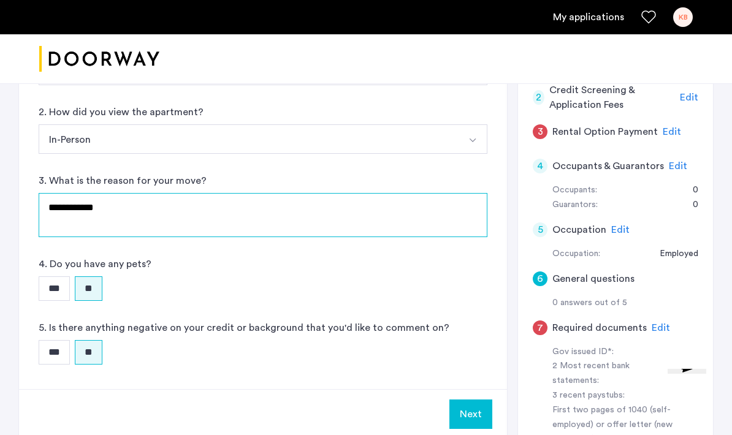
click at [116, 224] on textarea "**********" at bounding box center [263, 215] width 449 height 44
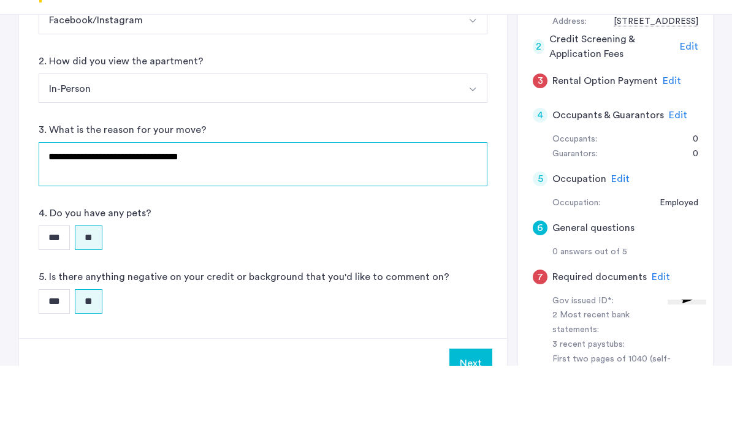
scroll to position [273, 0]
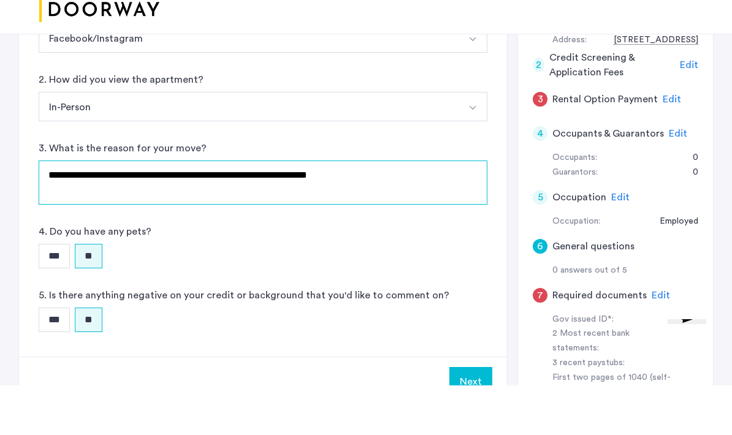
type textarea "**********"
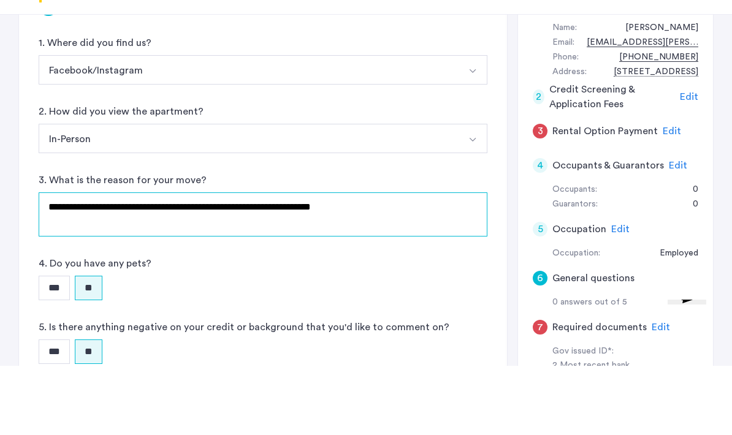
scroll to position [237, 0]
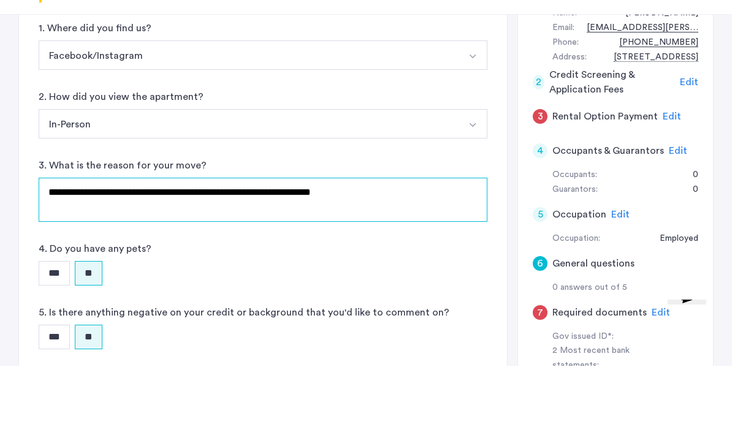
drag, startPoint x: 383, startPoint y: 186, endPoint x: 69, endPoint y: 182, distance: 313.3
click at [69, 247] on textarea "**********" at bounding box center [263, 269] width 449 height 44
type textarea "*"
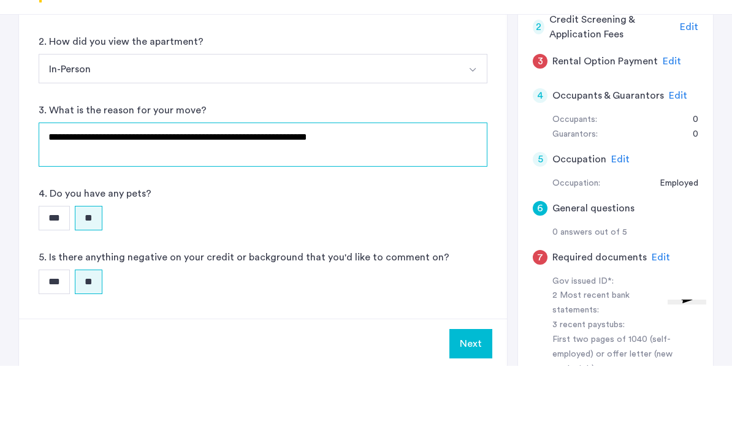
scroll to position [292, 0]
type textarea "**********"
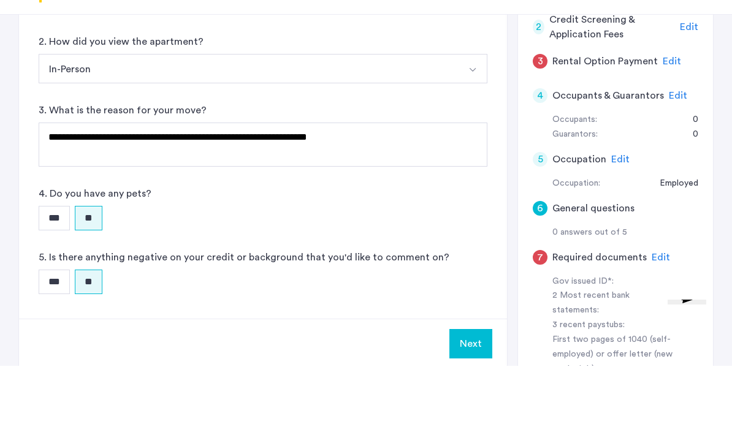
click at [474, 399] on button "Next" at bounding box center [470, 413] width 43 height 29
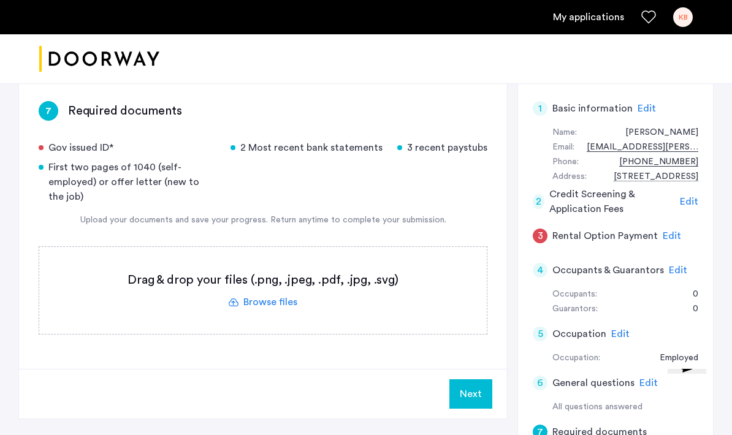
scroll to position [209, 0]
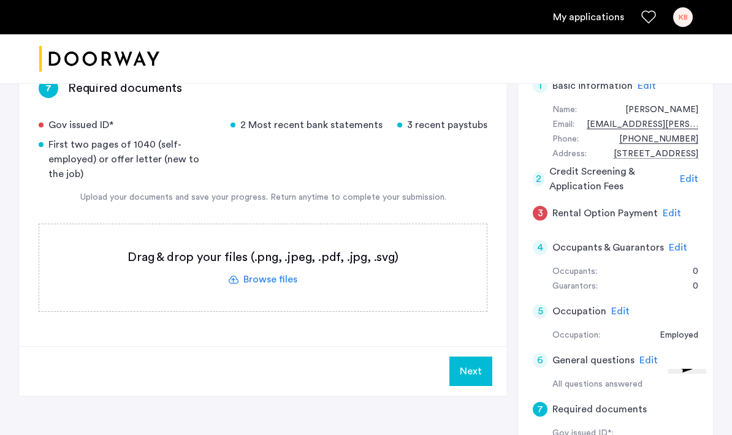
click at [673, 213] on span "Edit" at bounding box center [672, 213] width 18 height 10
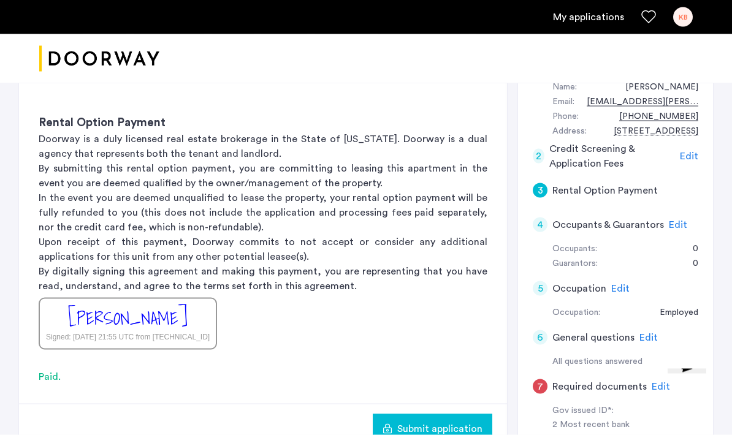
scroll to position [232, 0]
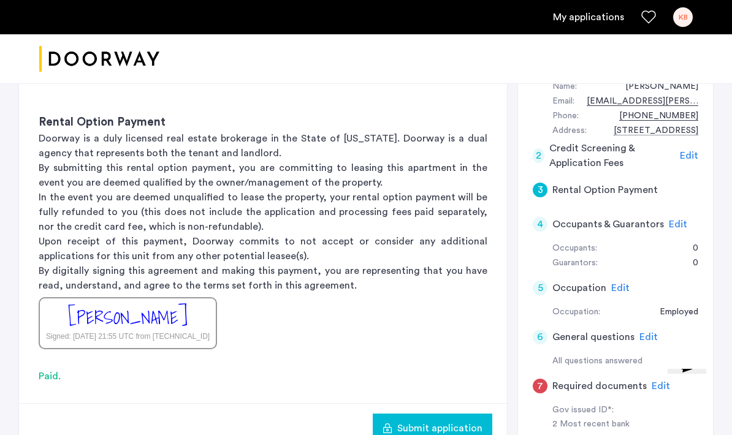
click at [216, 312] on div "[PERSON_NAME] Signed: [DATE] 21:55 UTC from [TECHNICAL_ID]" at bounding box center [128, 323] width 178 height 52
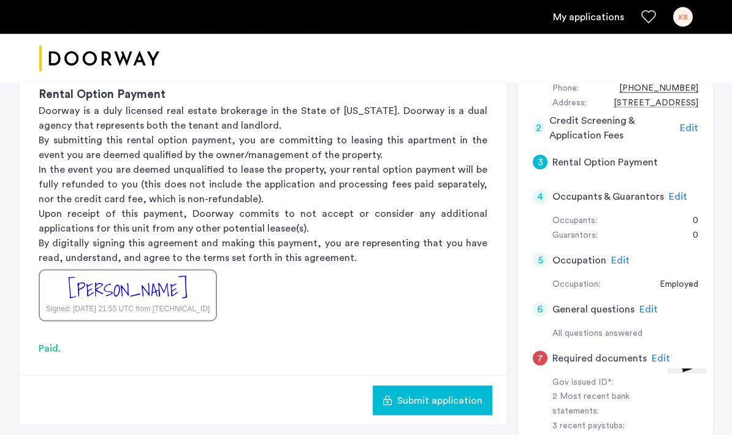
scroll to position [280, 0]
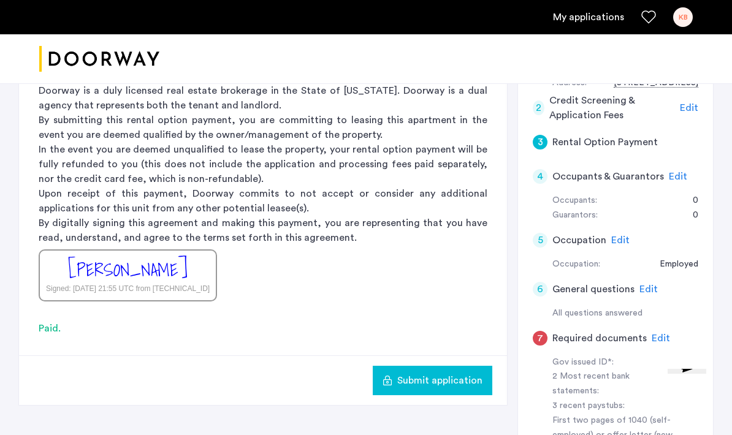
click at [427, 386] on span "Submit application" at bounding box center [439, 380] width 85 height 15
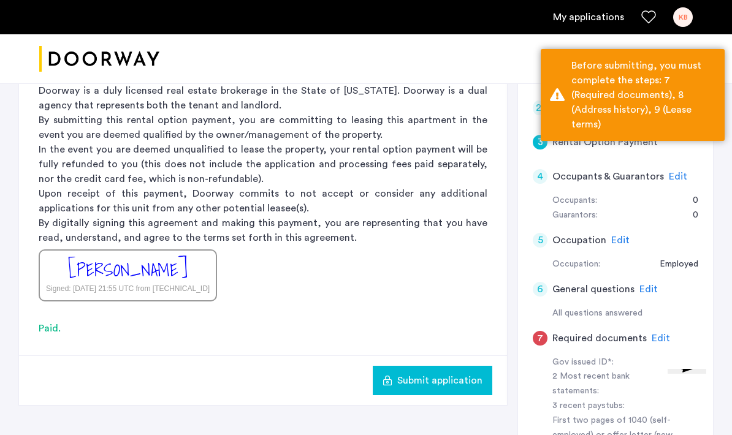
click at [598, 331] on h5 "Required documents" at bounding box center [599, 338] width 94 height 15
click at [655, 334] on span "Edit" at bounding box center [661, 339] width 18 height 10
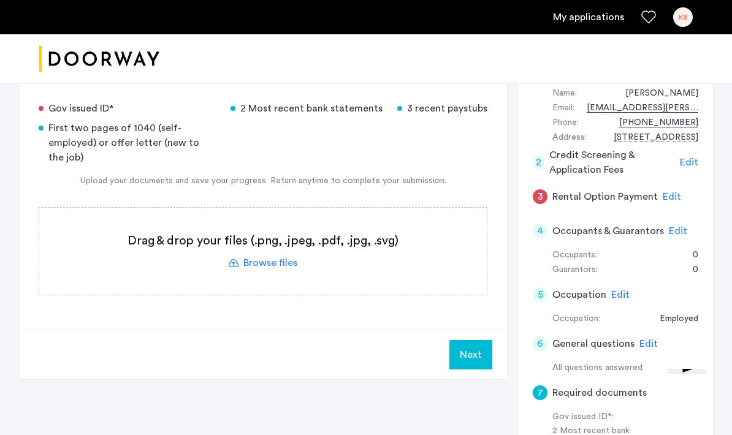
scroll to position [227, 0]
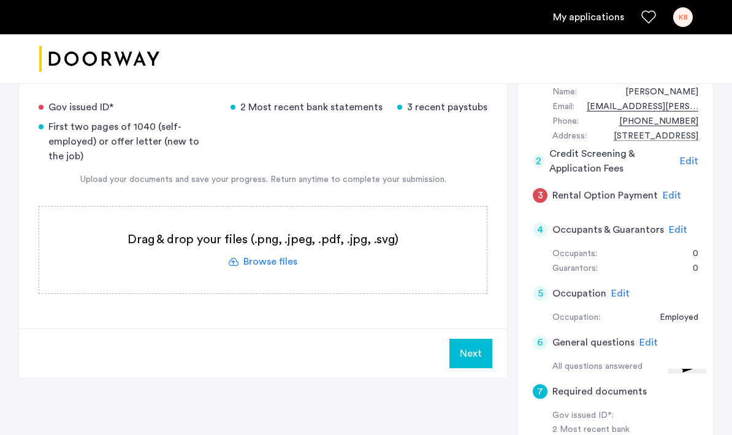
click at [400, 236] on label at bounding box center [263, 250] width 448 height 87
click at [0, 0] on input "file" at bounding box center [0, 0] width 0 height 0
click at [262, 253] on label at bounding box center [263, 250] width 448 height 87
click at [0, 0] on input "file" at bounding box center [0, 0] width 0 height 0
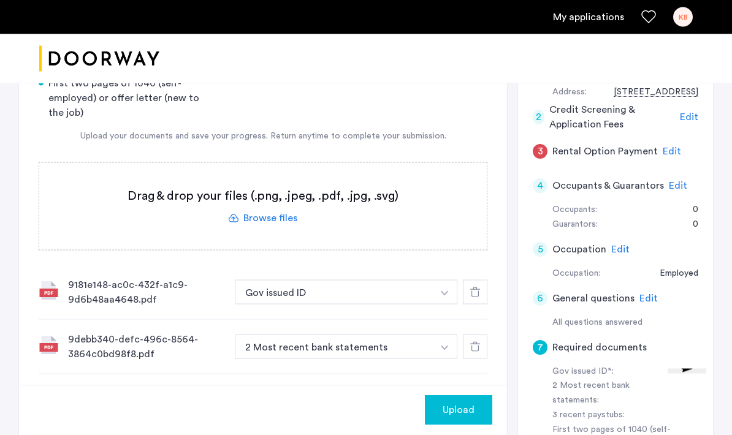
scroll to position [271, 0]
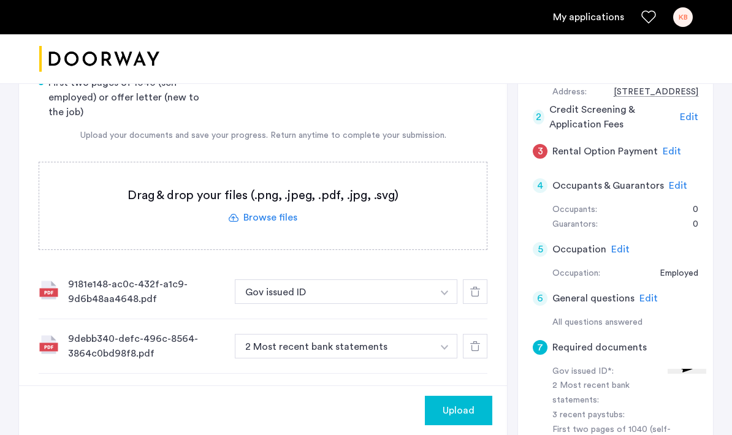
click at [381, 291] on div "9181e148-ac0c-432f-a1c9-9d6b48aa4648.pdf Gov issued ID + 3 recent paystubs Firs…" at bounding box center [263, 292] width 449 height 55
click at [385, 284] on button "Gov issued ID" at bounding box center [334, 292] width 198 height 25
click at [427, 280] on button "Gov issued ID" at bounding box center [334, 292] width 198 height 25
click at [446, 291] on img "button" at bounding box center [444, 293] width 7 height 5
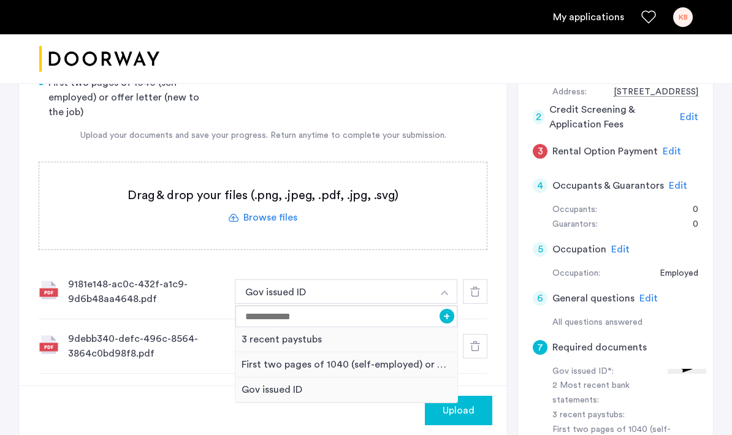
click at [411, 330] on div "3 recent paystubs" at bounding box center [346, 339] width 222 height 25
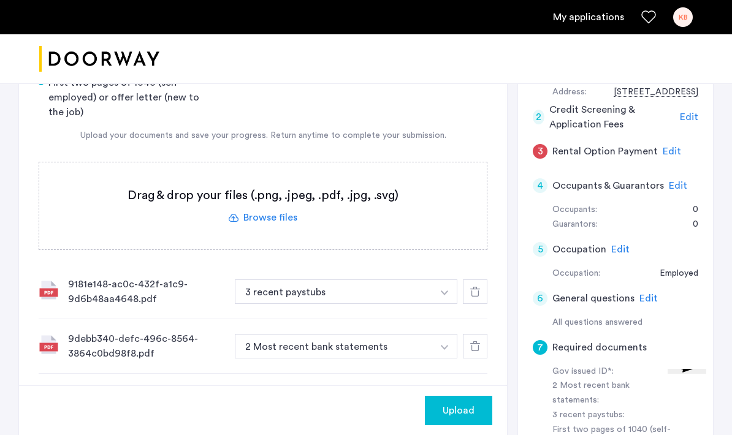
click at [427, 334] on button "2 Most recent bank statements" at bounding box center [334, 346] width 198 height 25
click at [445, 296] on img "button" at bounding box center [444, 293] width 7 height 5
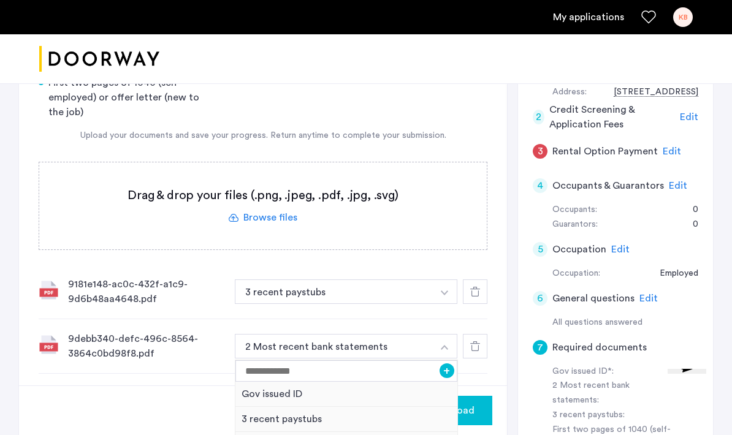
click at [400, 410] on div "3 recent paystubs" at bounding box center [346, 419] width 222 height 25
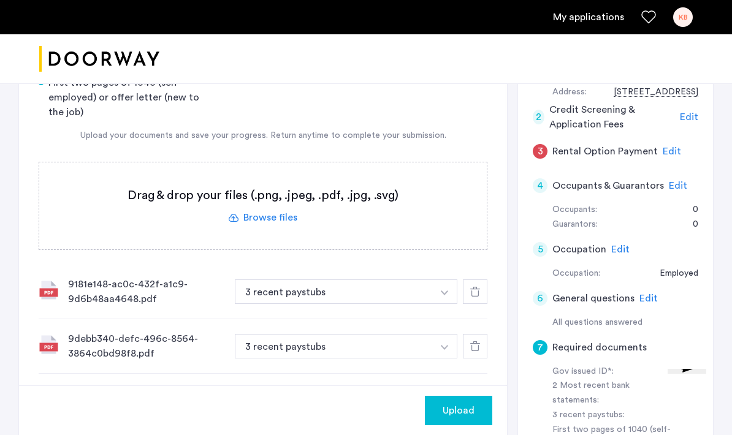
scroll to position [297, 0]
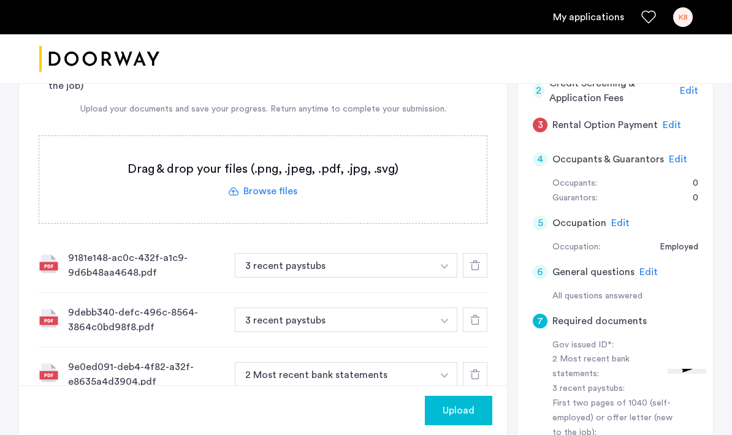
click at [444, 278] on button "button" at bounding box center [444, 265] width 25 height 25
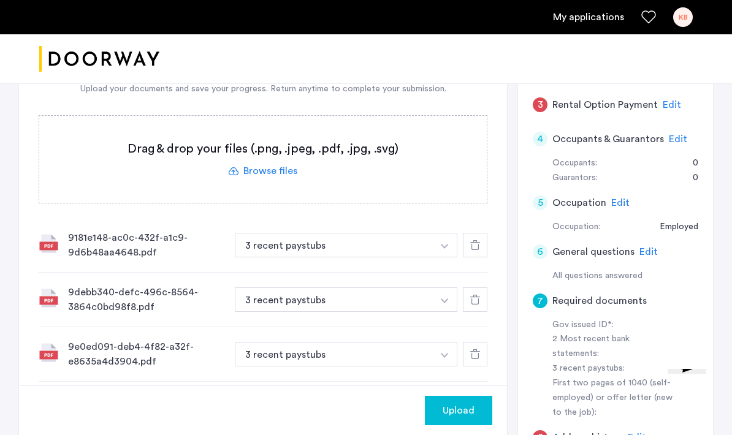
scroll to position [281, 0]
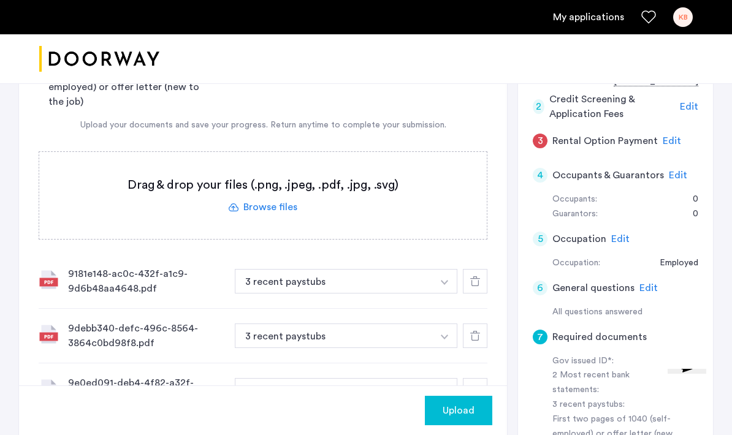
click at [267, 194] on label at bounding box center [263, 195] width 448 height 87
click at [0, 0] on input "file" at bounding box center [0, 0] width 0 height 0
click at [260, 193] on label at bounding box center [263, 195] width 448 height 87
click at [0, 0] on input "file" at bounding box center [0, 0] width 0 height 0
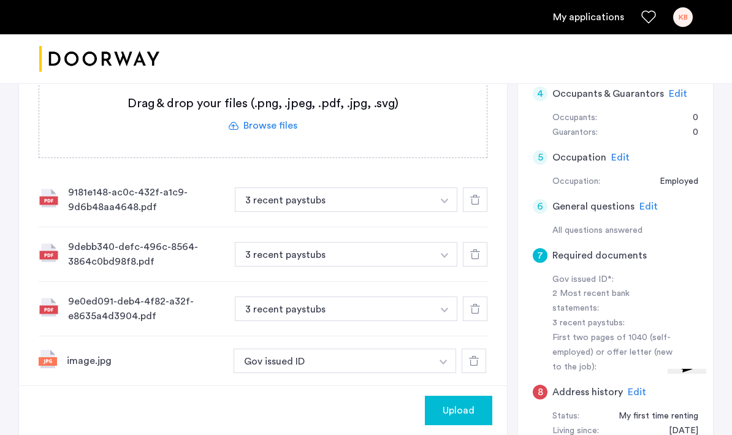
scroll to position [346, 0]
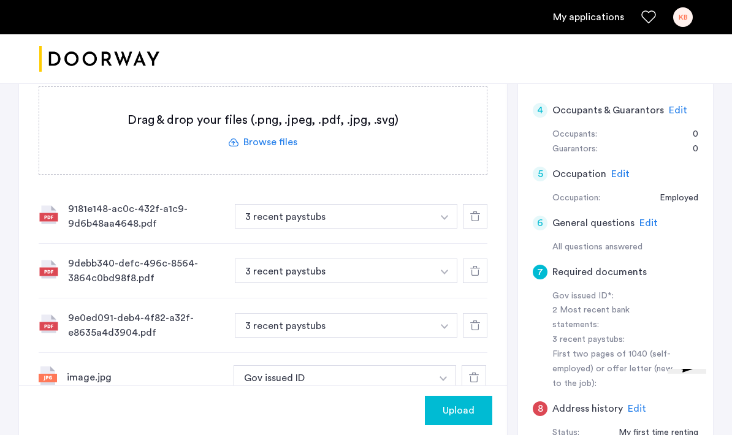
click at [275, 134] on label at bounding box center [263, 130] width 448 height 87
click at [0, 0] on input "file" at bounding box center [0, 0] width 0 height 0
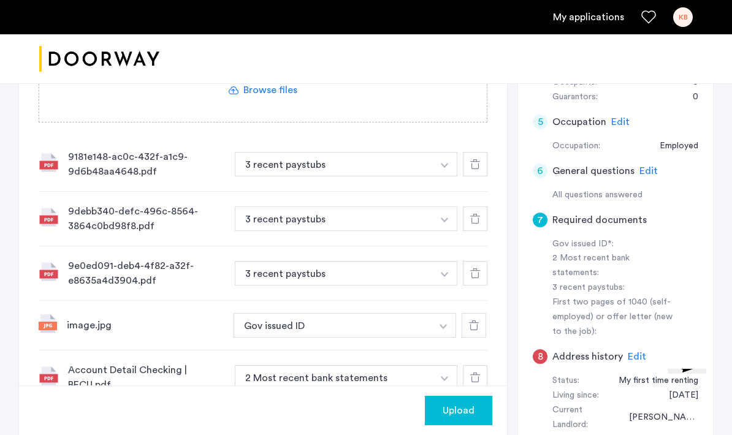
scroll to position [422, 0]
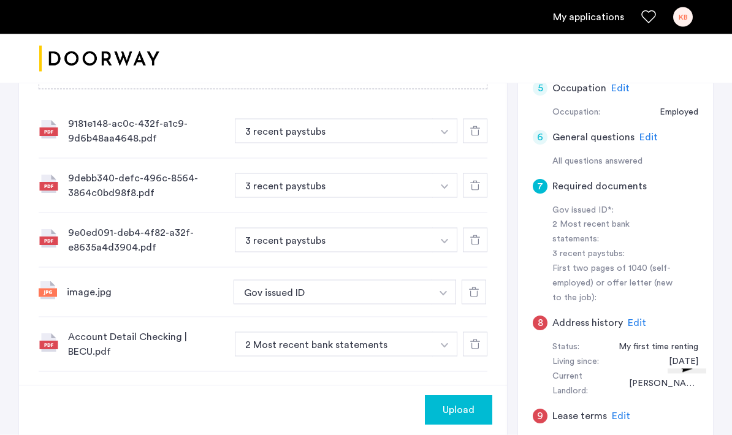
click at [457, 405] on span "Upload" at bounding box center [459, 410] width 32 height 15
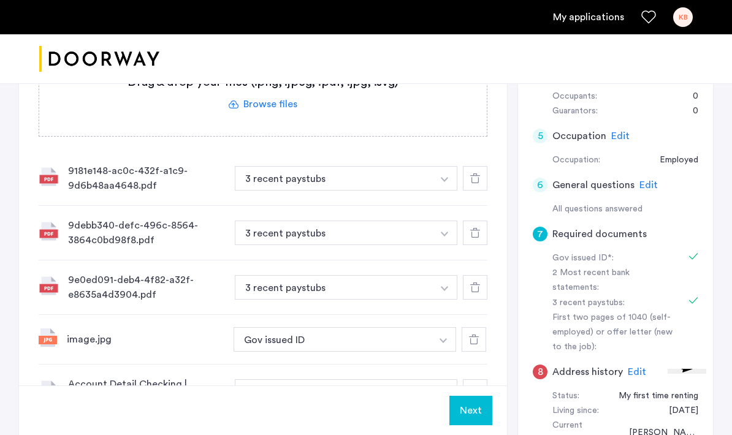
scroll to position [391, 0]
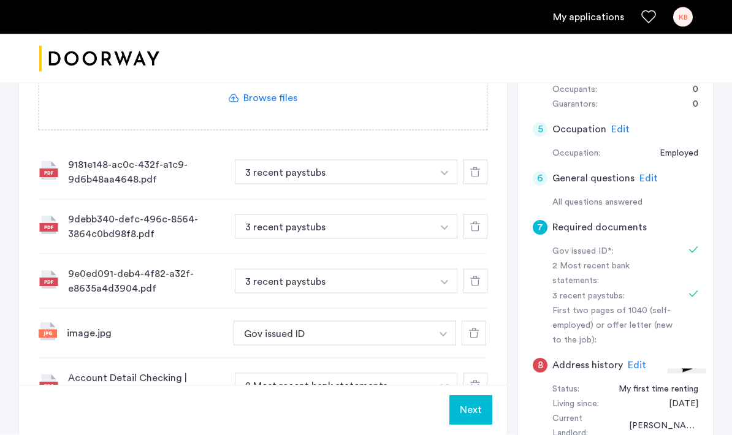
click at [479, 425] on button "Next" at bounding box center [470, 410] width 43 height 29
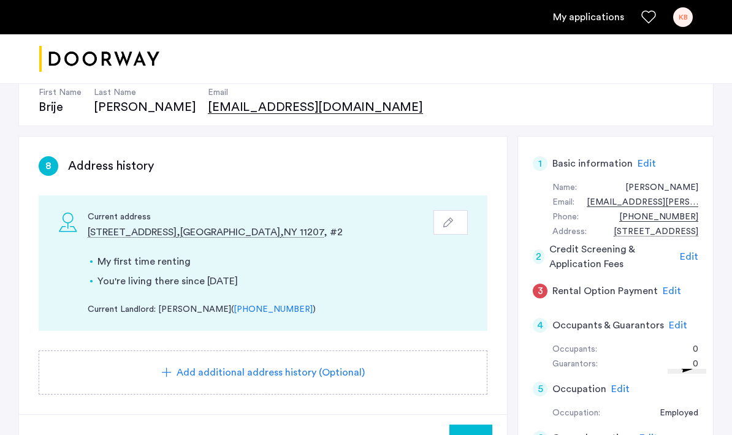
scroll to position [132, 0]
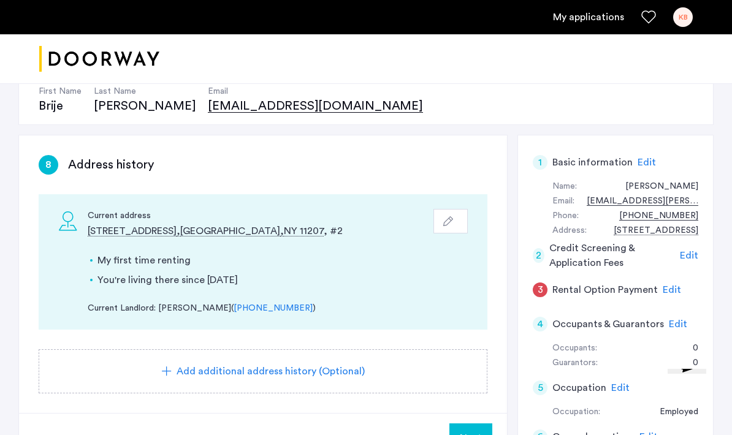
click at [464, 435] on span "Next" at bounding box center [471, 438] width 22 height 15
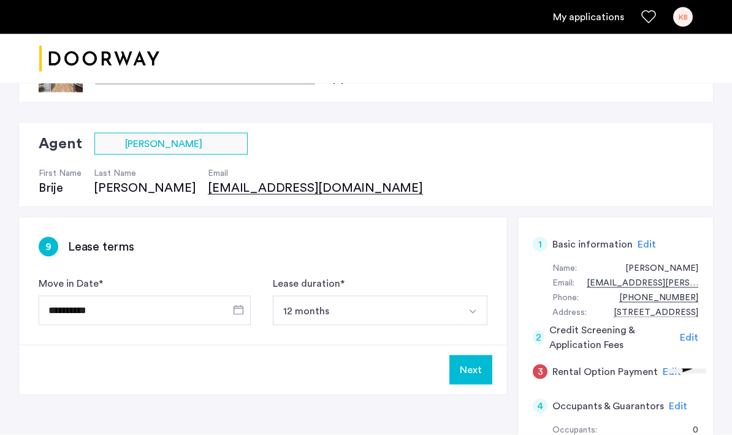
scroll to position [51, 0]
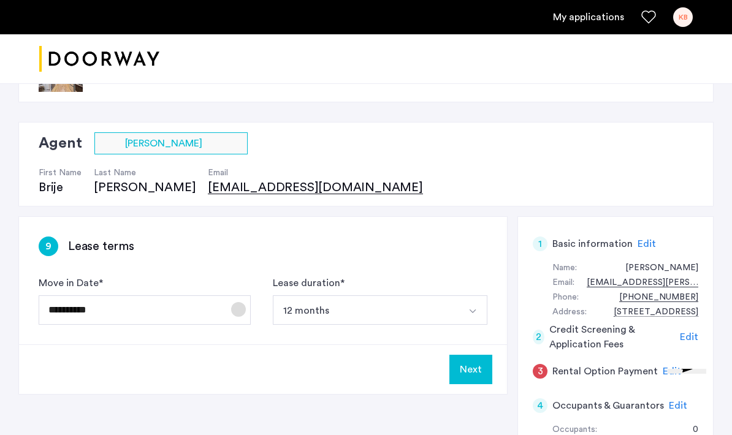
click at [234, 318] on span "Open calendar" at bounding box center [238, 309] width 29 height 29
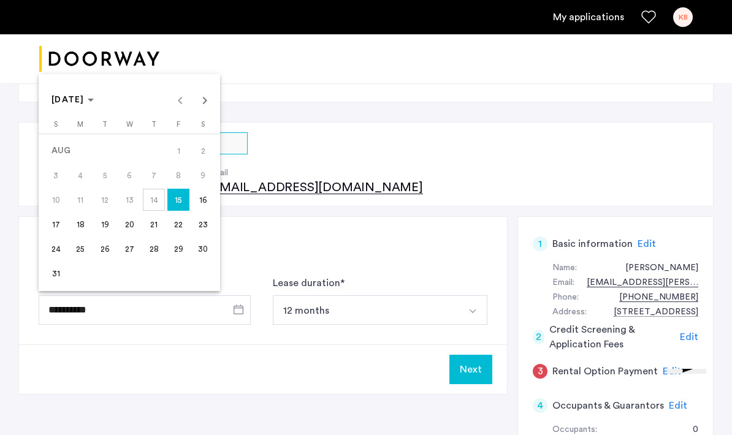
click at [267, 249] on div at bounding box center [366, 217] width 732 height 435
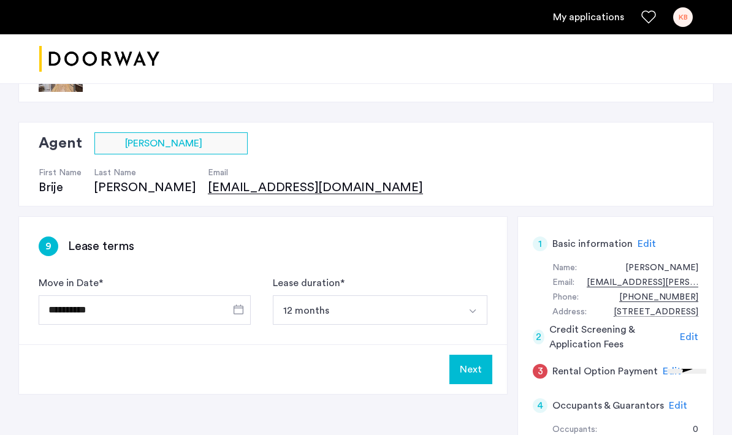
click at [485, 375] on button "Next" at bounding box center [470, 369] width 43 height 29
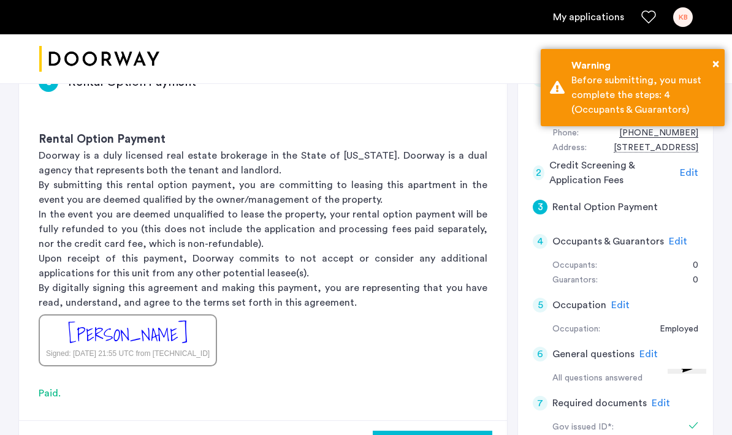
scroll to position [221, 0]
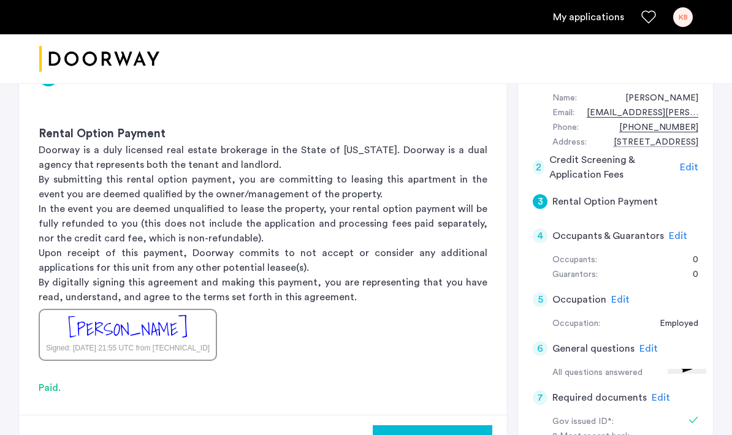
click at [675, 235] on span "Edit" at bounding box center [678, 236] width 18 height 10
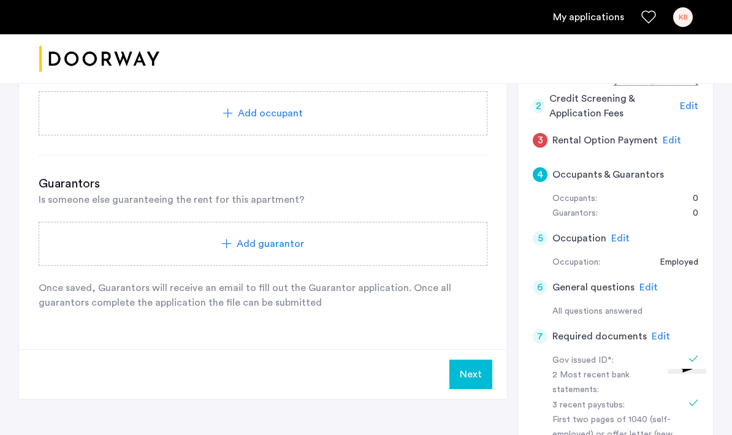
scroll to position [288, 0]
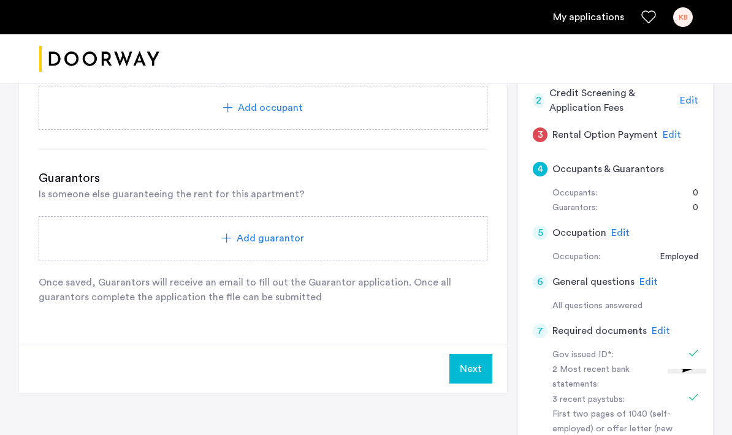
click at [487, 368] on button "Next" at bounding box center [470, 368] width 43 height 29
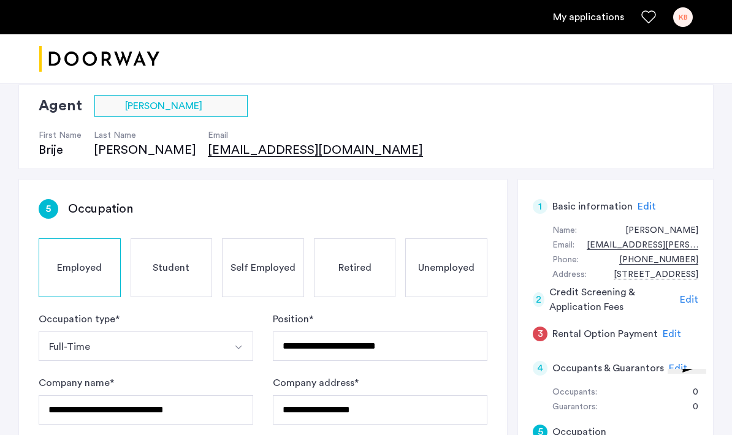
scroll to position [115, 0]
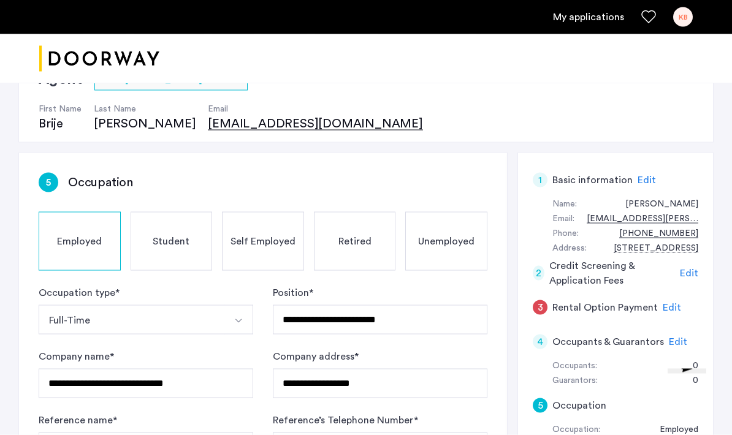
click at [672, 308] on span "Edit" at bounding box center [672, 308] width 18 height 10
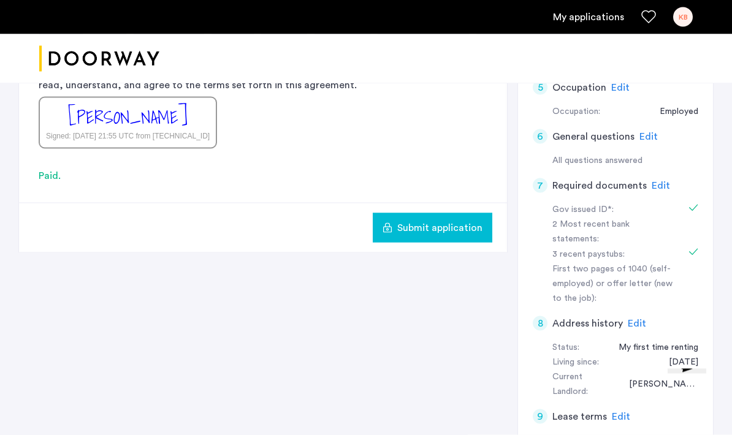
scroll to position [437, 0]
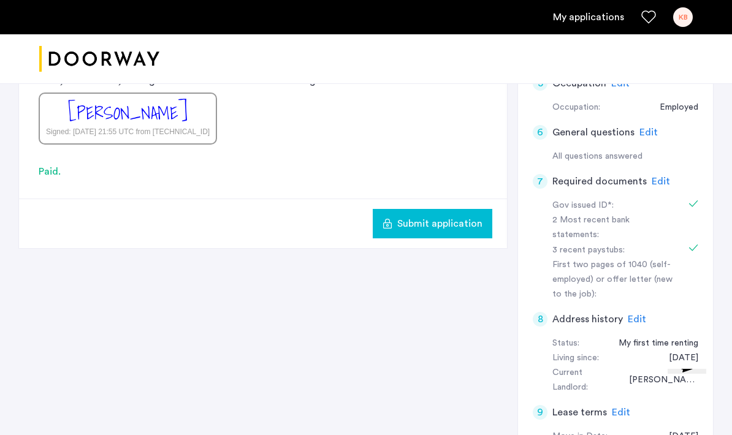
click at [612, 408] on span "Edit" at bounding box center [621, 413] width 18 height 10
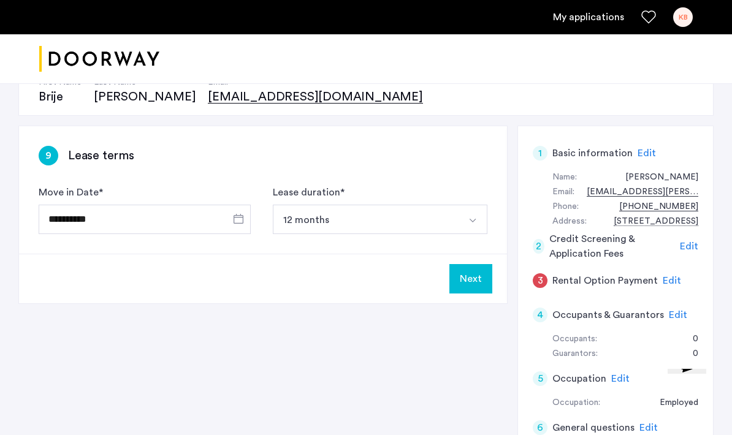
scroll to position [140, 0]
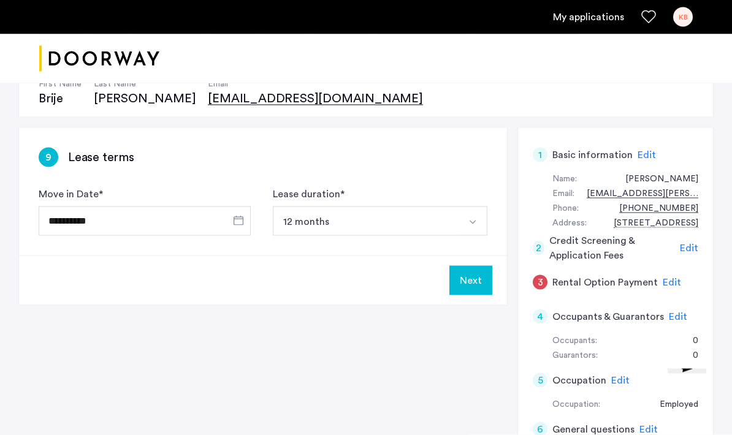
click at [474, 281] on button "Next" at bounding box center [470, 280] width 43 height 29
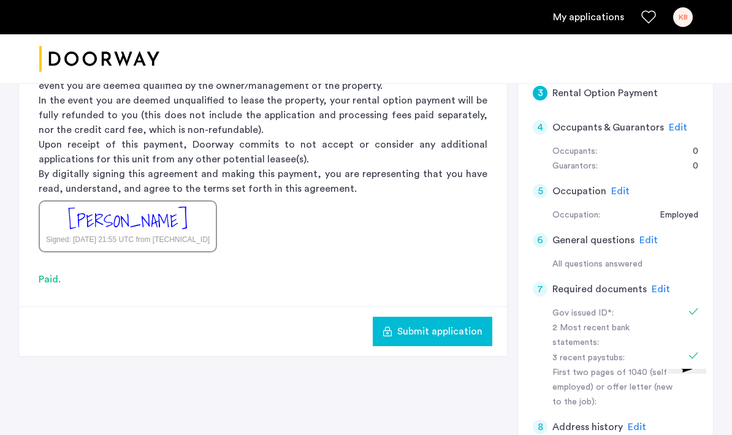
scroll to position [369, 0]
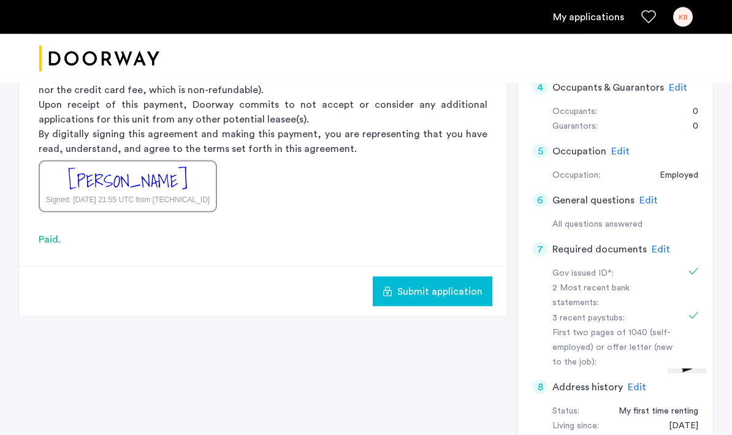
click at [449, 306] on div "Submit application" at bounding box center [263, 292] width 488 height 50
click at [457, 298] on span "Submit application" at bounding box center [439, 291] width 85 height 15
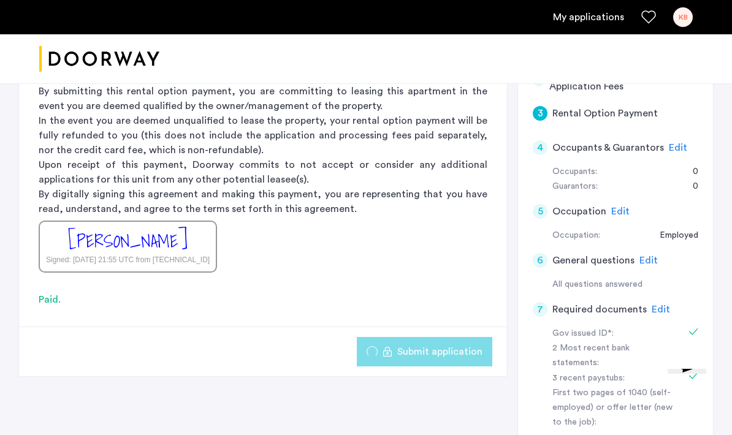
scroll to position [286, 0]
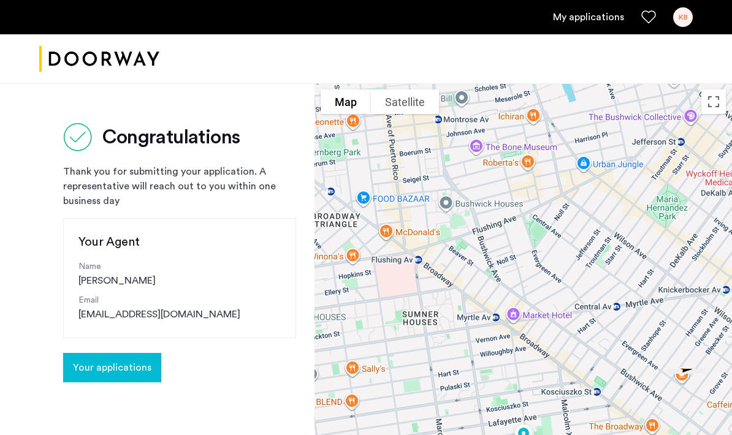
click at [91, 373] on span "Your applications" at bounding box center [112, 368] width 78 height 15
